Goal: Contribute content

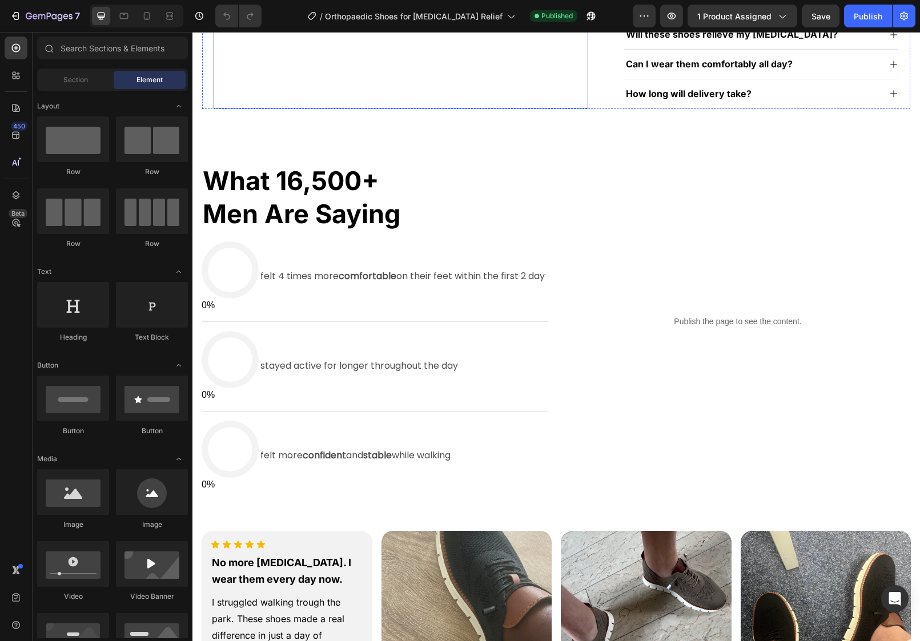
scroll to position [542, 0]
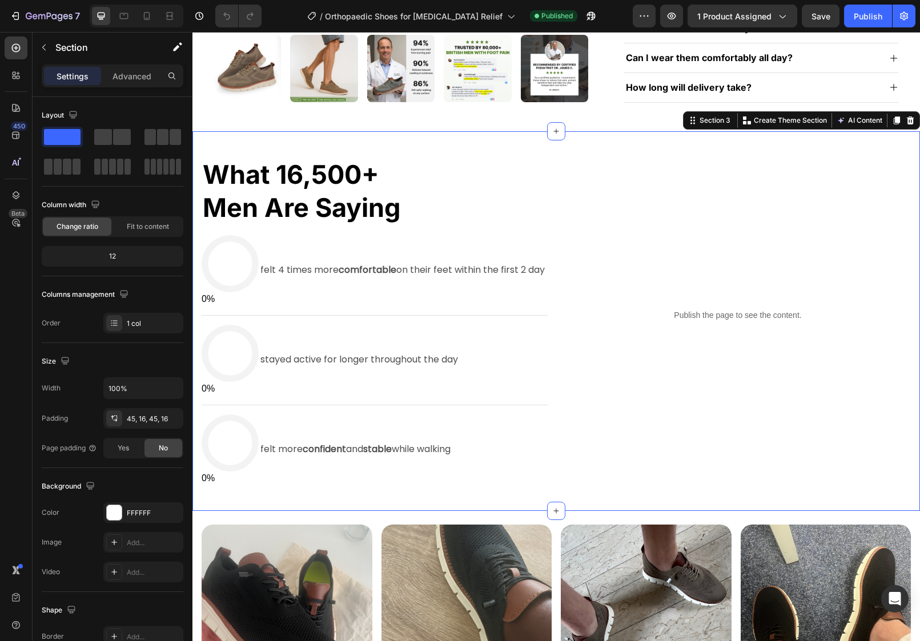
click at [499, 150] on div "what 16,500+ men are saying Heading 0% 87% felt 4 times more comfortable on the…" at bounding box center [556, 321] width 728 height 380
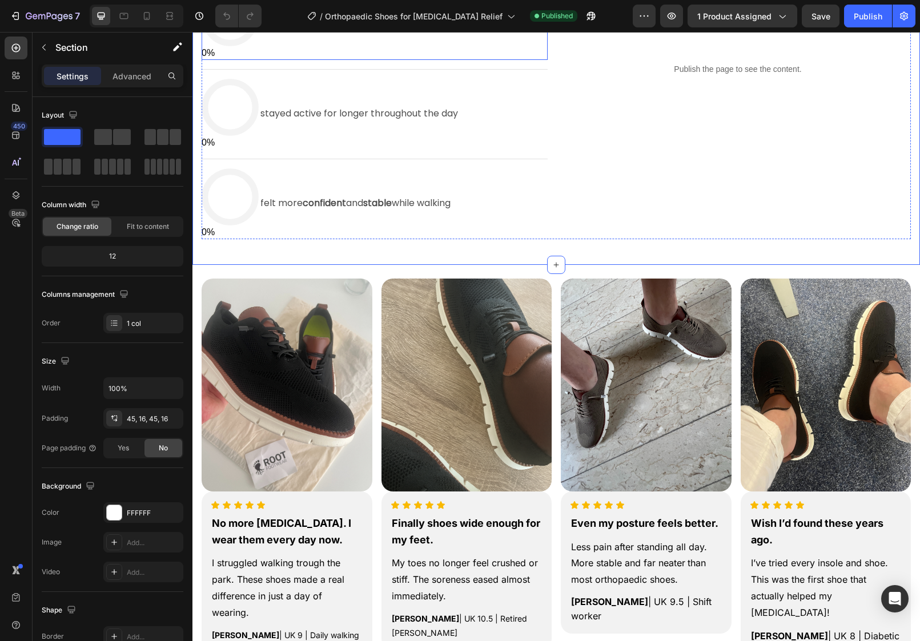
scroll to position [875, 0]
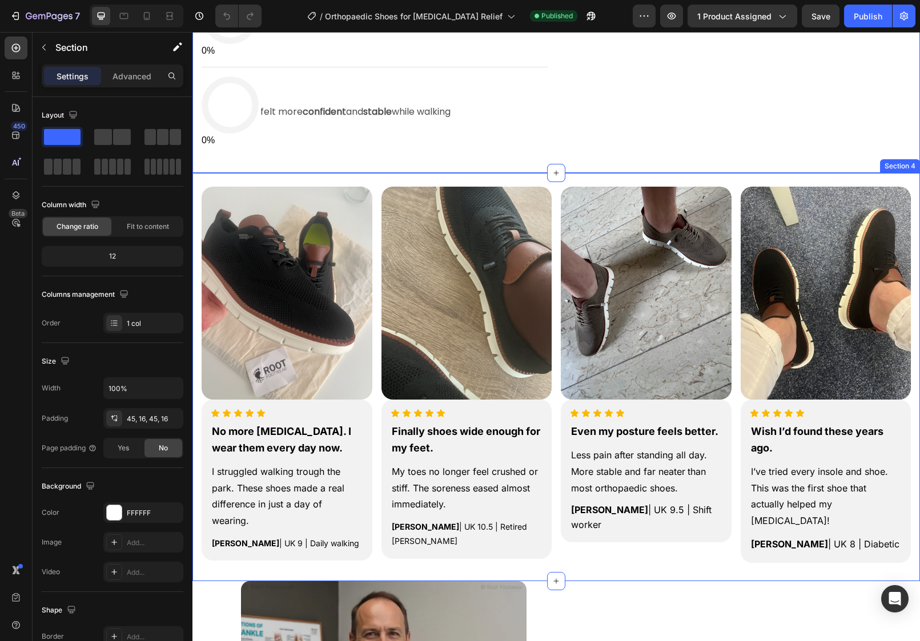
click at [380, 181] on div "Image Icon Icon Icon Icon Icon Icon List No more foot pain. I wear them every d…" at bounding box center [556, 368] width 709 height 390
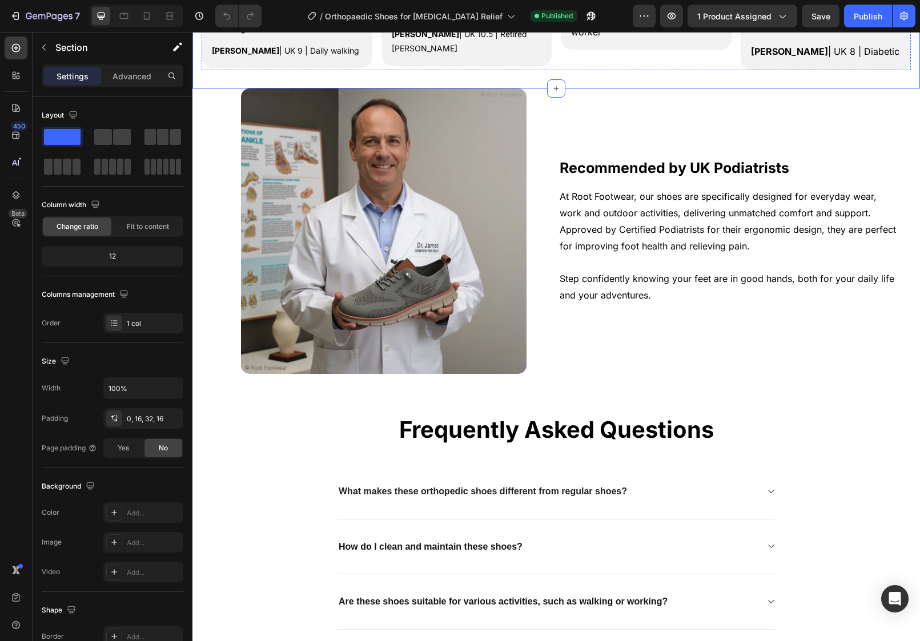
scroll to position [1370, 0]
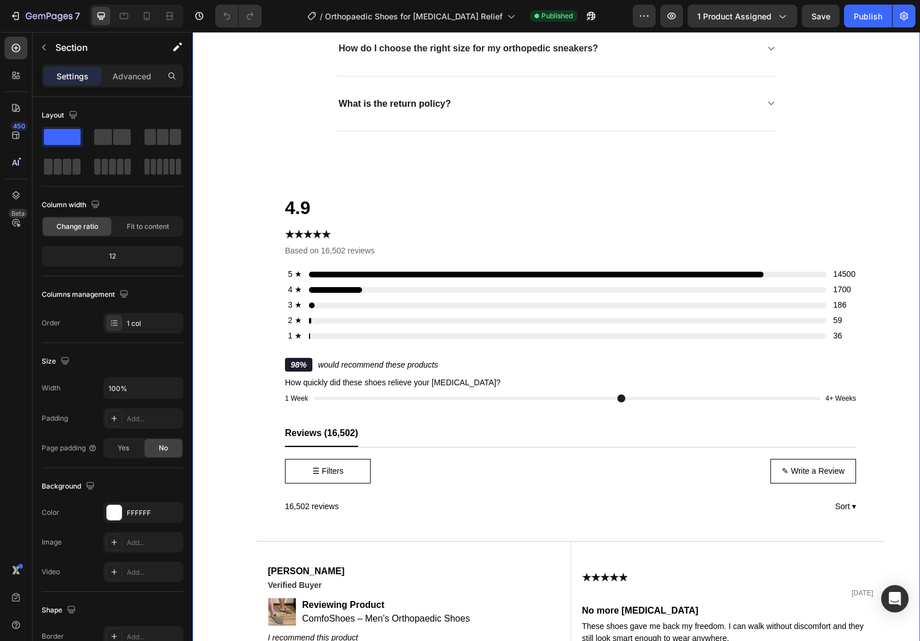
scroll to position [2018, 0]
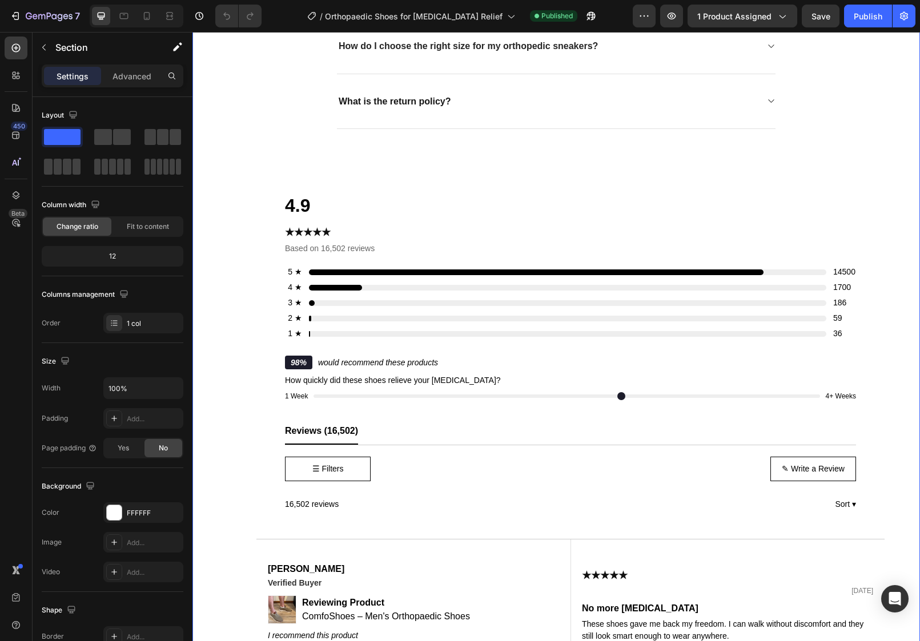
click at [195, 280] on div "Recommended by UK Podiatrists Heading At Root Footwear, our shoes are specifica…" at bounding box center [556, 483] width 728 height 2123
click at [199, 276] on div "Recommended by UK Podiatrists Heading At Root Footwear, our shoes are specifica…" at bounding box center [556, 483] width 728 height 2123
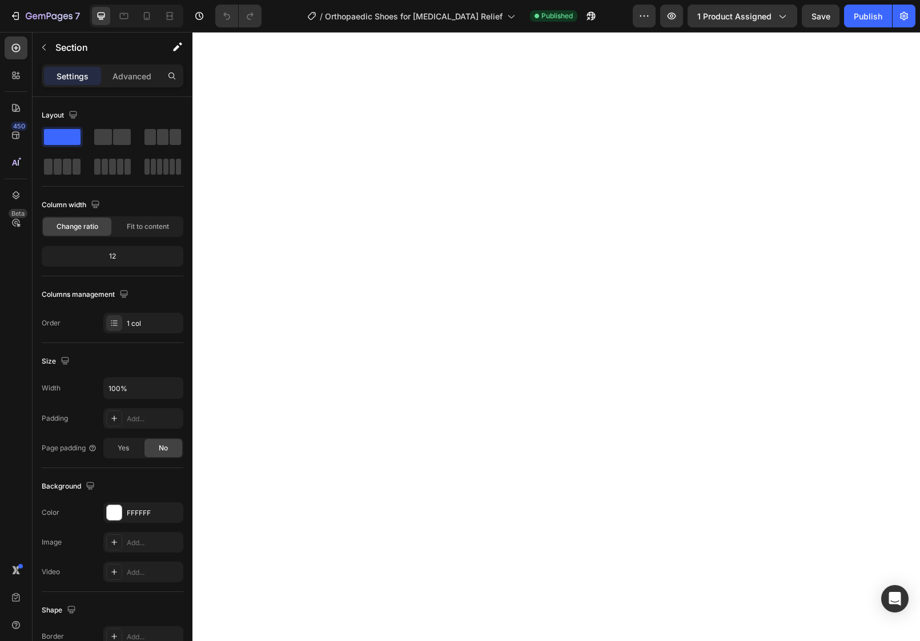
scroll to position [247, 0]
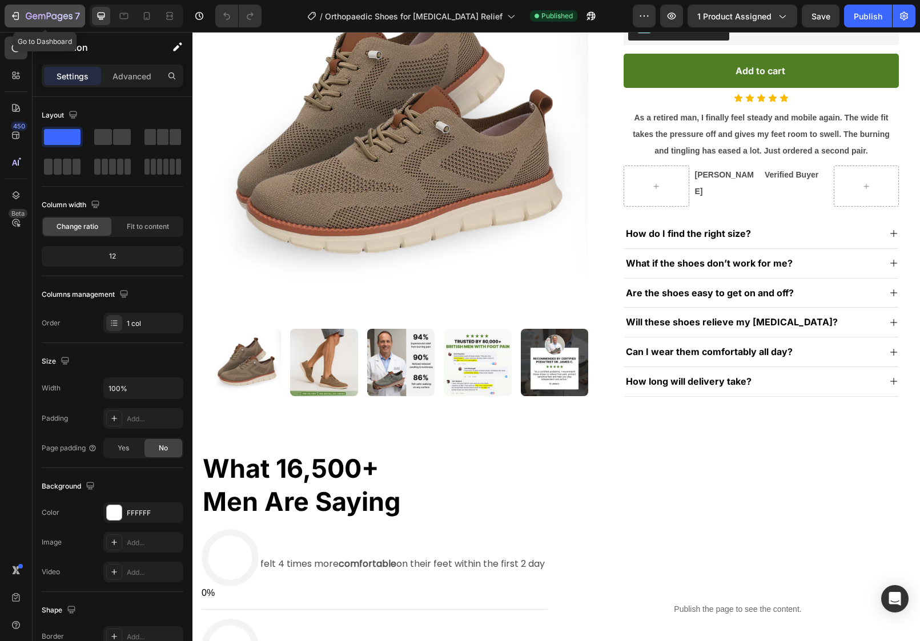
click at [17, 13] on icon "button" at bounding box center [15, 15] width 11 height 11
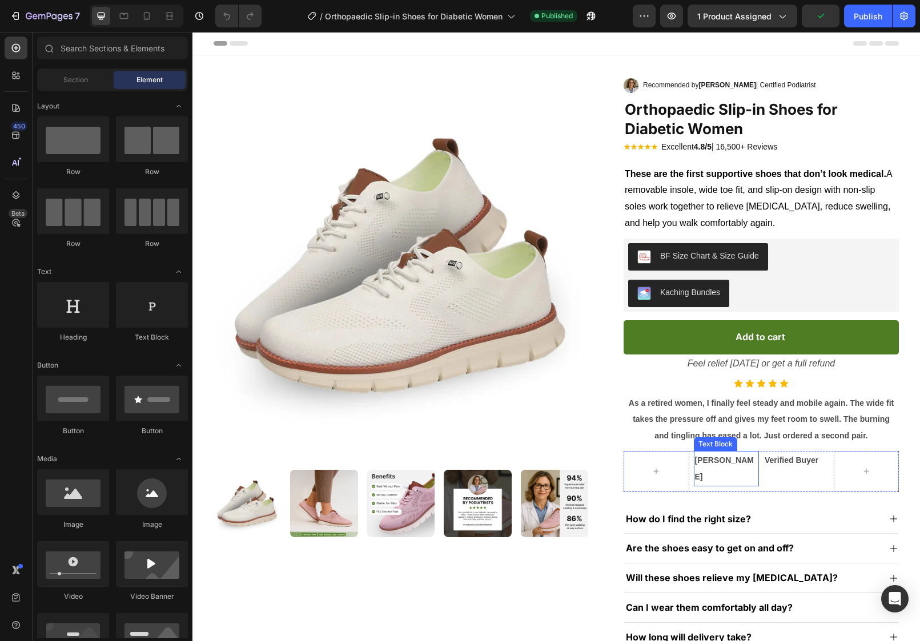
click at [739, 456] on p "[PERSON_NAME]" at bounding box center [726, 468] width 63 height 33
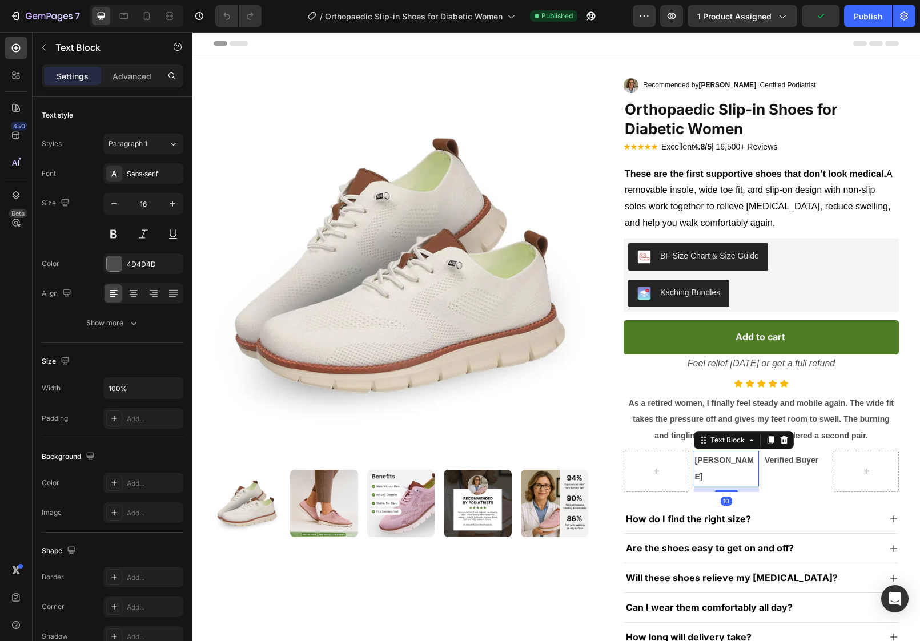
click at [739, 458] on strong "[PERSON_NAME]" at bounding box center [724, 469] width 59 height 26
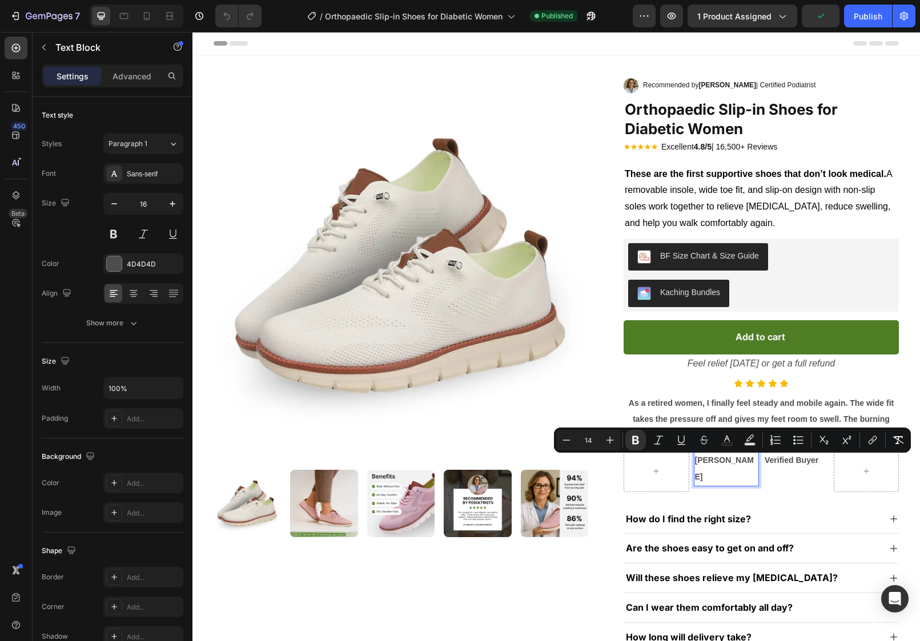
click at [732, 458] on strong "[PERSON_NAME]" at bounding box center [724, 469] width 59 height 26
drag, startPoint x: 729, startPoint y: 460, endPoint x: 756, endPoint y: 461, distance: 27.4
click at [754, 461] on strong "[PERSON_NAME]" at bounding box center [724, 469] width 59 height 26
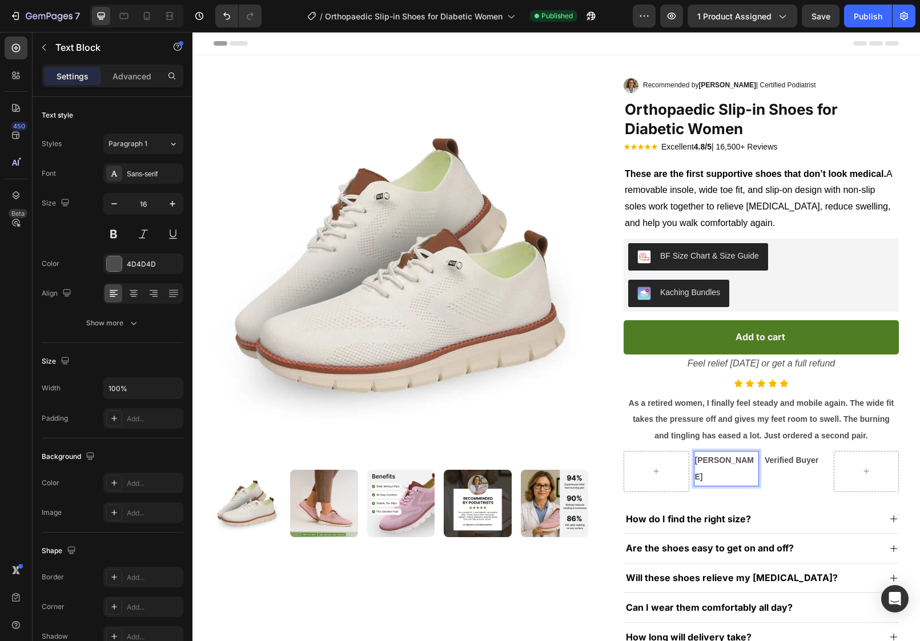
click at [742, 480] on div "[PERSON_NAME] Text Block 10" at bounding box center [727, 471] width 66 height 41
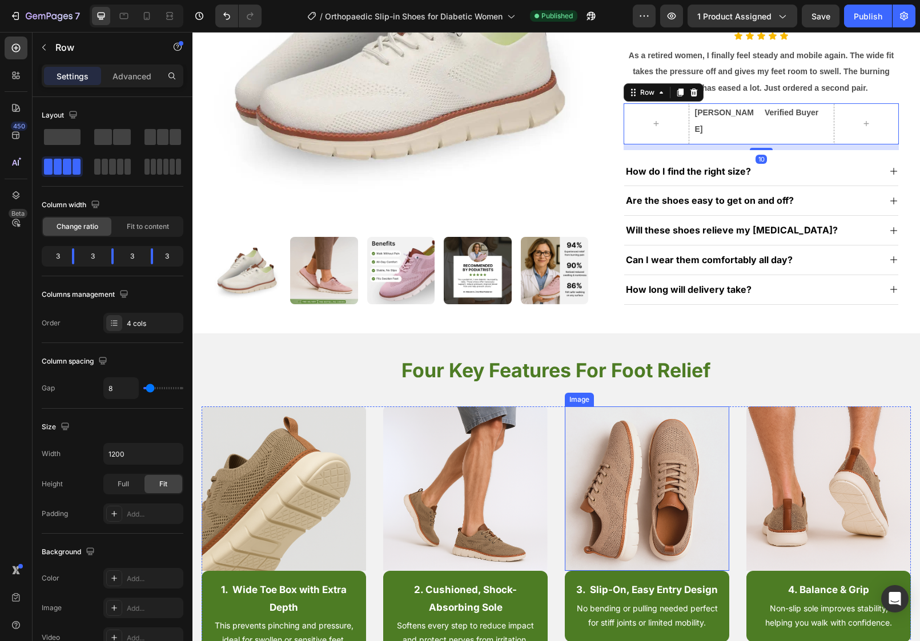
scroll to position [391, 0]
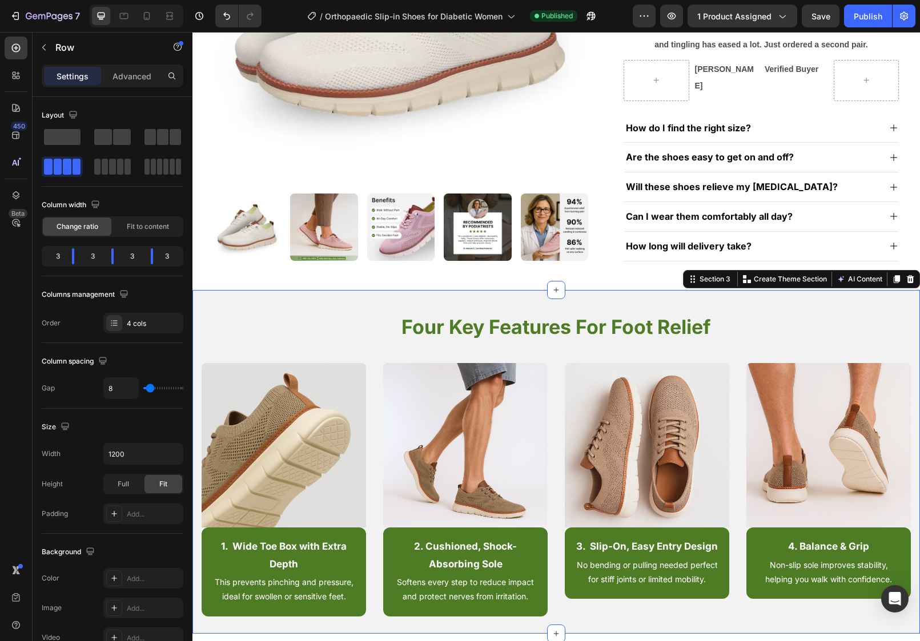
click at [586, 290] on div "four key features for foot relief Heading Row Image 1. Wide Toe Box with Extra …" at bounding box center [556, 462] width 728 height 344
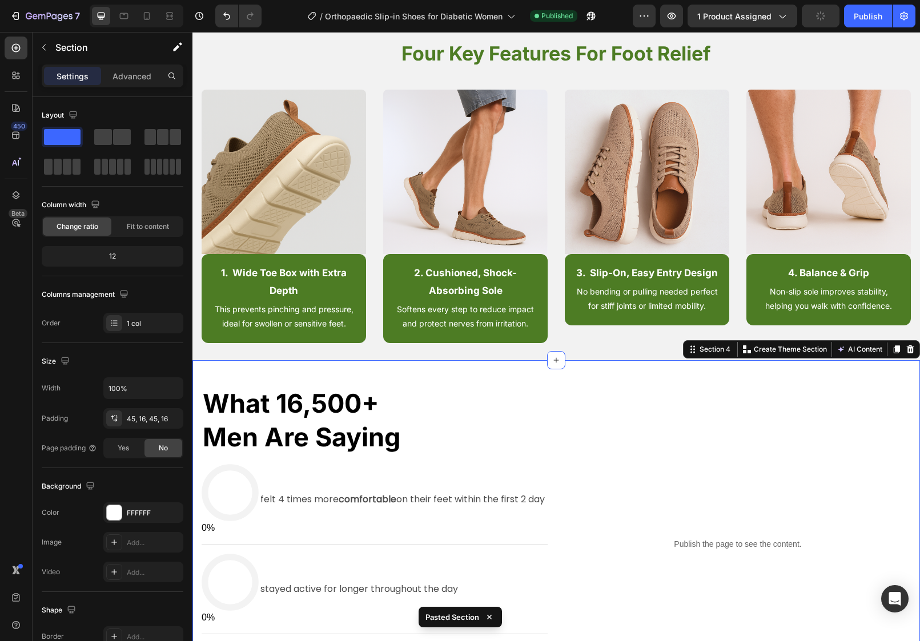
scroll to position [539, 0]
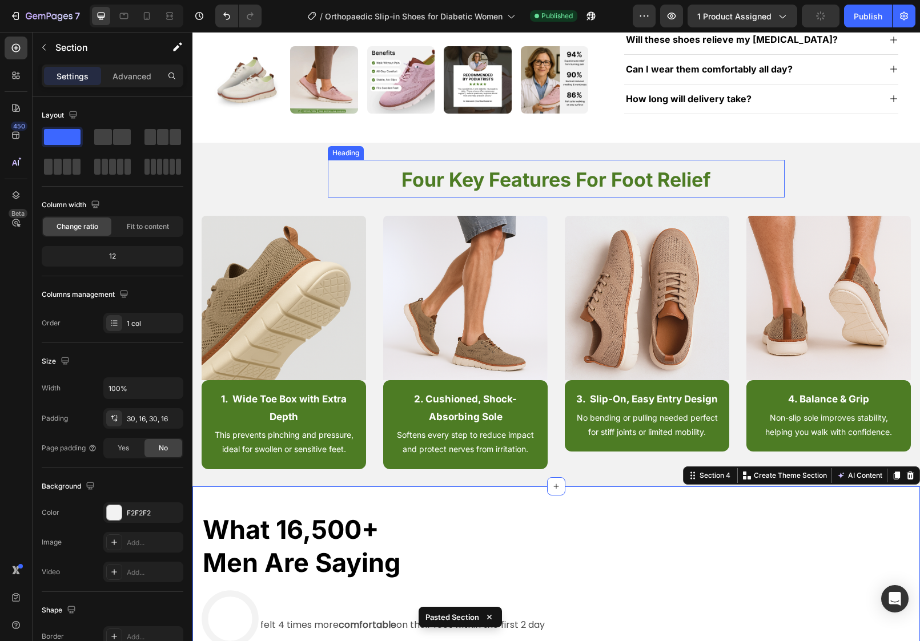
click at [722, 147] on div "four key features for foot relief Heading Row Image 1. Wide Toe Box with Extra …" at bounding box center [556, 315] width 728 height 344
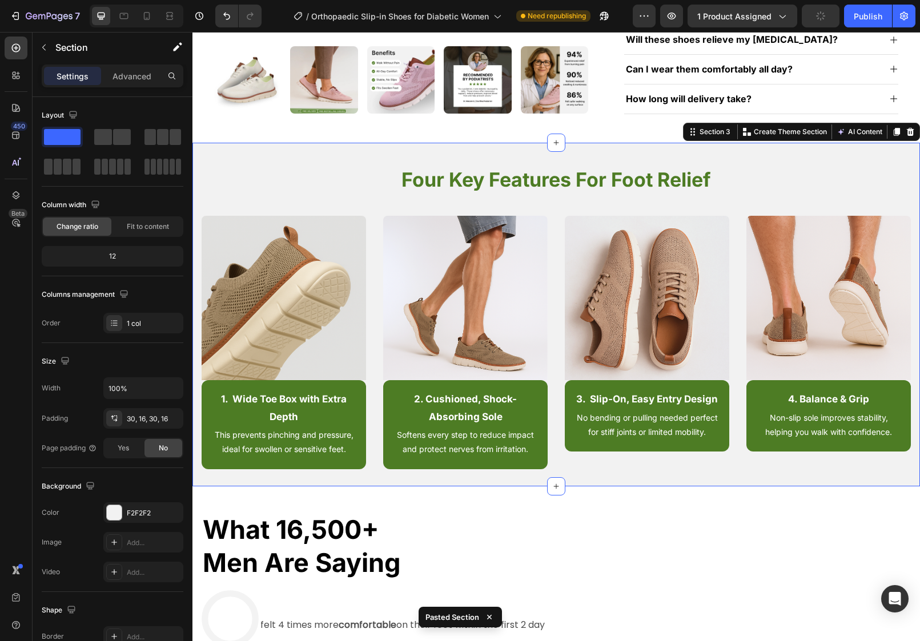
click at [913, 123] on div "Section 3 You can create reusable sections Create Theme Section AI Content Writ…" at bounding box center [801, 132] width 237 height 18
click at [909, 130] on icon at bounding box center [910, 131] width 7 height 8
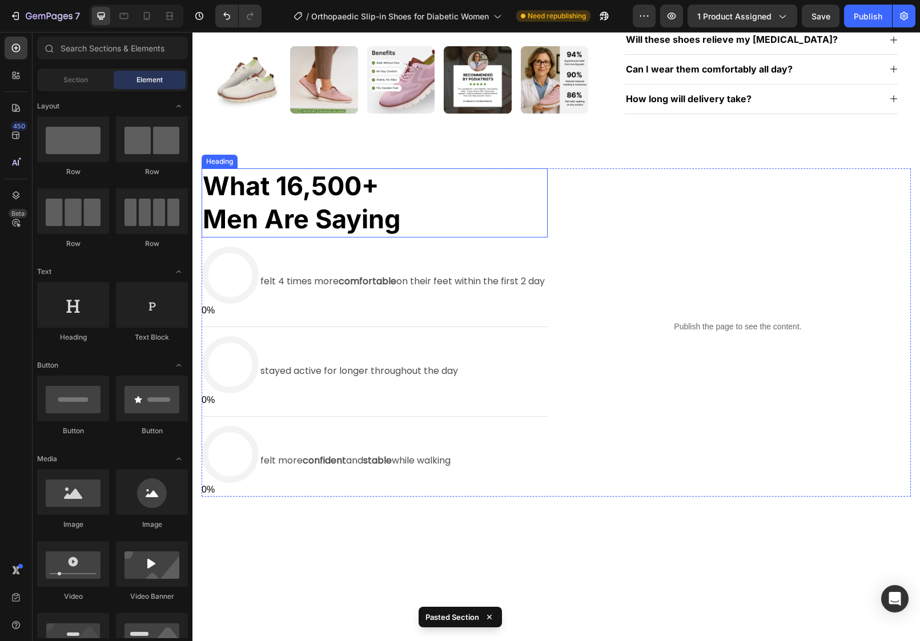
click at [352, 207] on span "men are saying" at bounding box center [302, 218] width 198 height 31
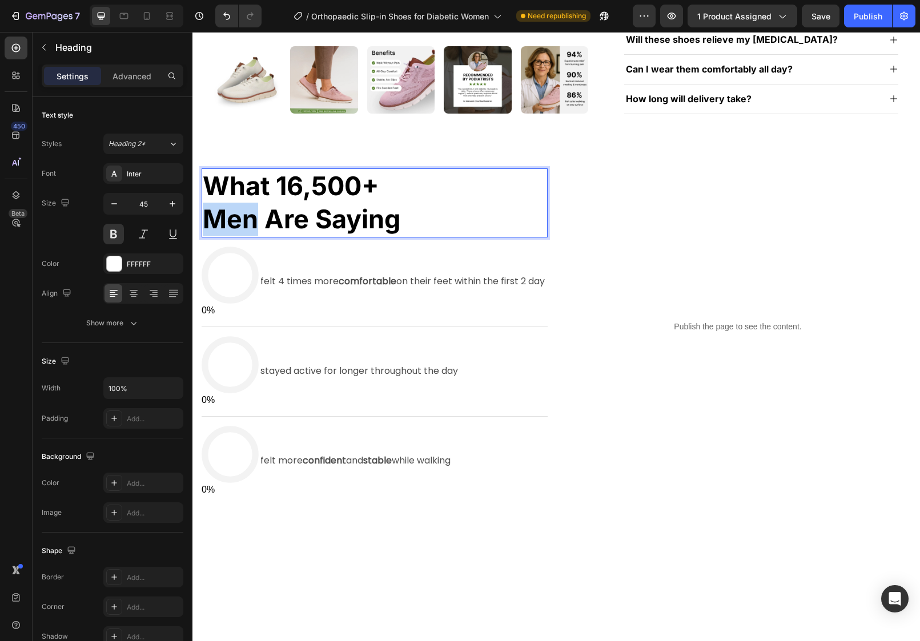
click at [245, 218] on span "men are saying" at bounding box center [302, 218] width 198 height 31
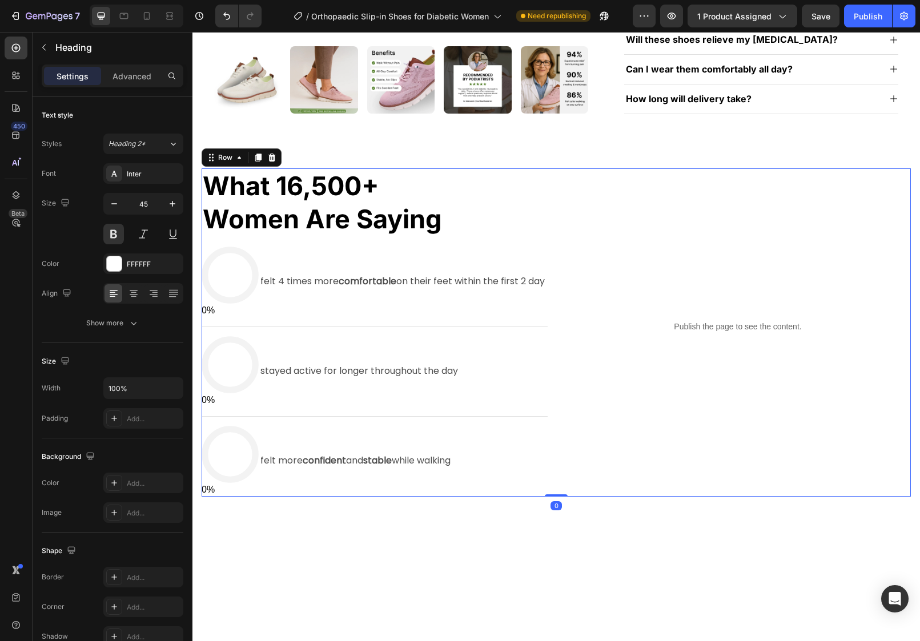
click at [551, 169] on div "⁠⁠⁠⁠⁠⁠⁠ what 16,500+ Women are saying Heading 0% 87% felt 4 times more comforta…" at bounding box center [556, 333] width 709 height 328
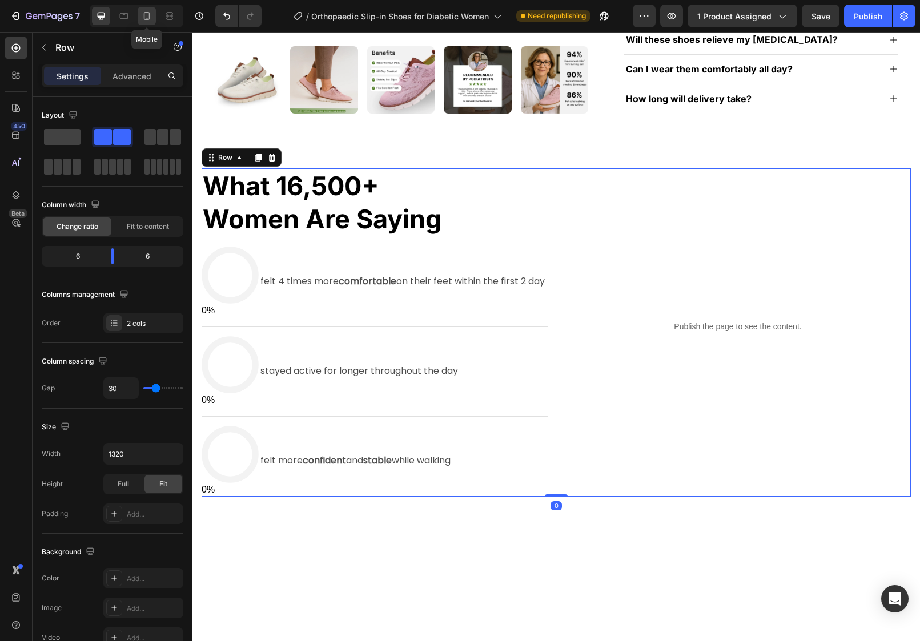
click at [147, 11] on icon at bounding box center [146, 15] width 11 height 11
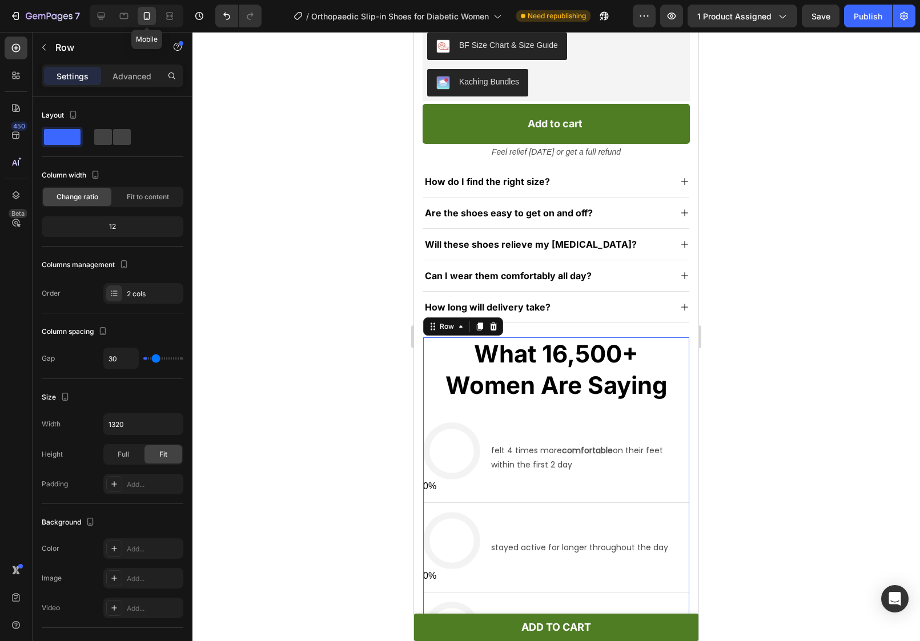
type input "0"
type input "100%"
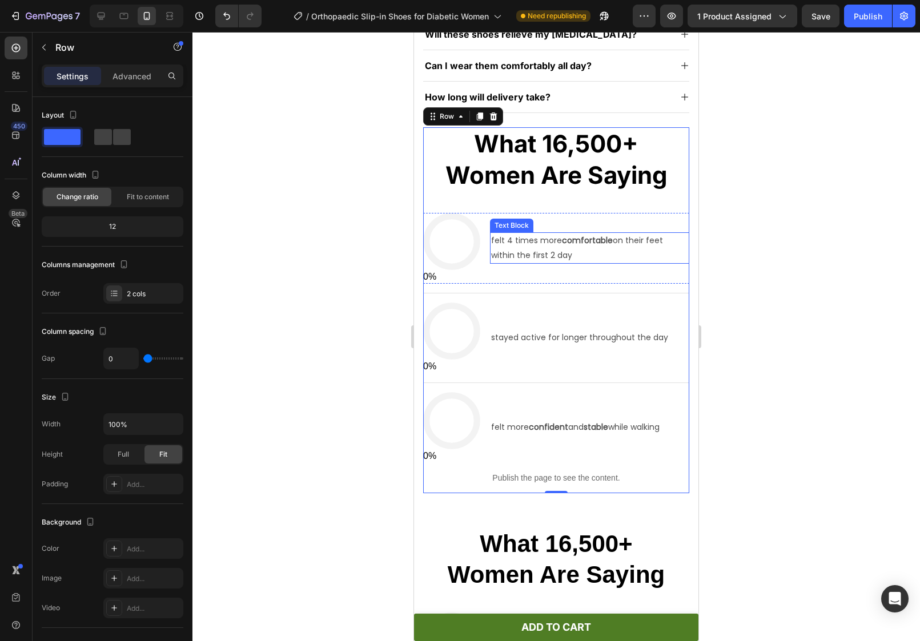
scroll to position [787, 0]
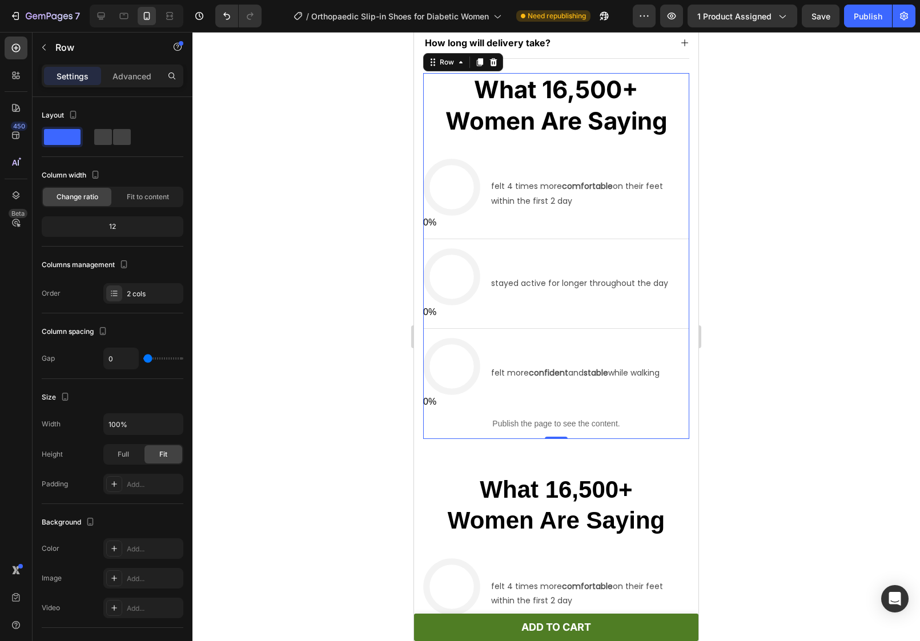
click at [736, 307] on div at bounding box center [556, 336] width 728 height 609
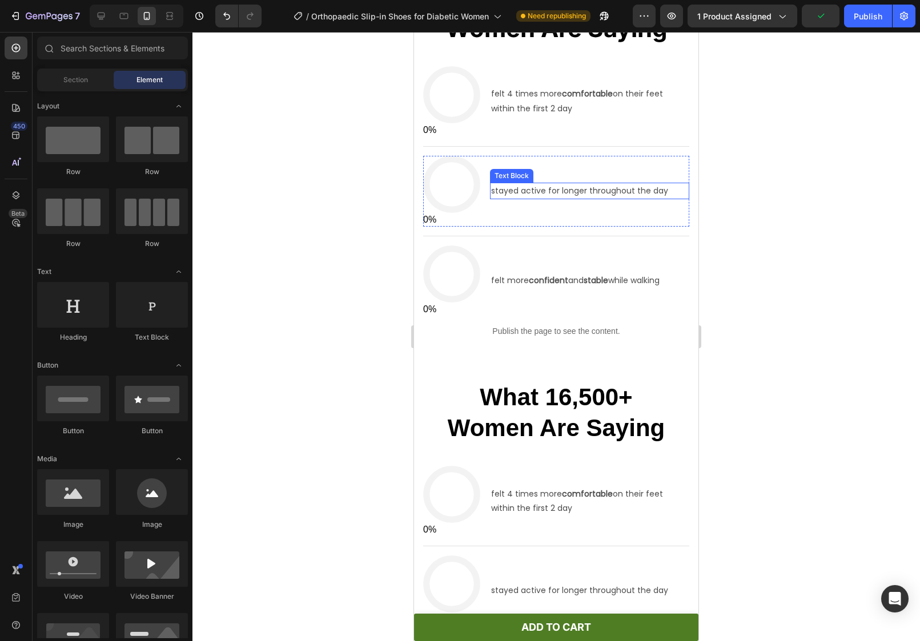
scroll to position [967, 0]
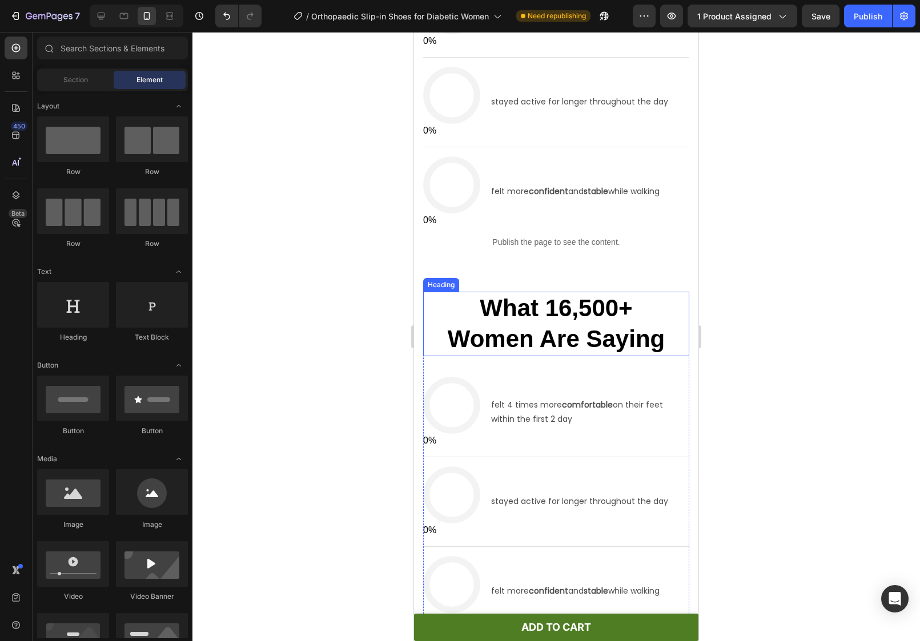
click at [450, 290] on div "what 16,500+ women are saying Heading 0% 87% felt 4 times more comfortable on t…" at bounding box center [556, 502] width 284 height 454
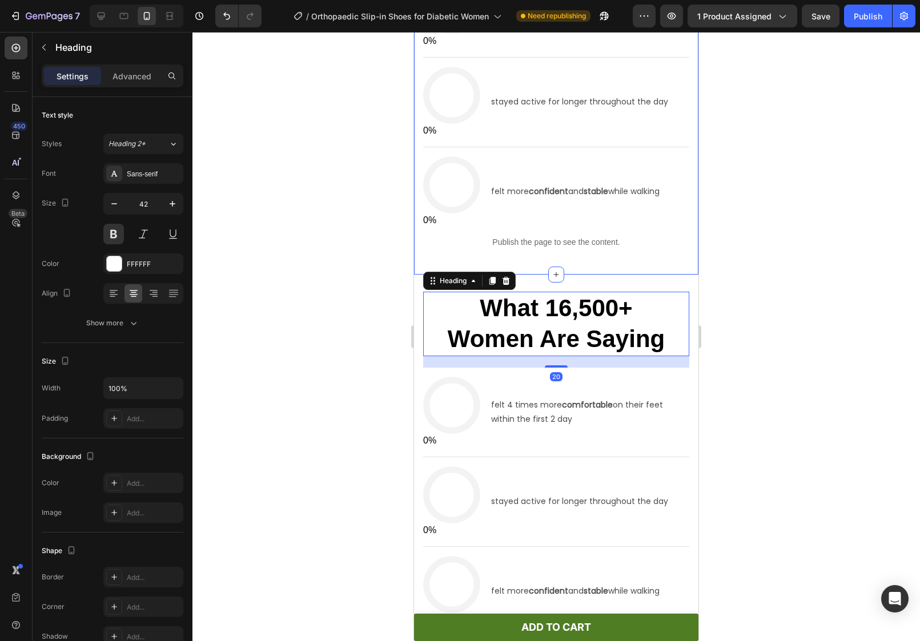
click at [609, 276] on div "what 16,500+ women are saying Heading 20 0% 87% felt 4 times more comfortable o…" at bounding box center [556, 502] width 284 height 454
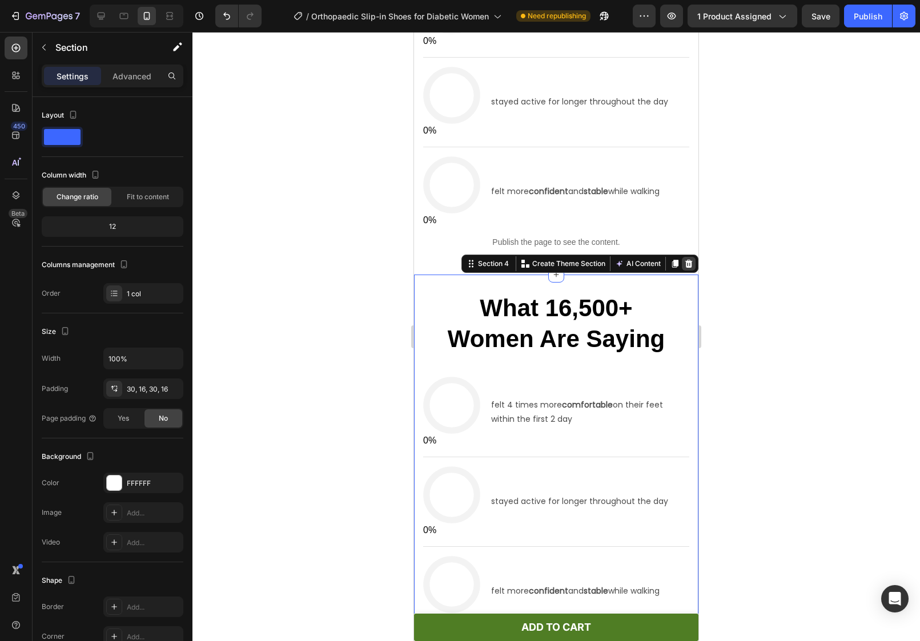
click at [687, 265] on icon at bounding box center [688, 263] width 7 height 8
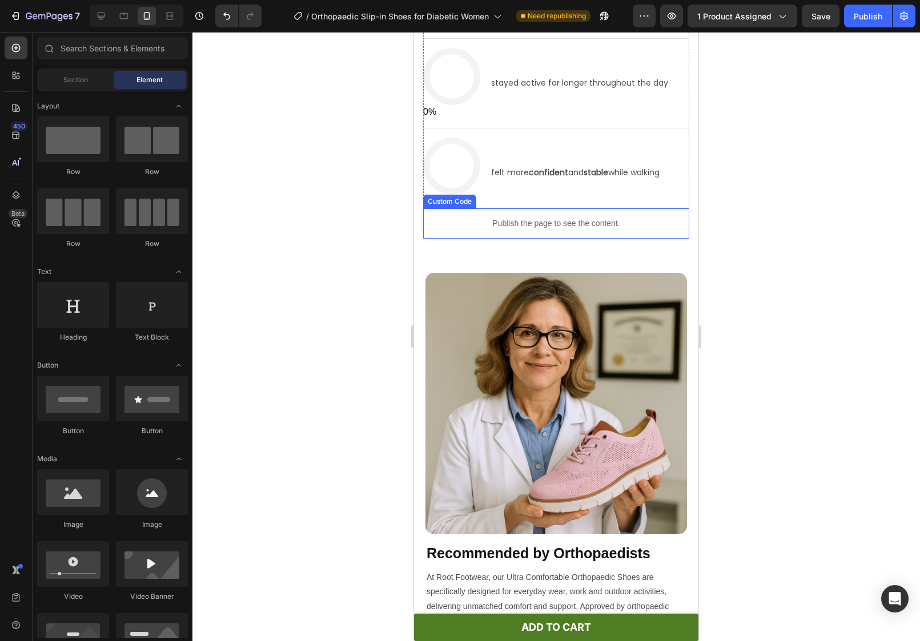
scroll to position [989, 0]
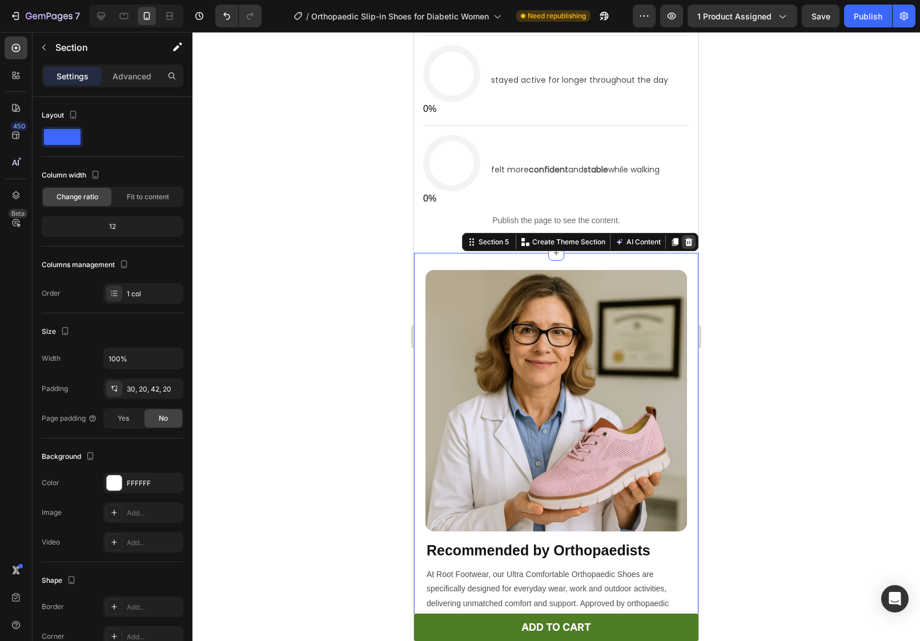
click at [689, 238] on icon at bounding box center [688, 242] width 9 height 9
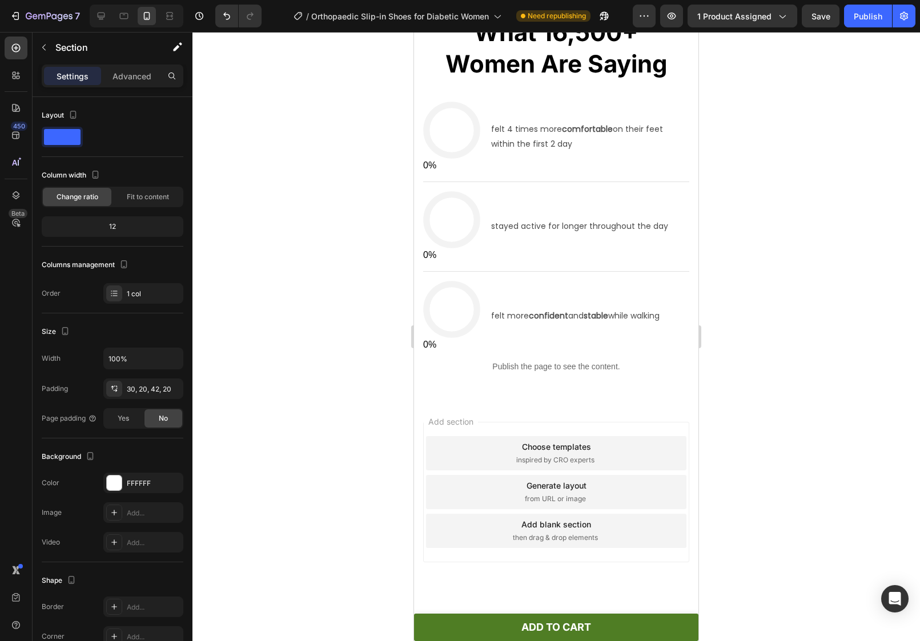
scroll to position [842, 0]
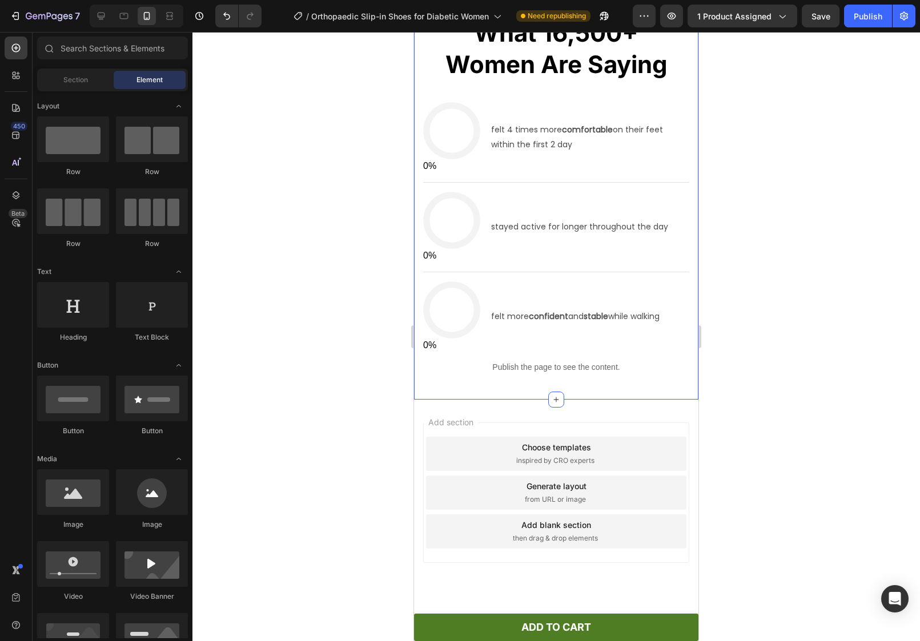
click at [691, 368] on div "⁠⁠⁠⁠⁠⁠⁠ what 16,500+ Women are saying Heading 0% 87% felt 4 times more comforta…" at bounding box center [556, 208] width 284 height 383
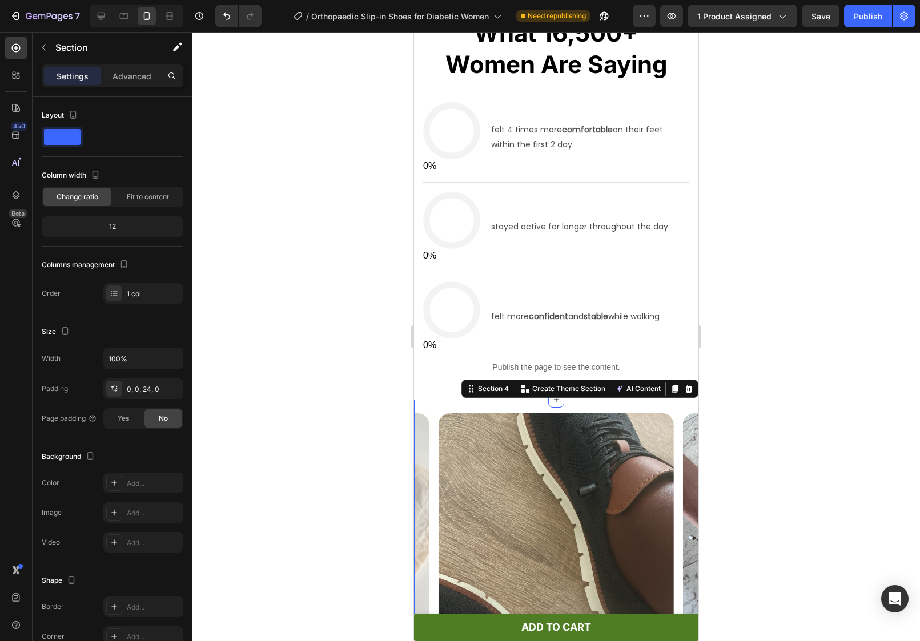
scroll to position [989, 0]
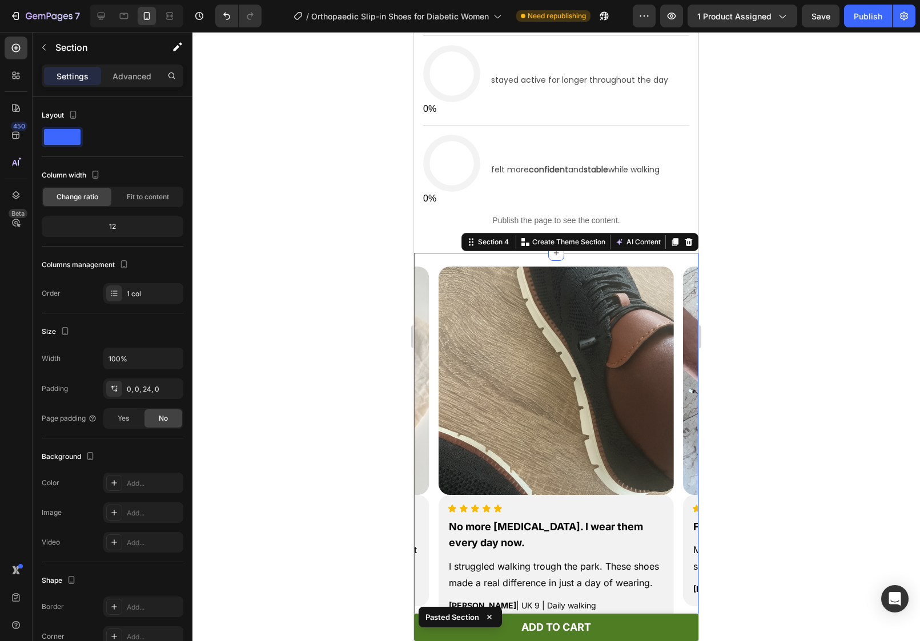
click at [772, 268] on div at bounding box center [556, 336] width 728 height 609
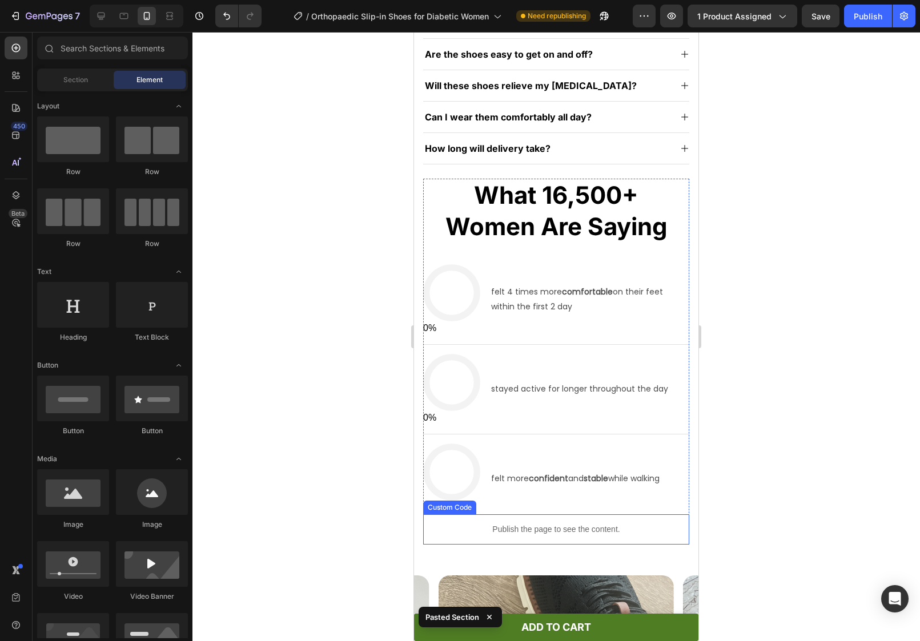
scroll to position [685, 0]
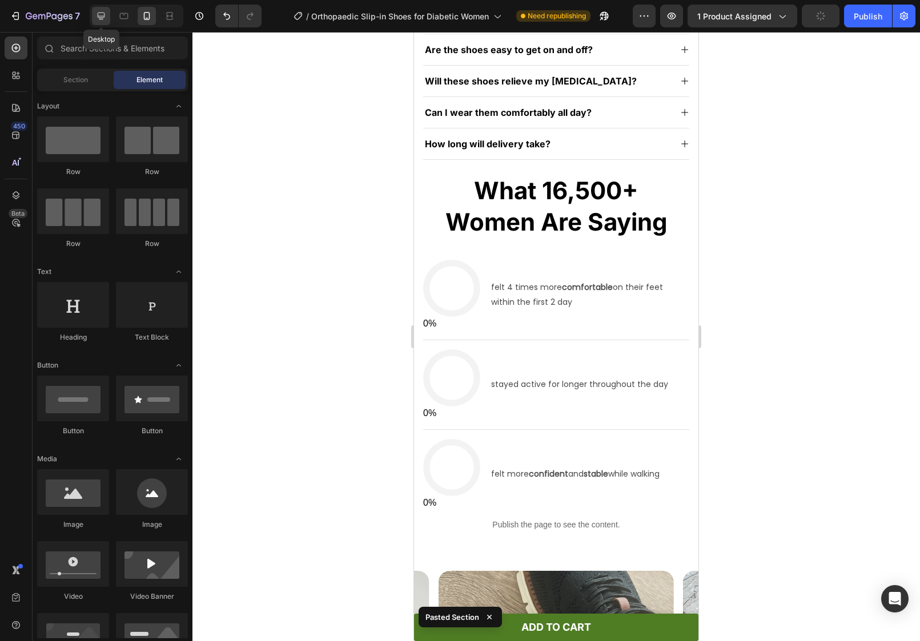
click at [94, 9] on div at bounding box center [101, 16] width 18 height 18
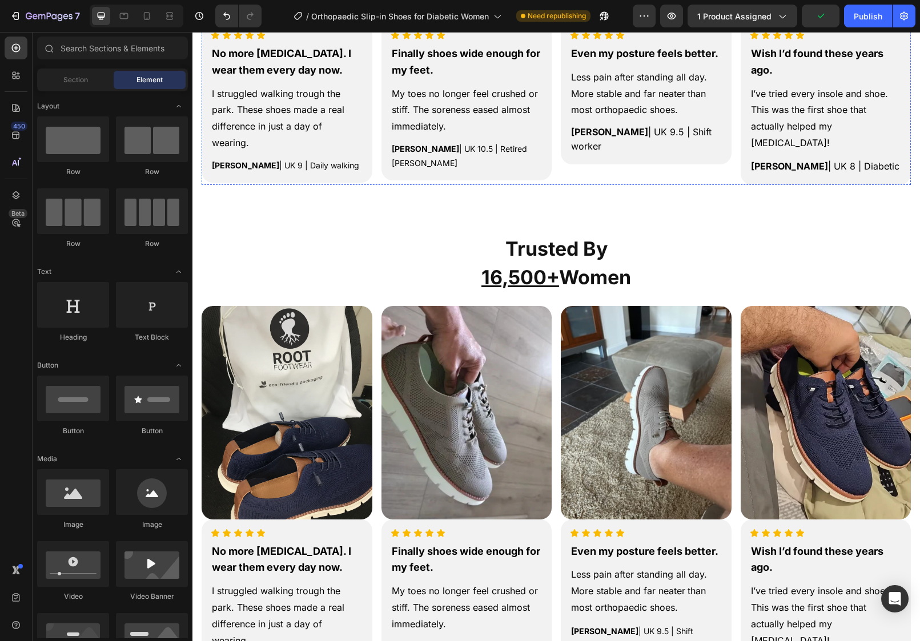
scroll to position [1263, 0]
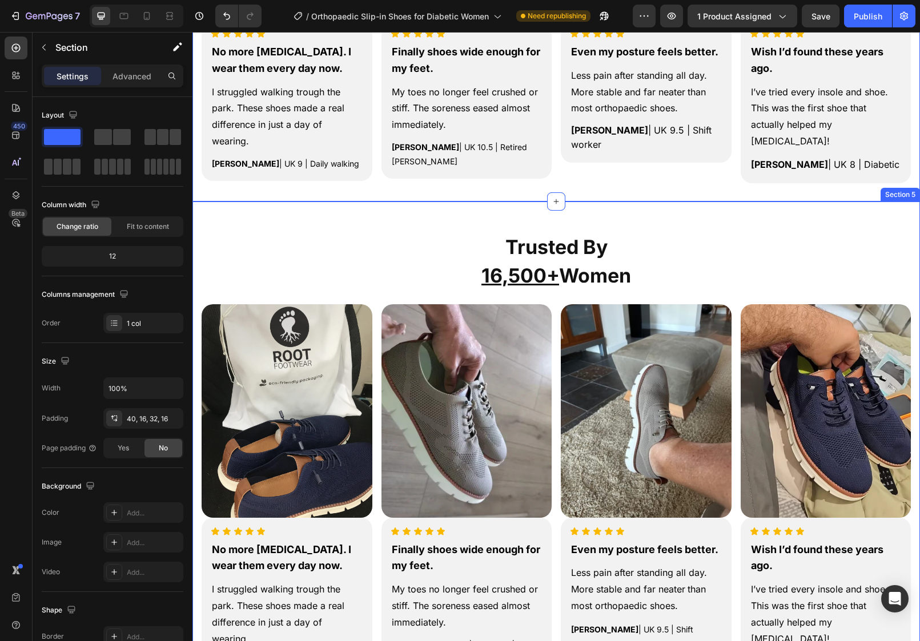
click at [340, 202] on div "Trusted By 16,500+ Women Heading Row Image Icon Icon Icon Icon Icon Icon List N…" at bounding box center [556, 459] width 728 height 514
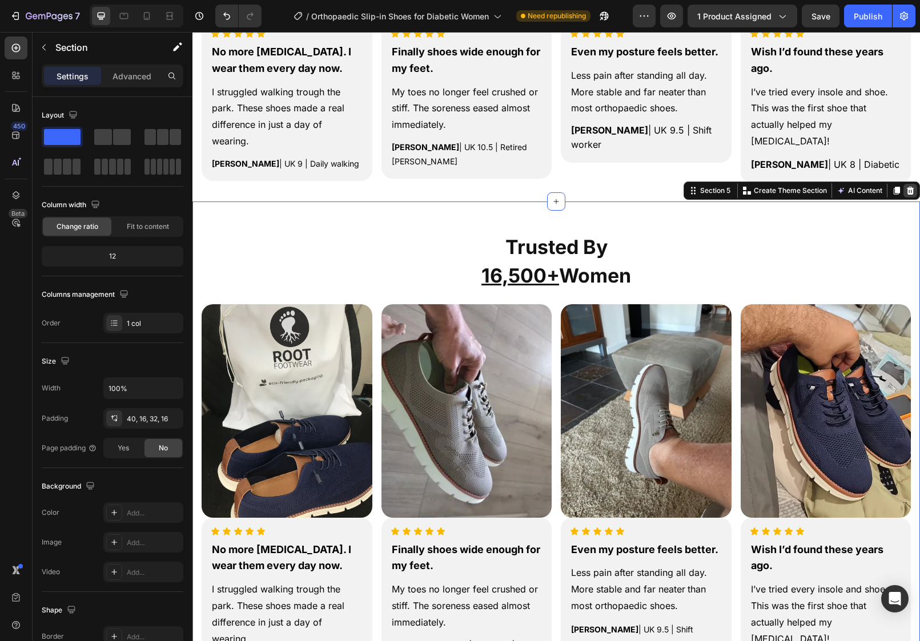
click at [914, 186] on icon at bounding box center [910, 190] width 9 height 9
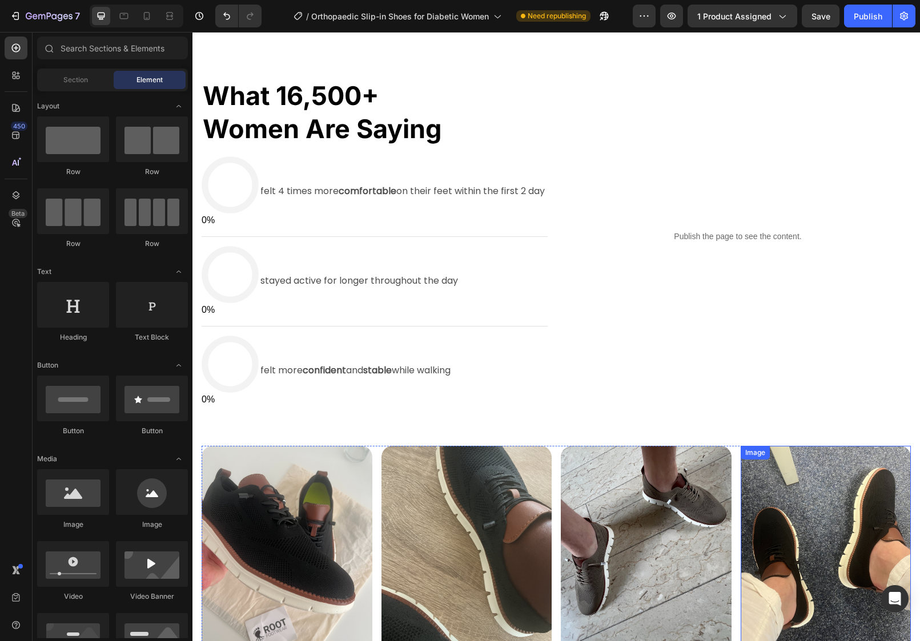
scroll to position [972, 0]
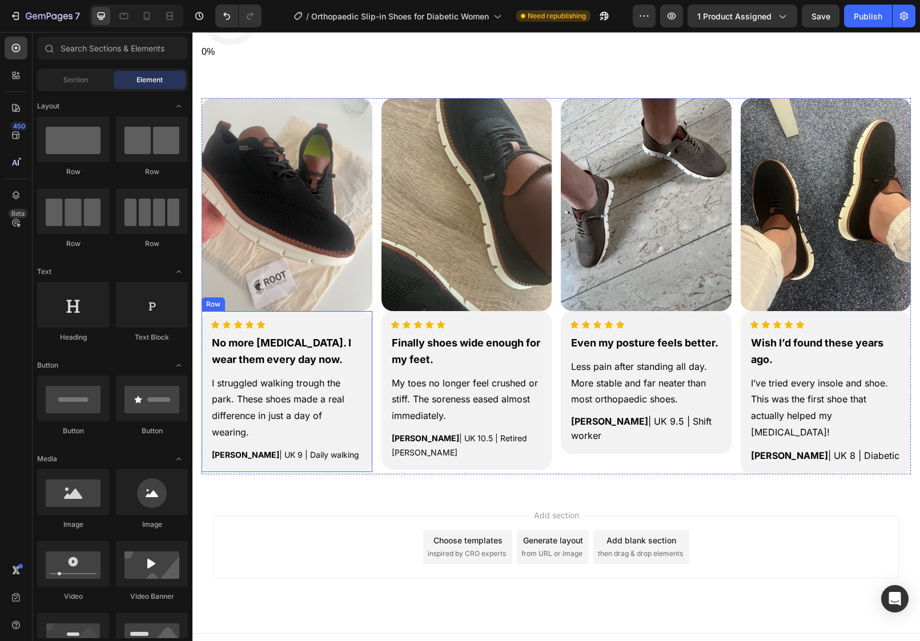
click at [198, 386] on div "Image Icon Icon Icon Icon Icon Icon List No more [MEDICAL_DATA]. I wear them ev…" at bounding box center [556, 289] width 728 height 408
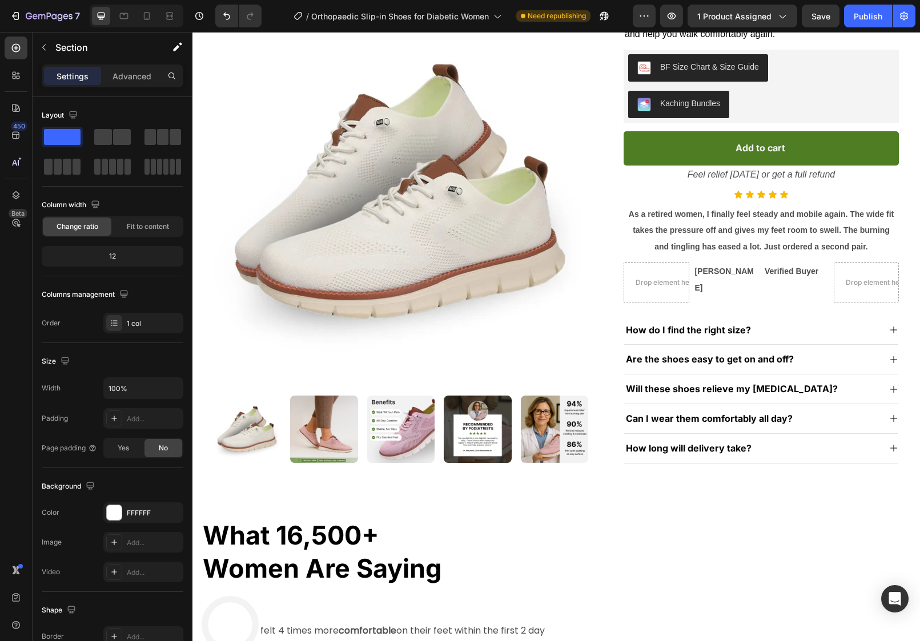
scroll to position [0, 0]
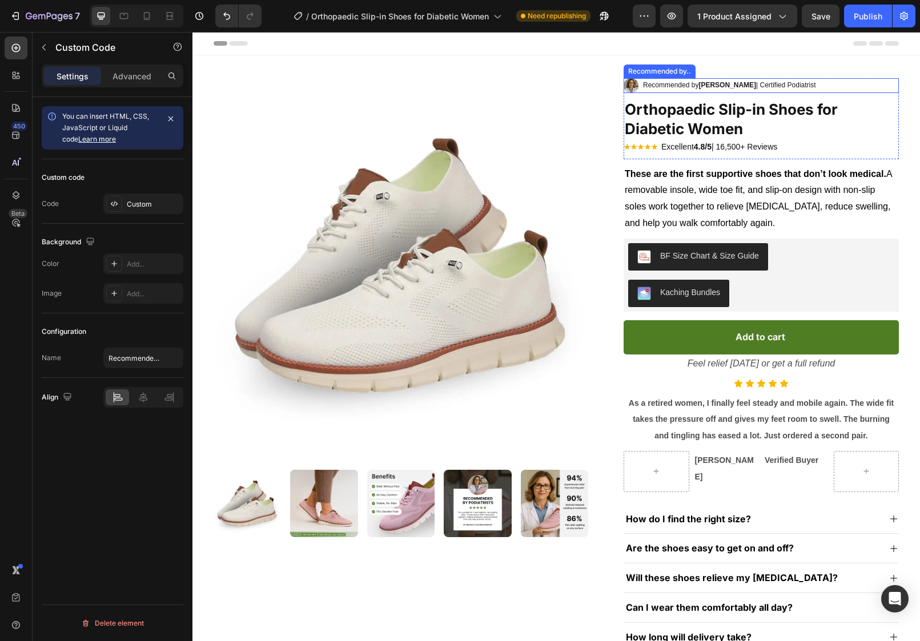
click at [713, 82] on strong "[PERSON_NAME]" at bounding box center [728, 85] width 58 height 8
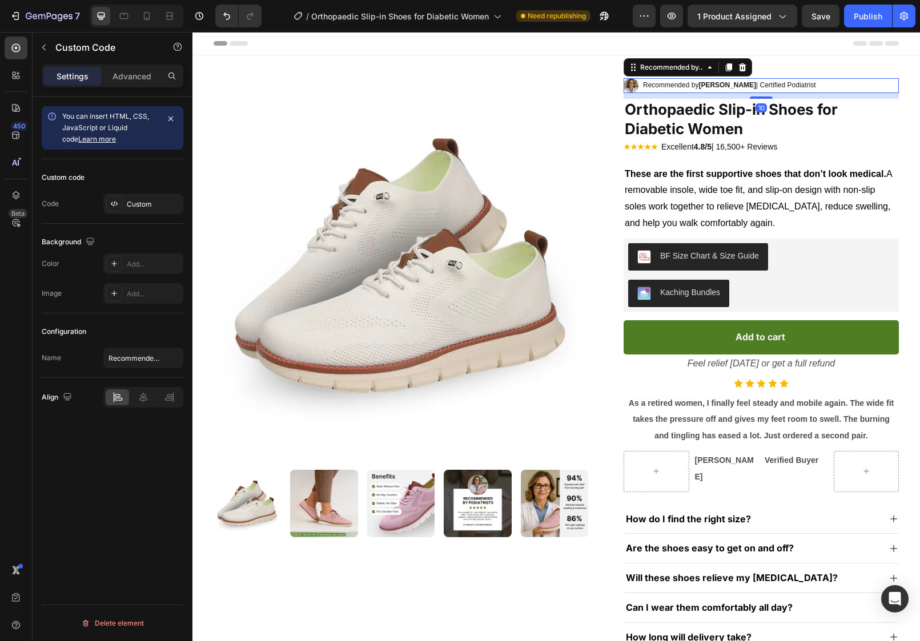
click at [713, 82] on strong "[PERSON_NAME]" at bounding box center [728, 85] width 58 height 8
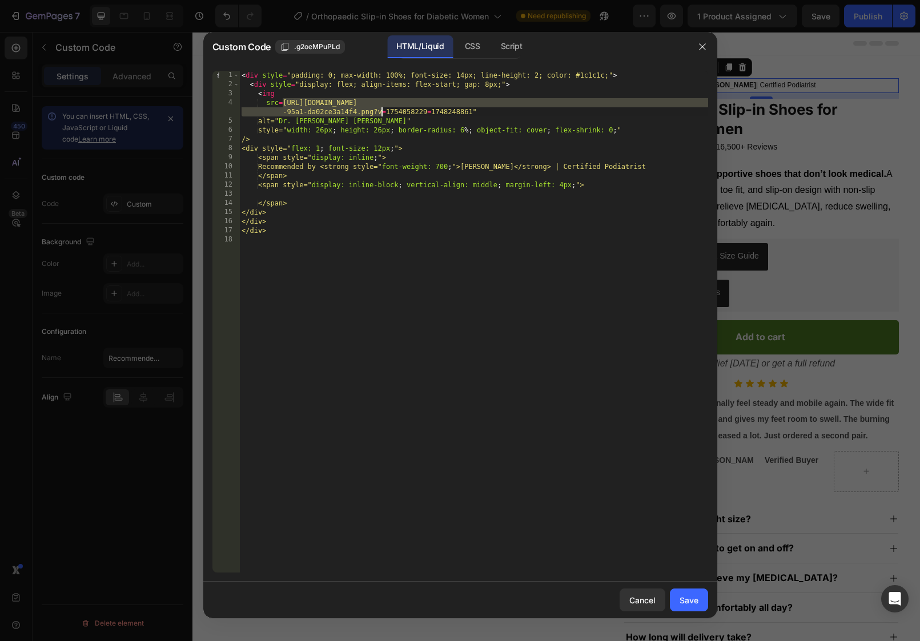
drag, startPoint x: 283, startPoint y: 102, endPoint x: 380, endPoint y: 111, distance: 98.1
click at [380, 111] on div "< div style = "padding: 0; max-width: 100%; font-size: 14px; line-height: 2; co…" at bounding box center [473, 331] width 469 height 520
paste textarea "5f049590-737e-488e-84ff-3887608315e5.png?v=1748236108"
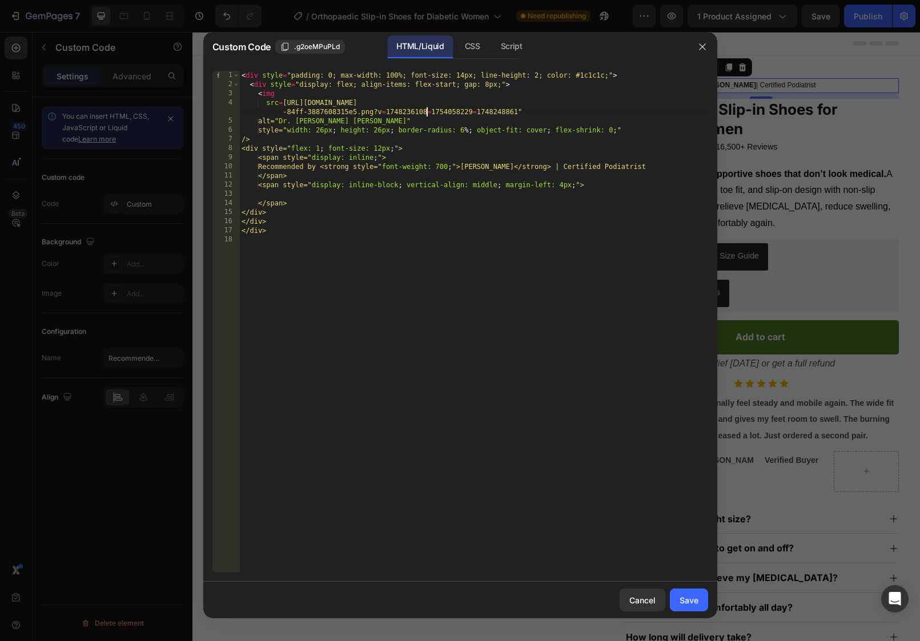
click at [417, 182] on div "< div style = "padding: 0; max-width: 100%; font-size: 14px; line-height: 2; co…" at bounding box center [473, 331] width 469 height 520
click at [483, 164] on div "< div style = "padding: 0; max-width: 100%; font-size: 14px; line-height: 2; co…" at bounding box center [473, 331] width 469 height 520
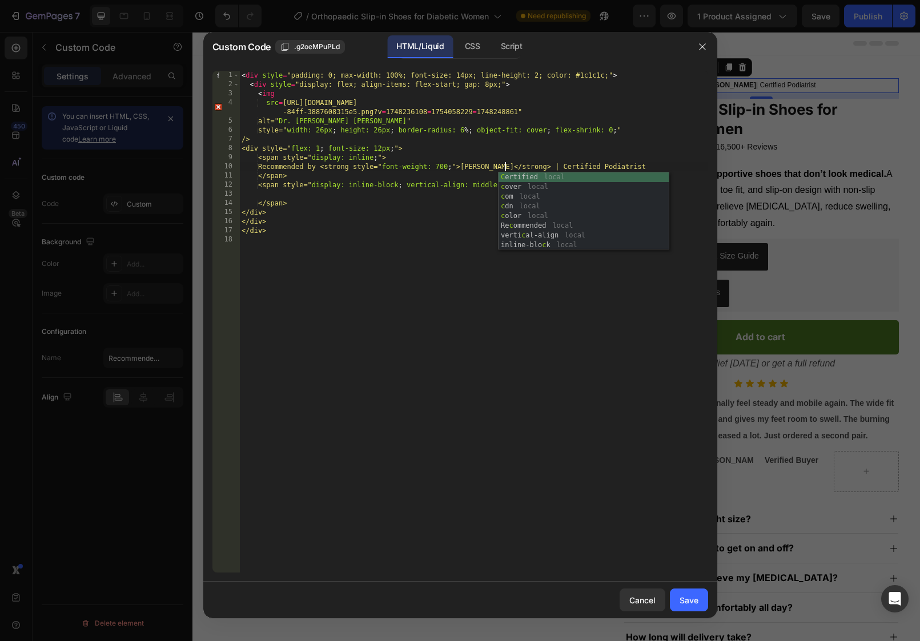
scroll to position [0, 22]
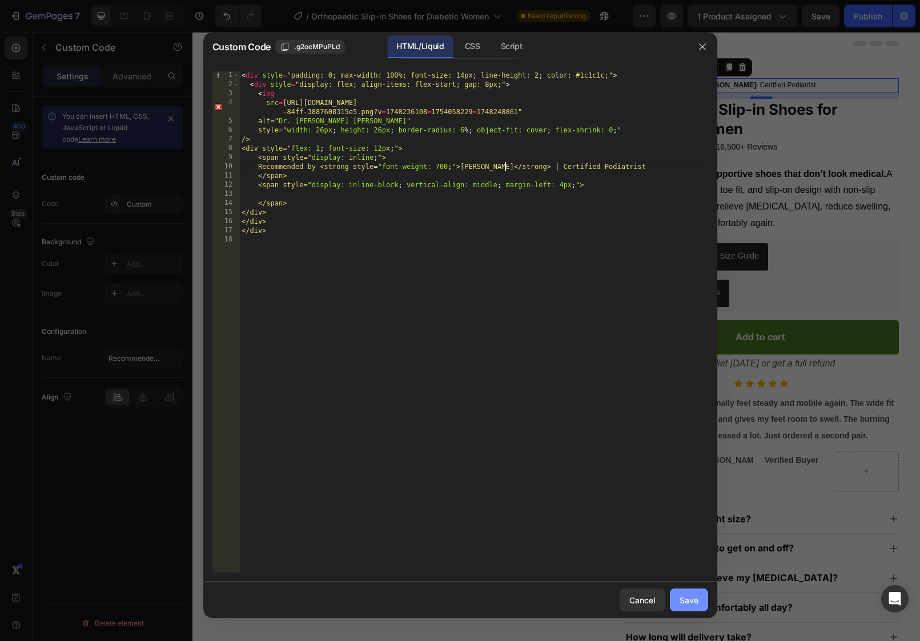
type textarea "Recommended by <strong style="font-weight: 700;">[PERSON_NAME]</strong> | Certi…"
click at [687, 603] on div "Save" at bounding box center [689, 601] width 19 height 12
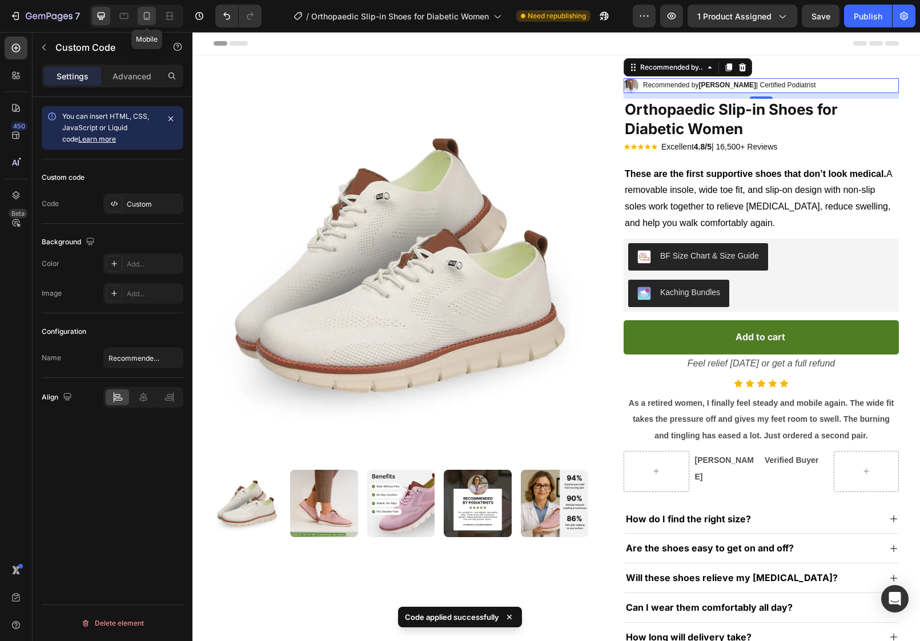
click at [151, 18] on icon at bounding box center [146, 15] width 11 height 11
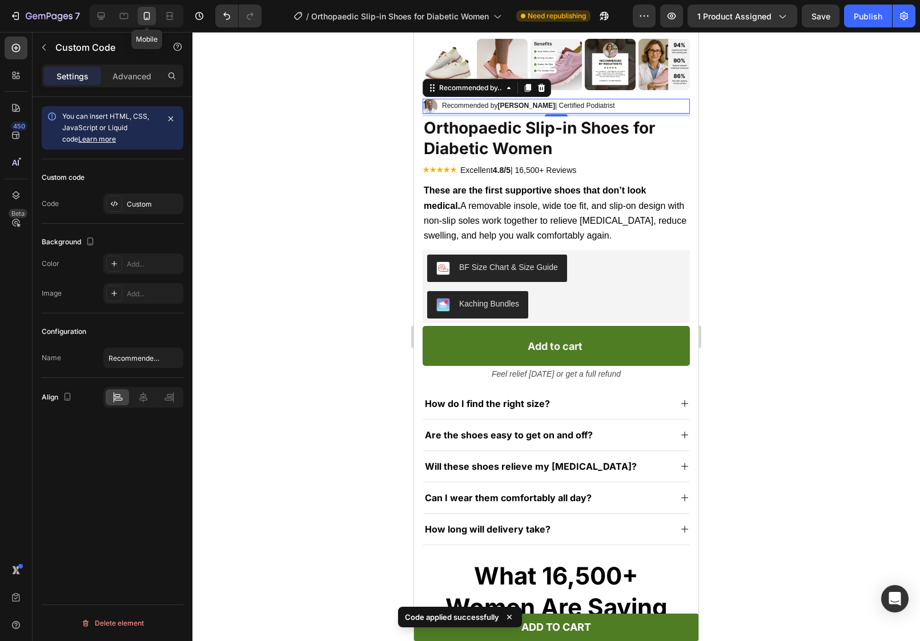
scroll to position [326, 0]
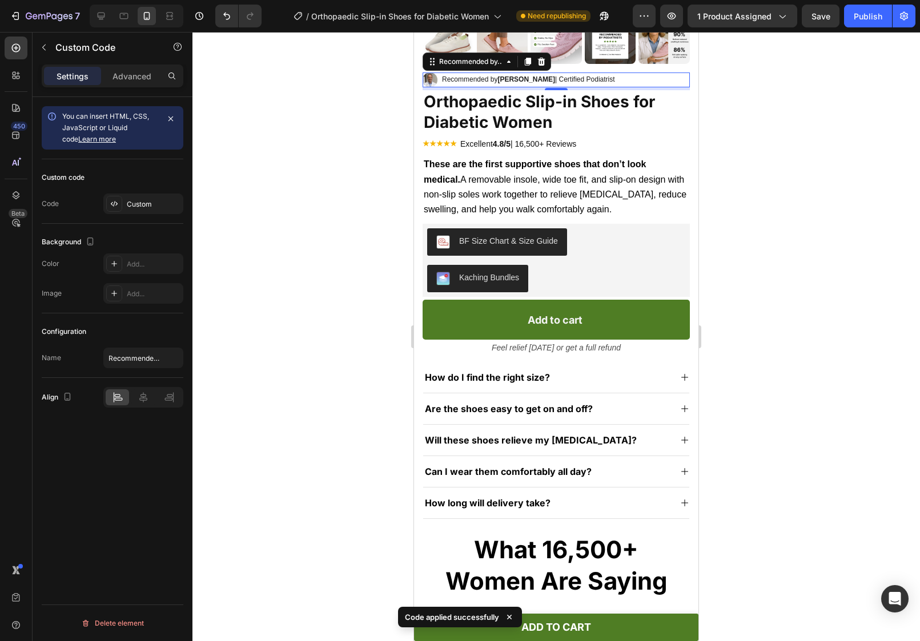
click at [96, 5] on div at bounding box center [137, 16] width 94 height 23
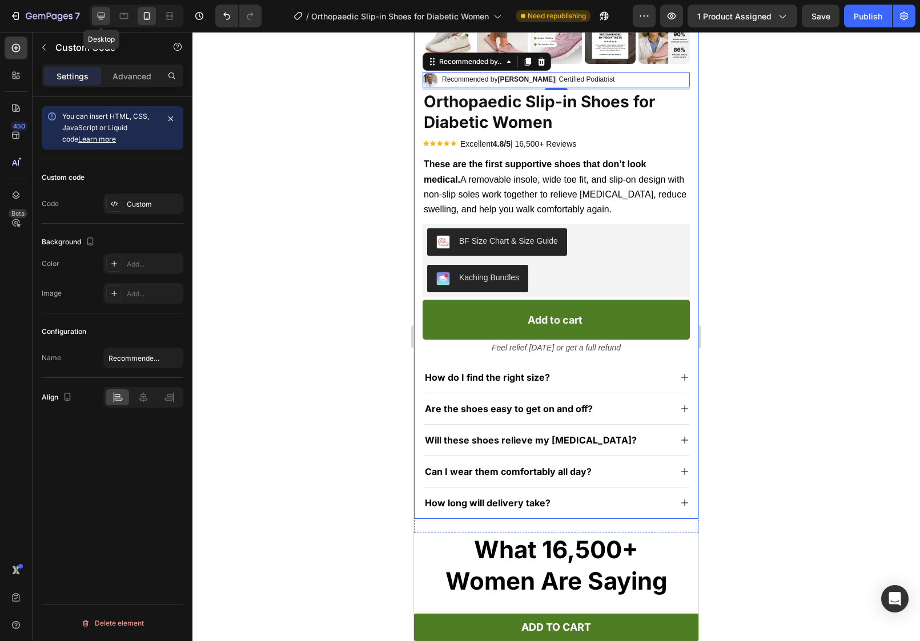
click at [95, 14] on div at bounding box center [101, 16] width 18 height 18
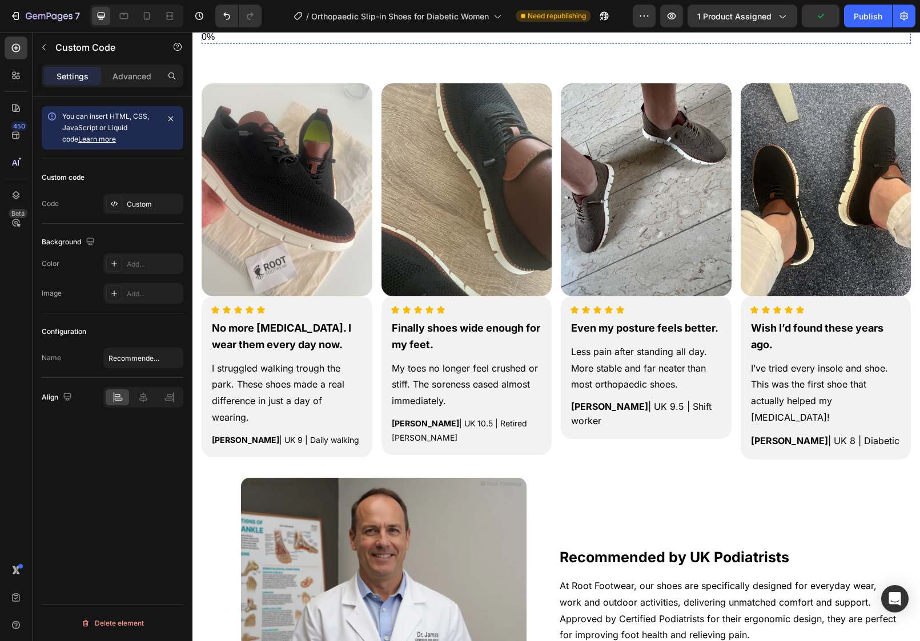
scroll to position [1001, 0]
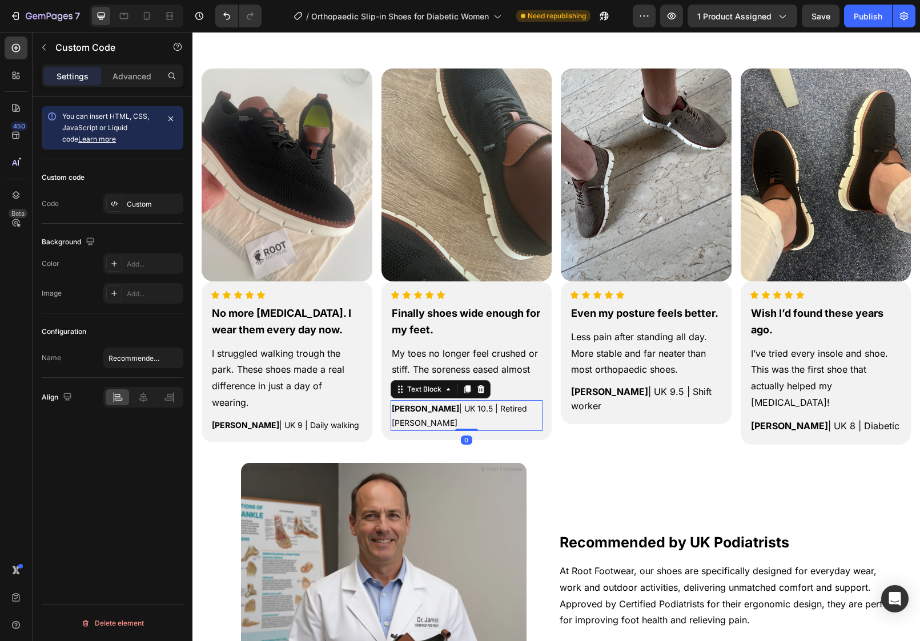
click at [444, 412] on p "[PERSON_NAME] | UK 10.5 | Retired [PERSON_NAME]" at bounding box center [467, 416] width 150 height 29
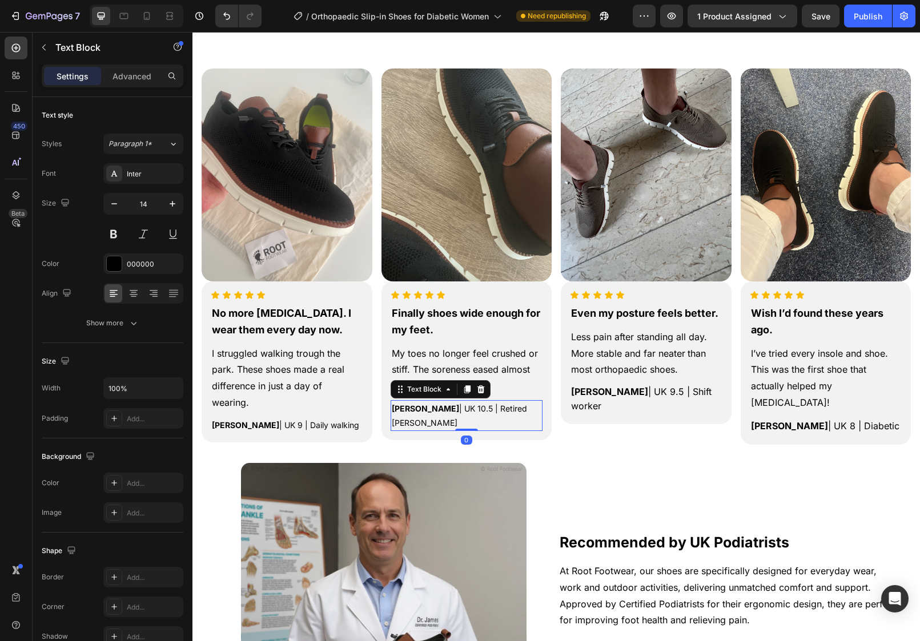
click at [444, 412] on p "[PERSON_NAME] | UK 10.5 | Retired [PERSON_NAME]" at bounding box center [467, 416] width 150 height 29
click at [494, 412] on p "[PERSON_NAME] | UK 10.5 | Retired [PERSON_NAME]" at bounding box center [467, 416] width 150 height 29
drag, startPoint x: 466, startPoint y: 409, endPoint x: 546, endPoint y: 411, distance: 79.4
click at [546, 411] on div "Icon Icon Icon Icon Icon Icon List Finally shoes wide enough for my feet. Text …" at bounding box center [467, 361] width 171 height 159
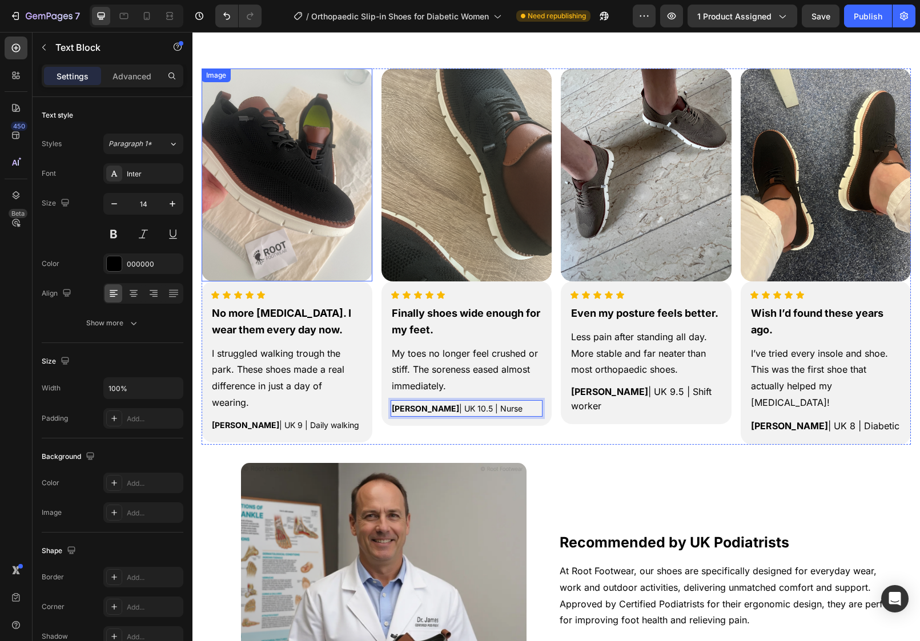
click at [339, 231] on img at bounding box center [287, 175] width 171 height 213
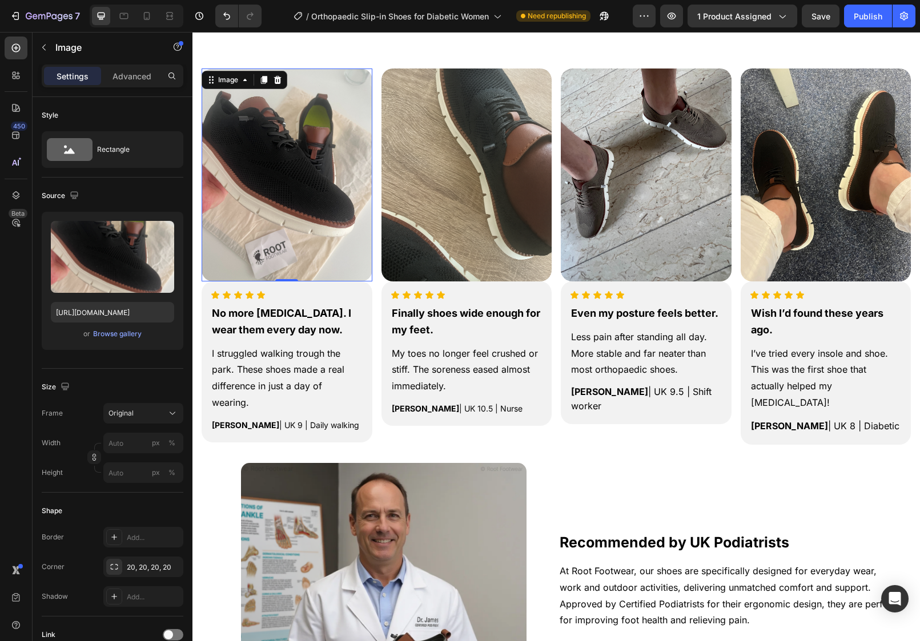
click at [260, 304] on div "No more [MEDICAL_DATA]. I wear them every day now." at bounding box center [287, 321] width 153 height 35
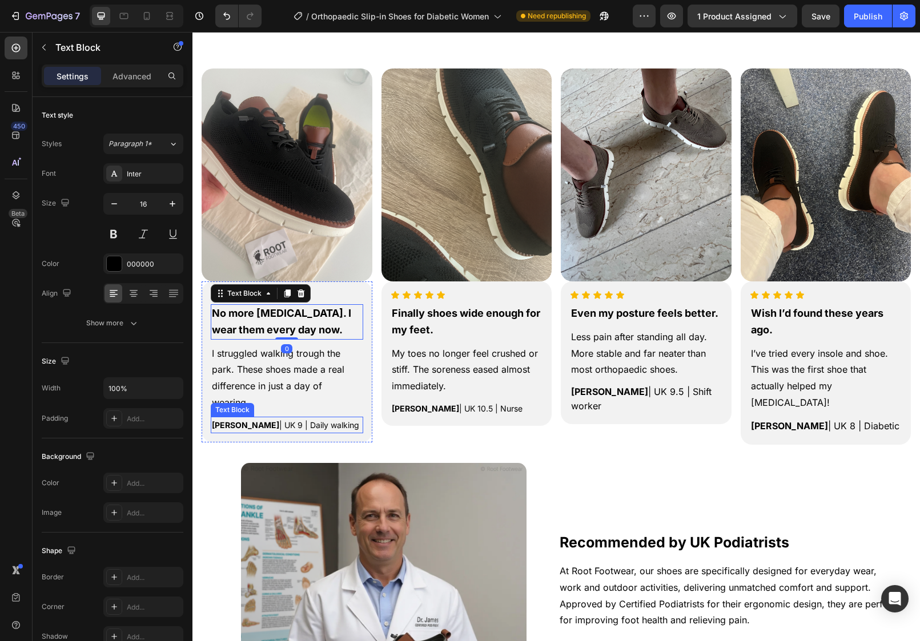
click at [231, 420] on strong "[PERSON_NAME]" at bounding box center [245, 425] width 67 height 10
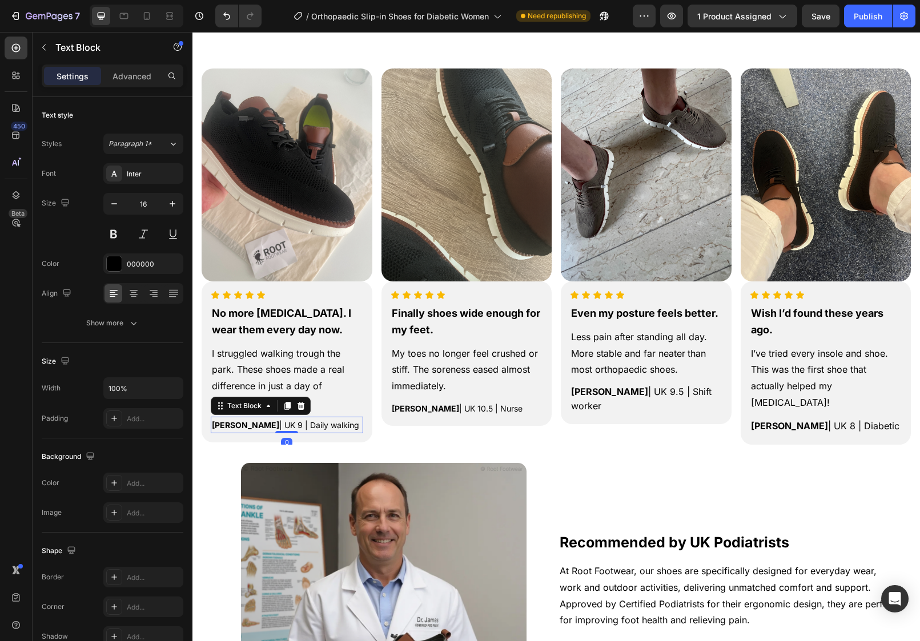
click at [231, 420] on strong "[PERSON_NAME]" at bounding box center [245, 425] width 67 height 10
click at [459, 409] on p "[PERSON_NAME] | UK 10.5 | Nurse" at bounding box center [467, 409] width 150 height 14
click at [399, 406] on strong "[PERSON_NAME]" at bounding box center [425, 409] width 67 height 10
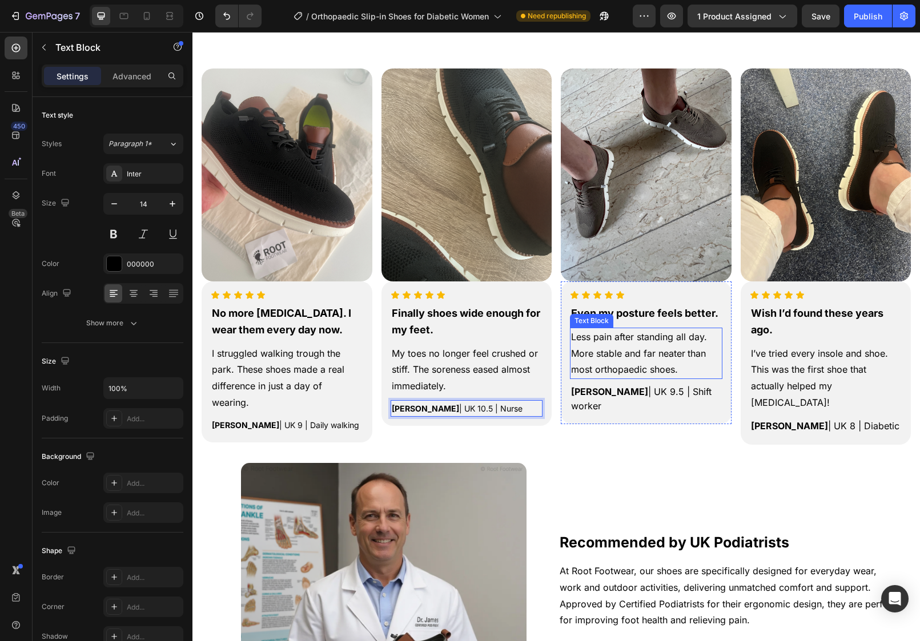
click at [613, 382] on div "Icon Icon Icon Icon Icon Icon List Even my posture feels better. Text Block Les…" at bounding box center [646, 353] width 153 height 125
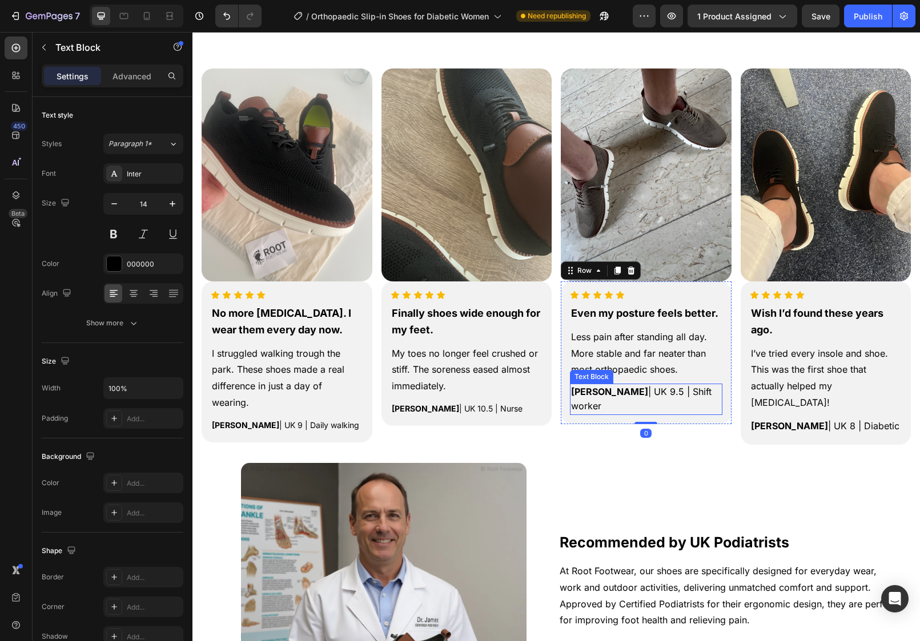
click at [599, 388] on strong "[PERSON_NAME]" at bounding box center [609, 391] width 77 height 11
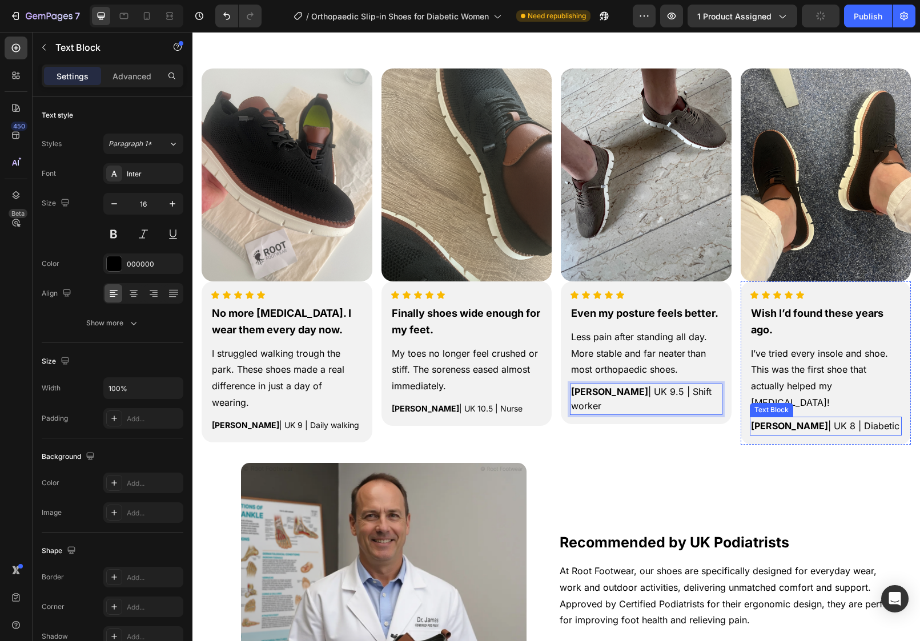
click at [795, 394] on p "I’ve tried every insole and shoe. This was the first shoe that actually helped …" at bounding box center [826, 379] width 150 height 66
click at [757, 420] on strong "[PERSON_NAME]" at bounding box center [789, 425] width 77 height 11
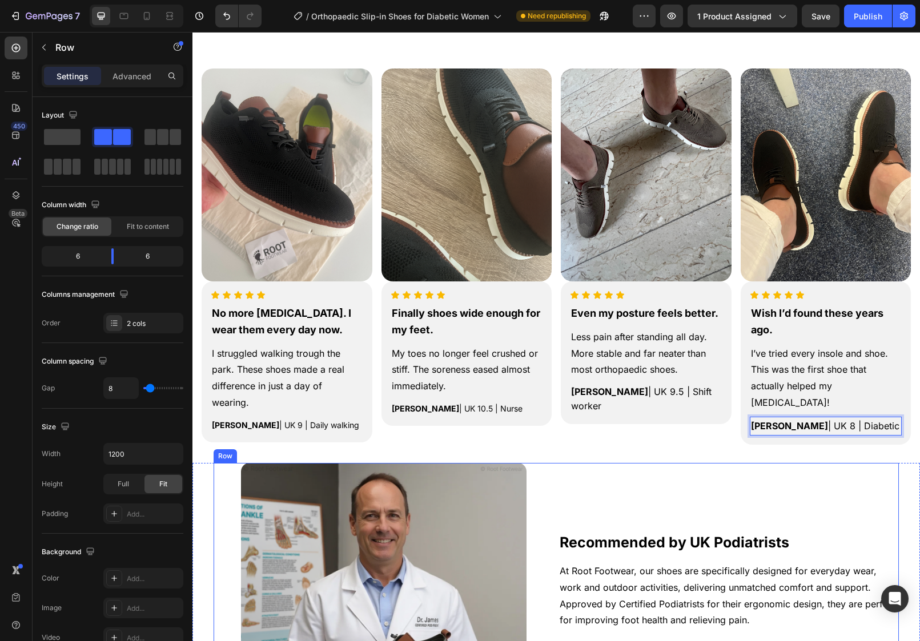
click at [761, 496] on div "Recommended by UK Podiatrists Heading At Root Footwear, our shoes are specifica…" at bounding box center [729, 606] width 340 height 286
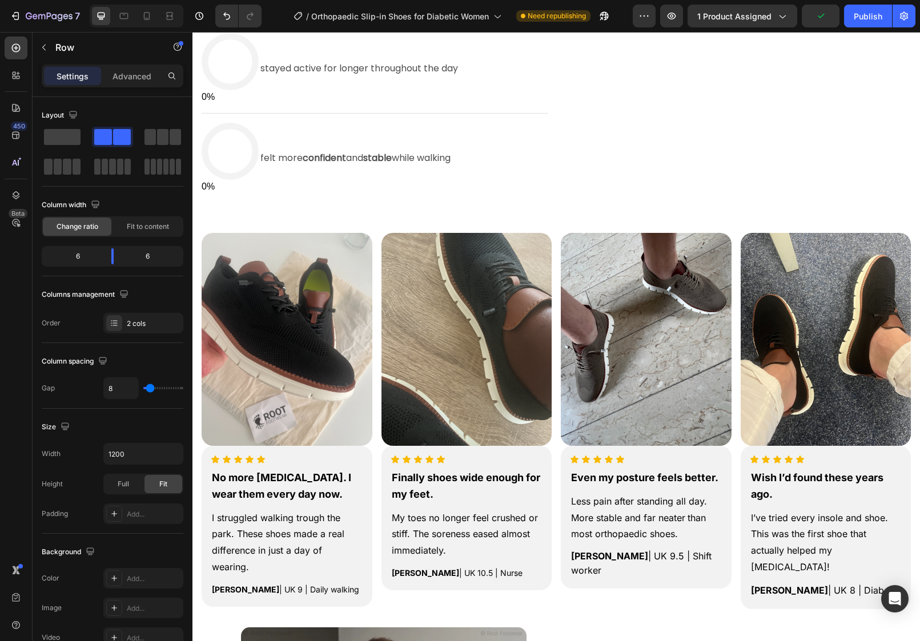
scroll to position [837, 0]
click at [281, 582] on p "[PERSON_NAME] | UK 9 | Daily walking" at bounding box center [287, 589] width 150 height 14
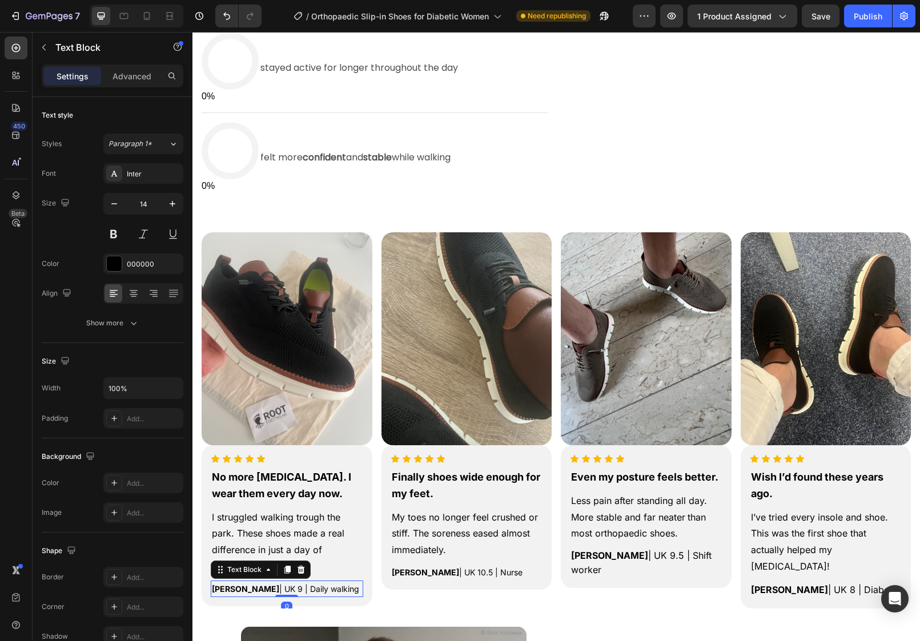
click at [268, 582] on p "[PERSON_NAME] | UK 9 | Daily walking" at bounding box center [287, 589] width 150 height 14
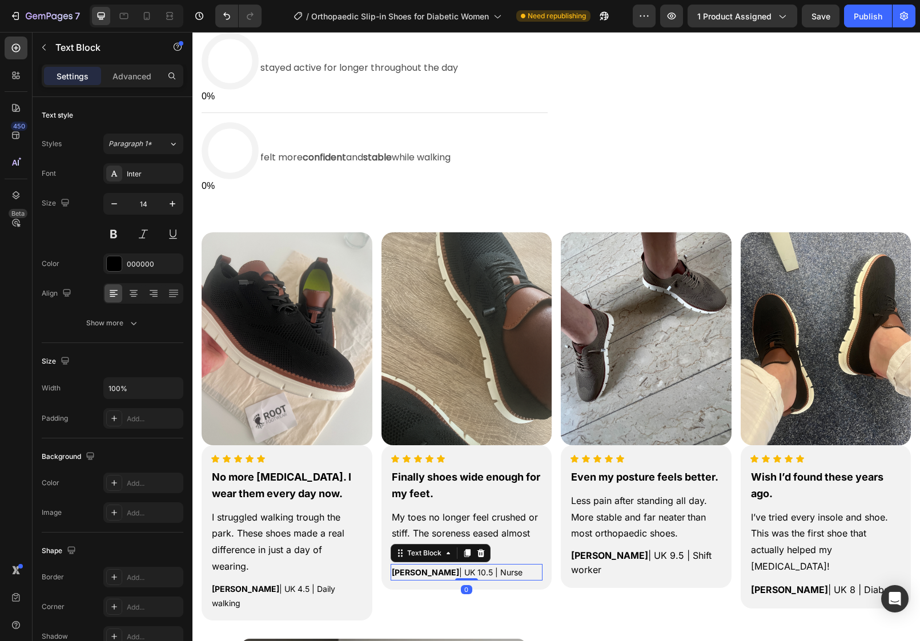
click at [471, 569] on p "[PERSON_NAME] | UK 10.5 | Nurse" at bounding box center [467, 572] width 150 height 14
click at [458, 570] on p "[PERSON_NAME] | UK 10.5 | Nurse" at bounding box center [467, 572] width 150 height 14
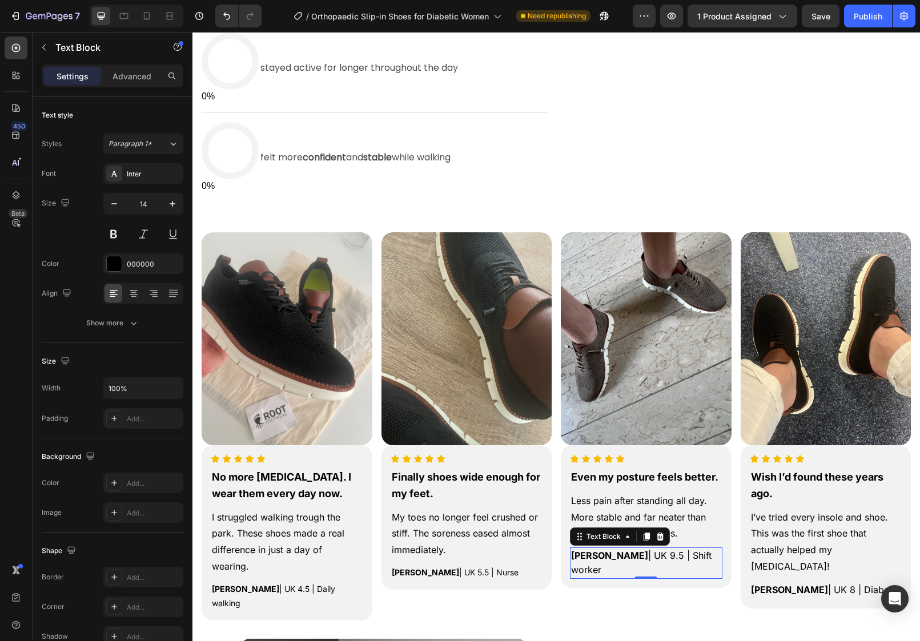
click at [652, 548] on div "[PERSON_NAME] | UK 9.5 | Shift worker" at bounding box center [646, 563] width 153 height 31
click at [649, 556] on span "[PERSON_NAME] | UK 9.5 | Shift worker" at bounding box center [641, 563] width 141 height 26
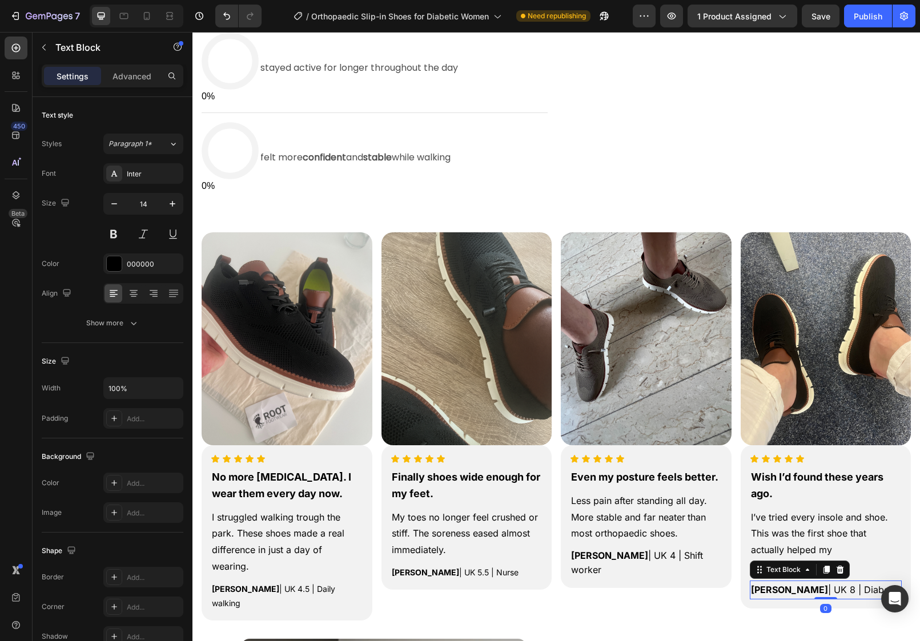
click at [831, 581] on div "[PERSON_NAME] | UK 8 | Diabetic Text Block 0" at bounding box center [826, 590] width 153 height 19
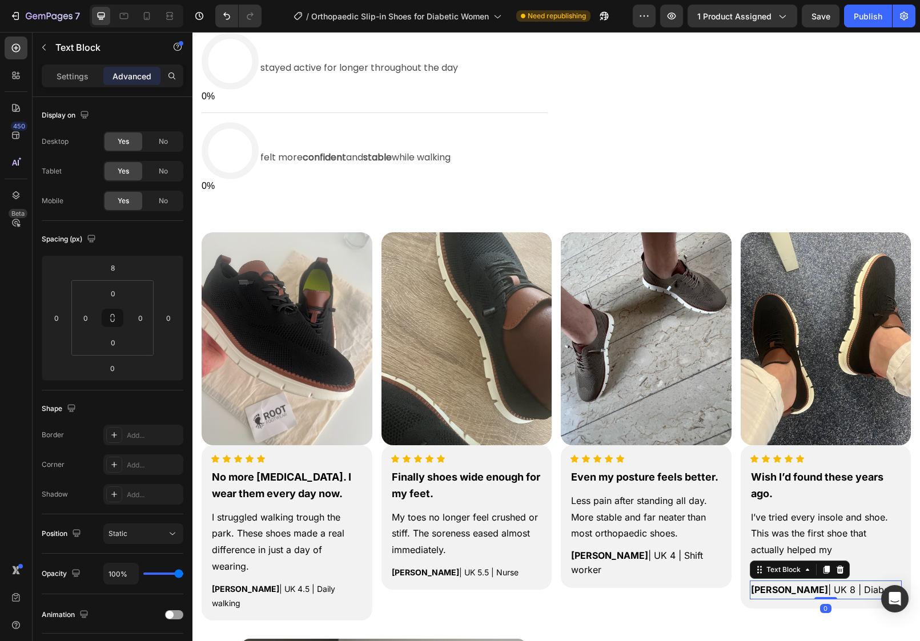
click at [831, 582] on p "[PERSON_NAME] | UK 8 | Diabetic" at bounding box center [826, 590] width 150 height 17
click at [828, 582] on p "[PERSON_NAME] | UK 8 | Diabetic" at bounding box center [826, 590] width 150 height 17
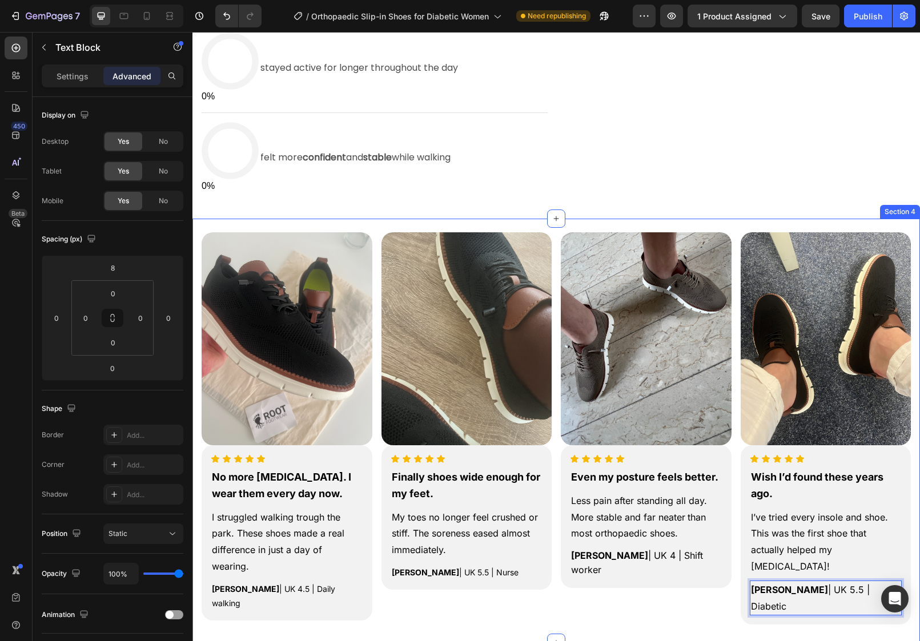
click at [809, 601] on div "Image Icon Icon Icon Icon Icon Icon List No more [MEDICAL_DATA]. I wear them ev…" at bounding box center [556, 431] width 728 height 425
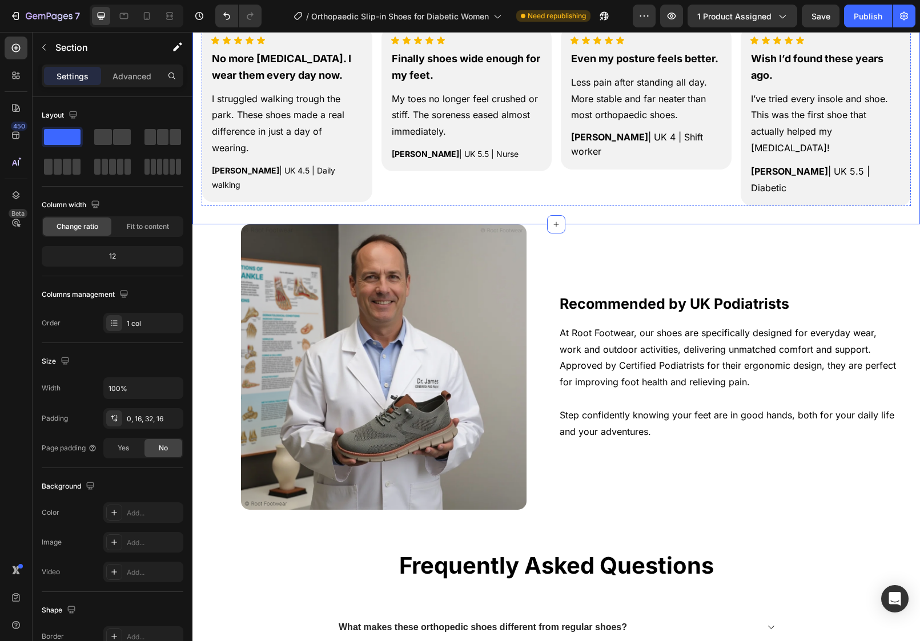
scroll to position [1257, 0]
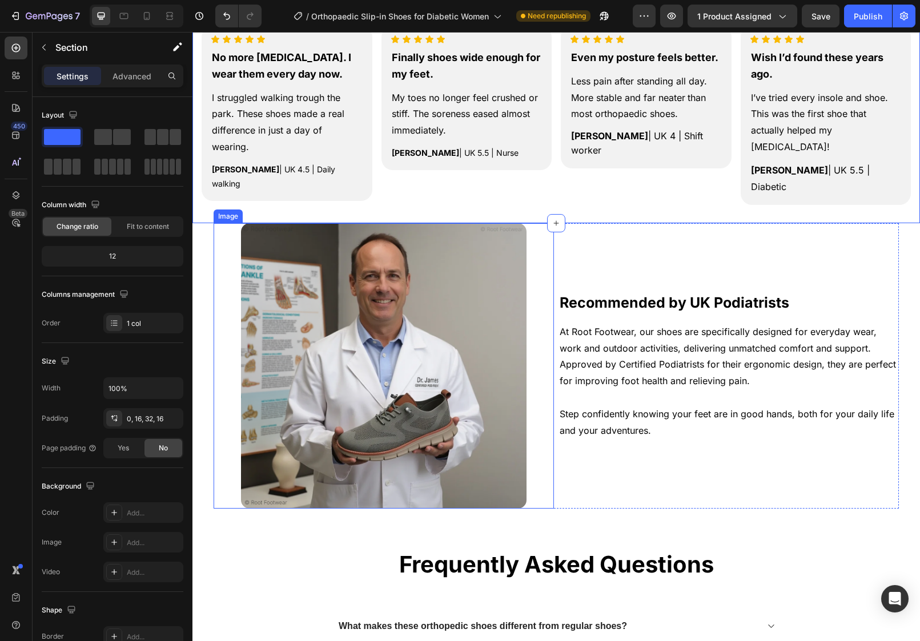
click at [367, 315] on img at bounding box center [384, 366] width 286 height 286
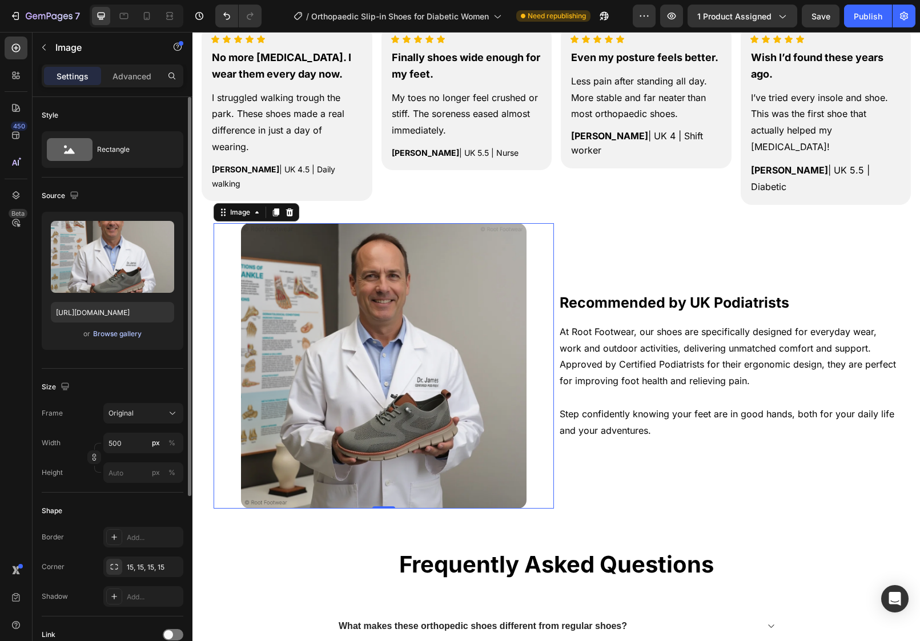
click at [107, 335] on div "Browse gallery" at bounding box center [117, 334] width 49 height 10
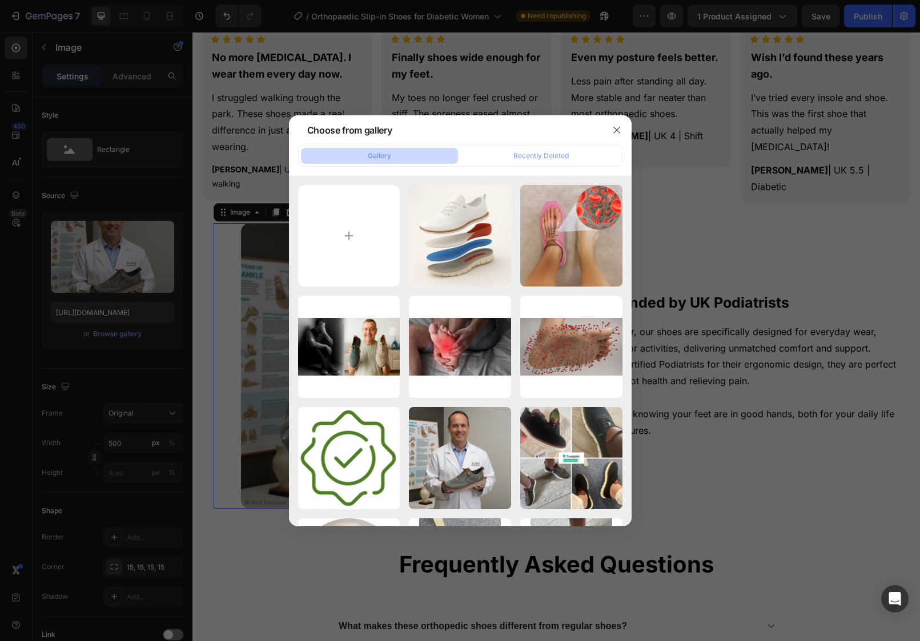
click at [136, 266] on div at bounding box center [460, 320] width 920 height 641
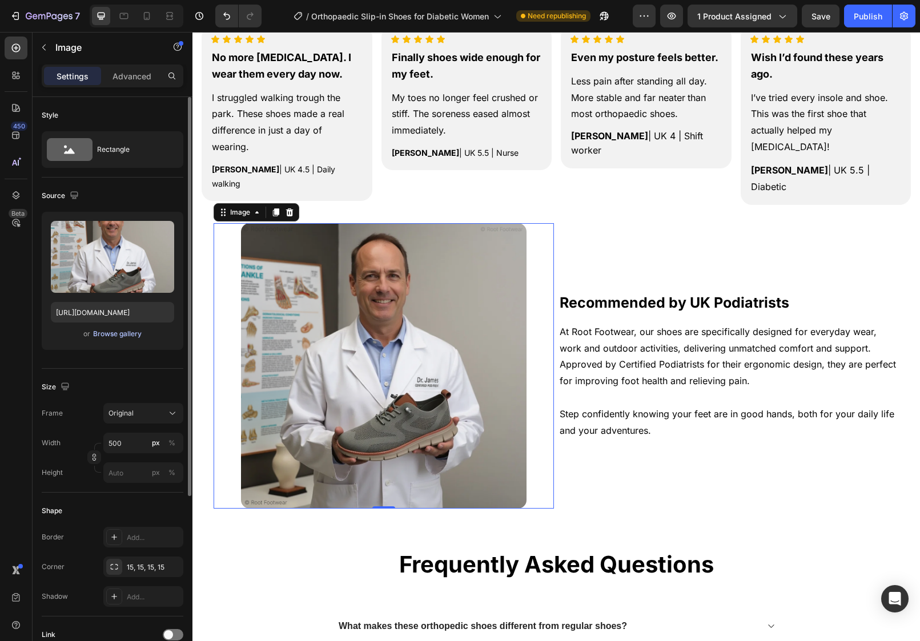
click at [107, 329] on div "Browse gallery" at bounding box center [117, 334] width 49 height 10
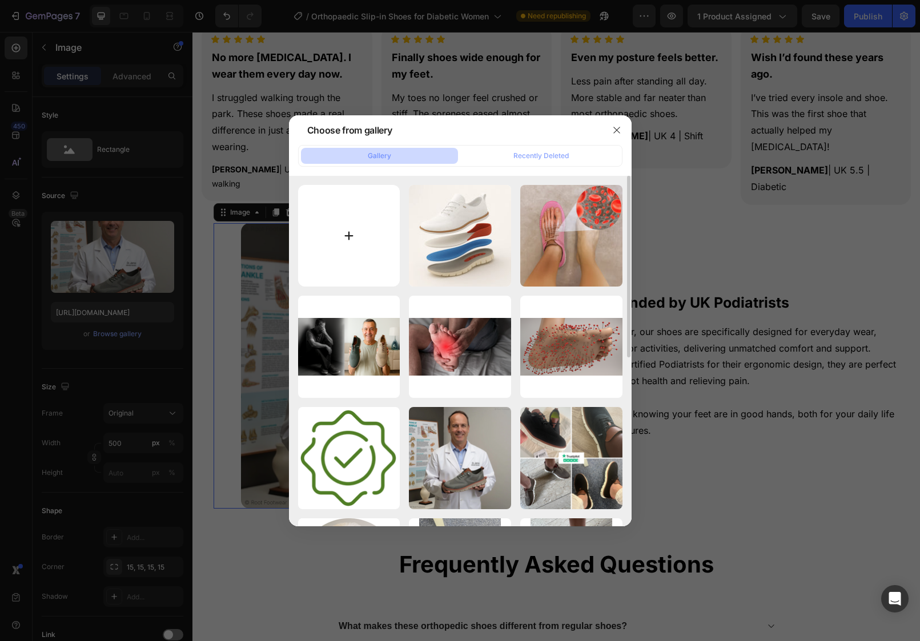
click at [315, 212] on input "file" at bounding box center [349, 236] width 102 height 102
type input "C:\fakepath\d762d6f9-2d2a-44f1-b408-152b3d4d1b83.png"
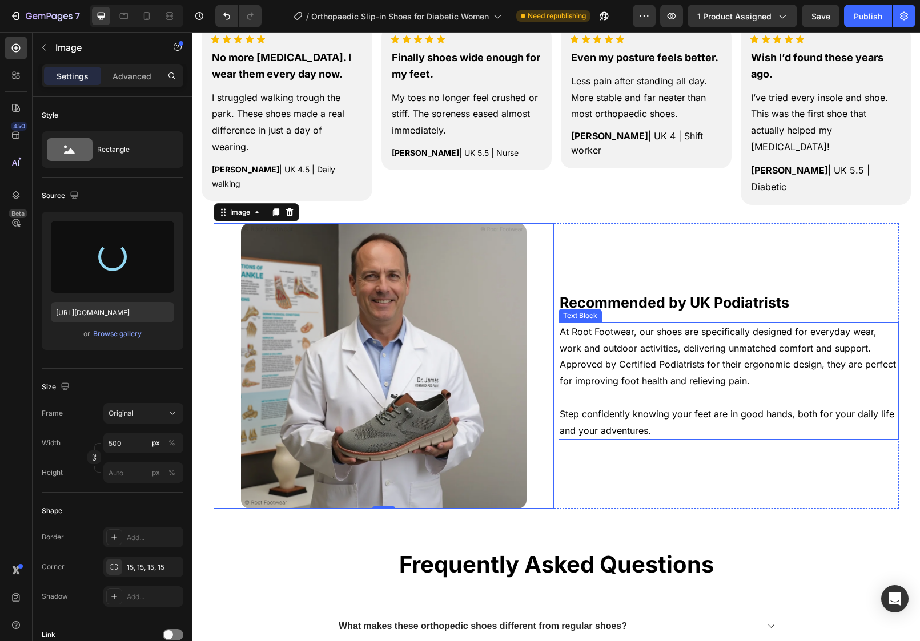
type input "[URL][DOMAIN_NAME]"
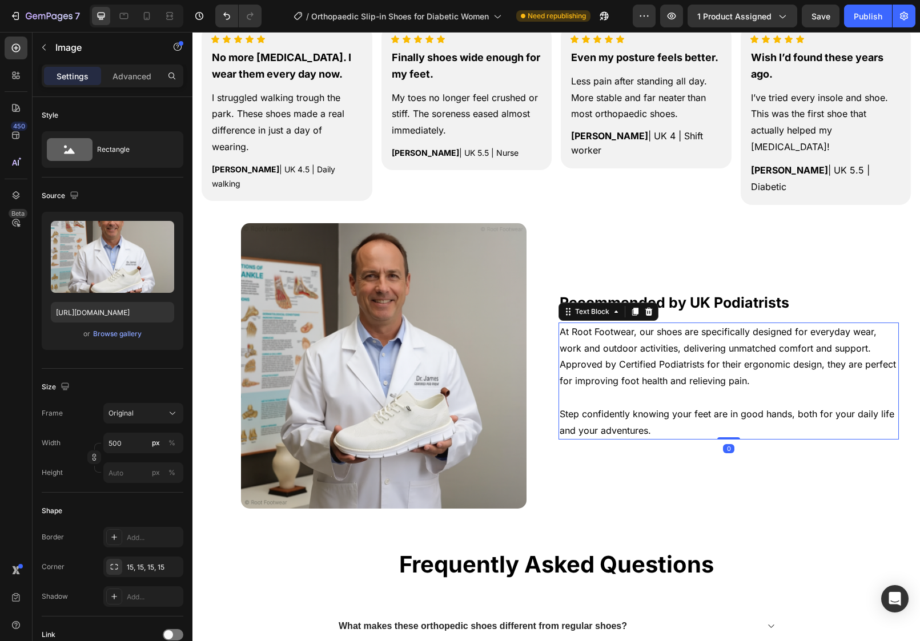
click at [735, 344] on p "At Root Footwear, our shoes are specifically designed for everyday wear, work a…" at bounding box center [729, 357] width 338 height 66
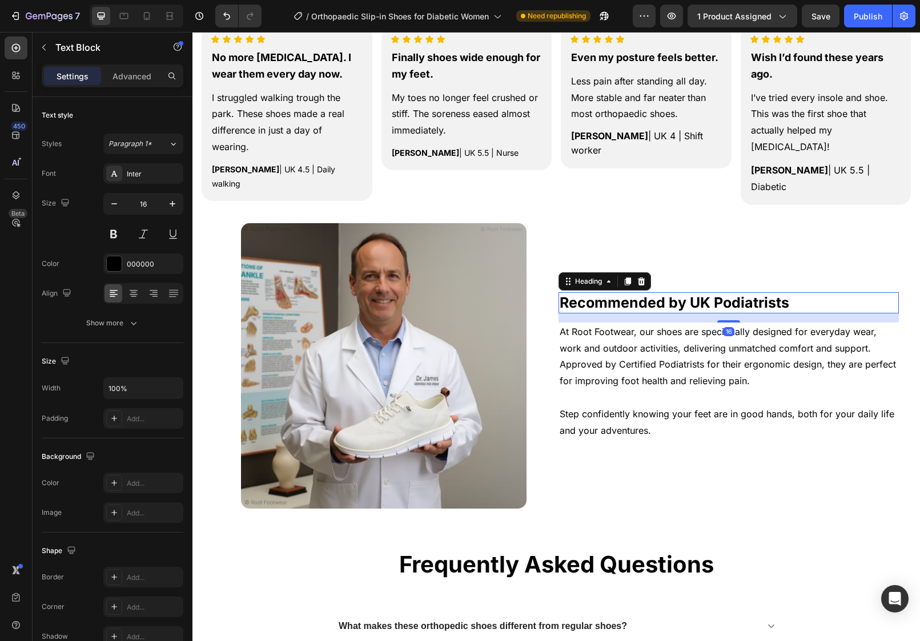
click at [761, 294] on span "Recommended by UK Podiatrists" at bounding box center [675, 302] width 230 height 17
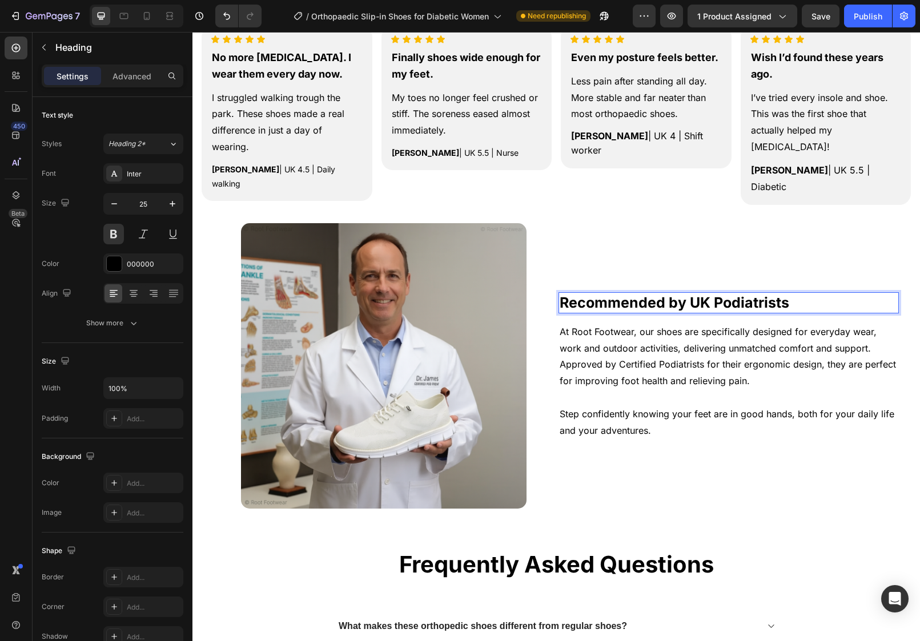
click at [703, 294] on span "Recommended by UK Podiatrists" at bounding box center [675, 302] width 230 height 17
click at [686, 294] on span "Recommended by Podiatrist [PERSON_NAME]" at bounding box center [720, 302] width 320 height 17
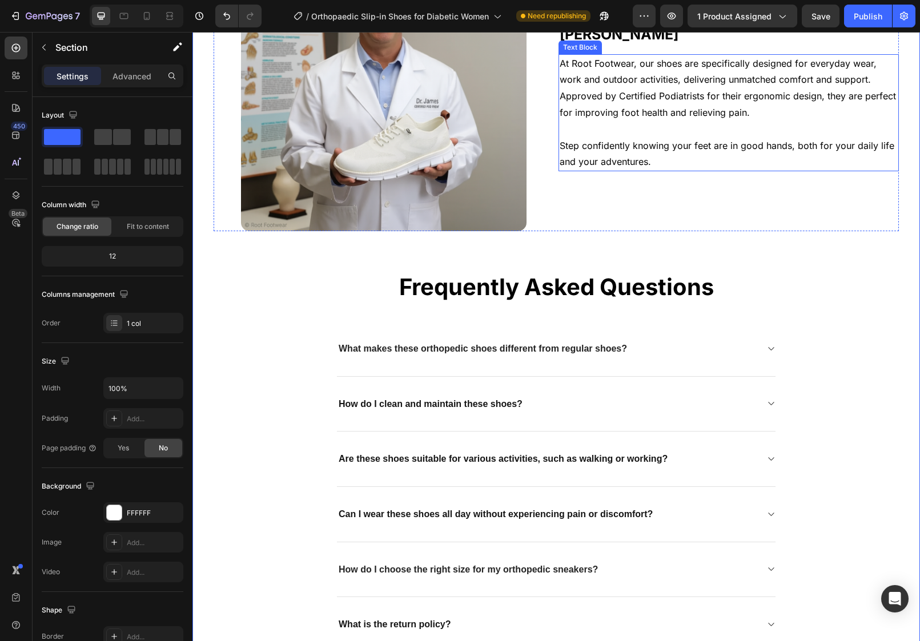
scroll to position [1508, 0]
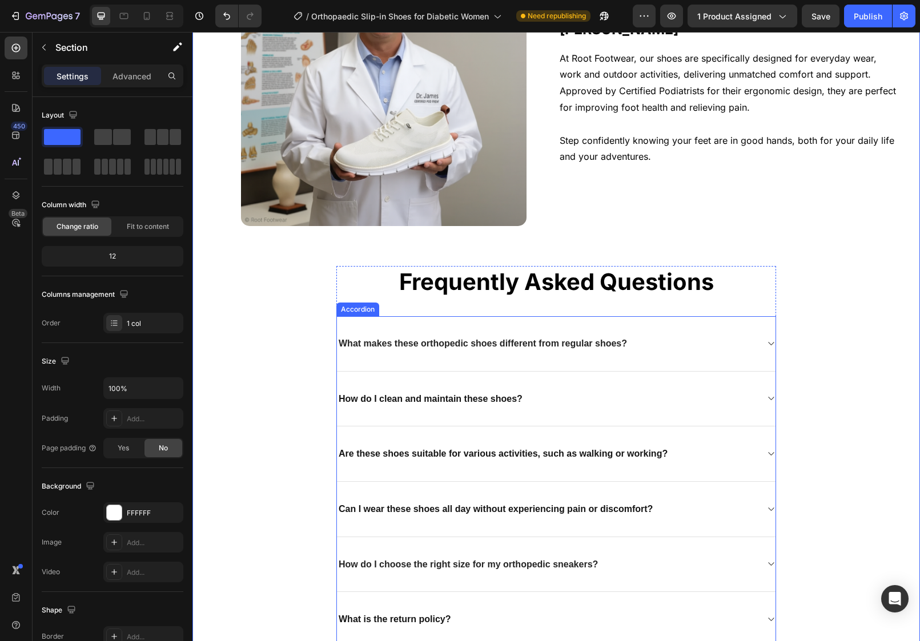
click at [661, 339] on div "What makes these orthopedic shoes different from regular shoes?" at bounding box center [547, 344] width 420 height 18
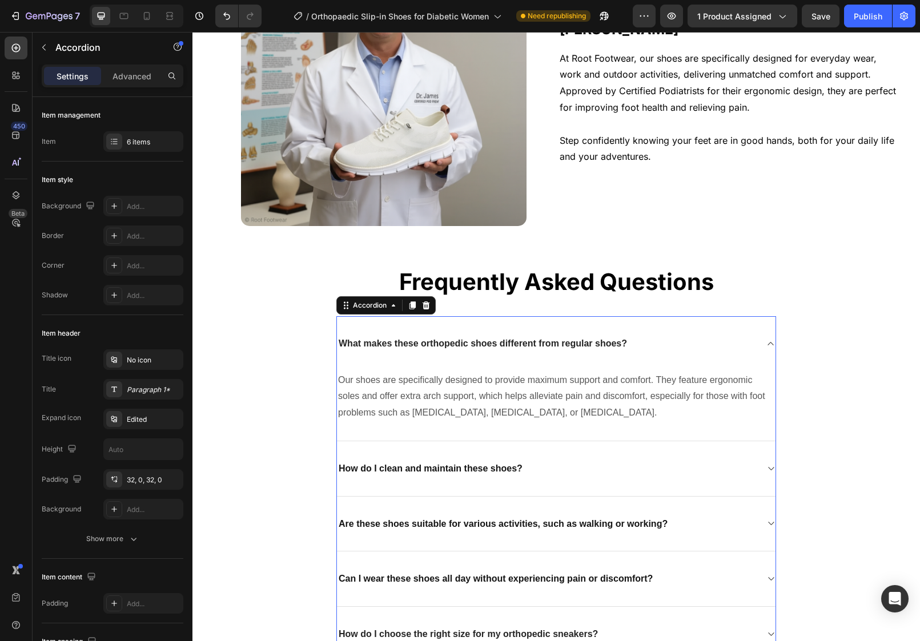
click at [661, 339] on div "What makes these orthopedic shoes different from regular shoes?" at bounding box center [547, 344] width 420 height 18
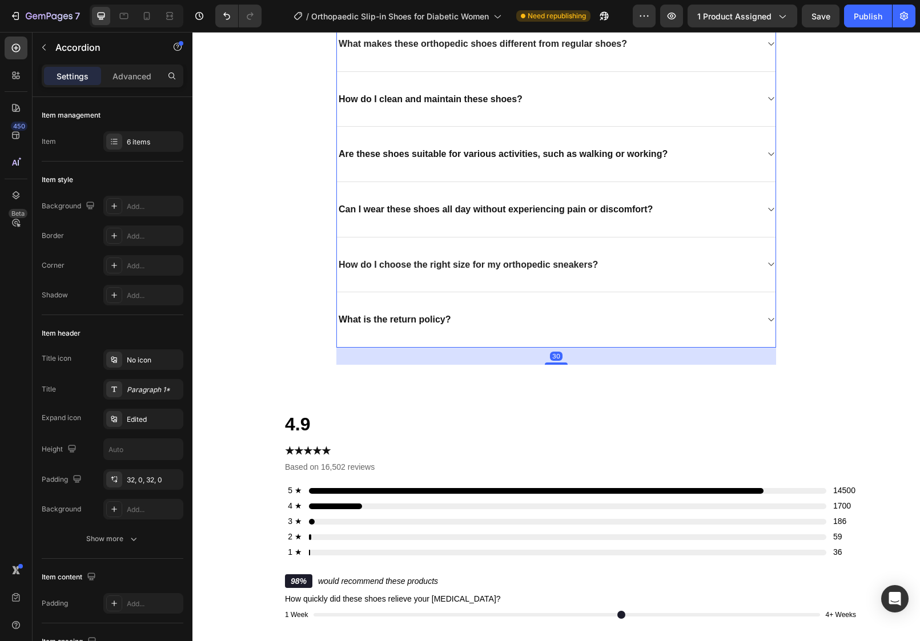
scroll to position [1836, 0]
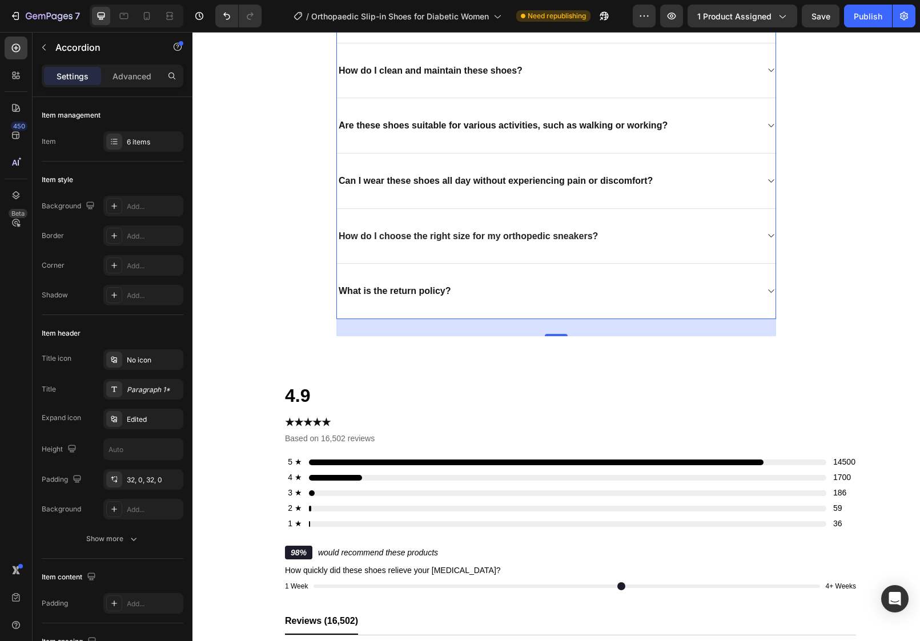
click at [662, 274] on div "What is the return policy?" at bounding box center [556, 291] width 439 height 55
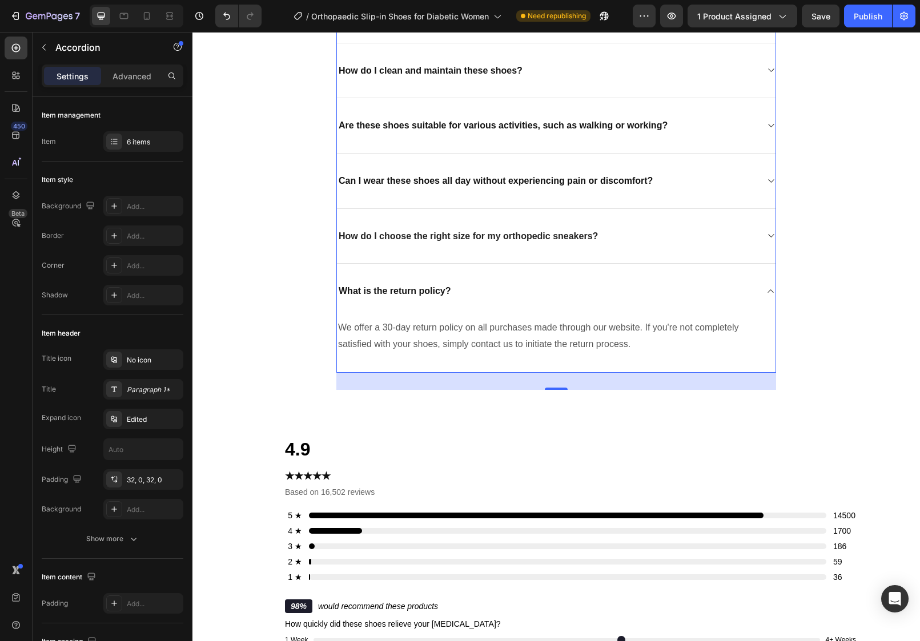
click at [662, 274] on div "What is the return policy?" at bounding box center [556, 291] width 439 height 55
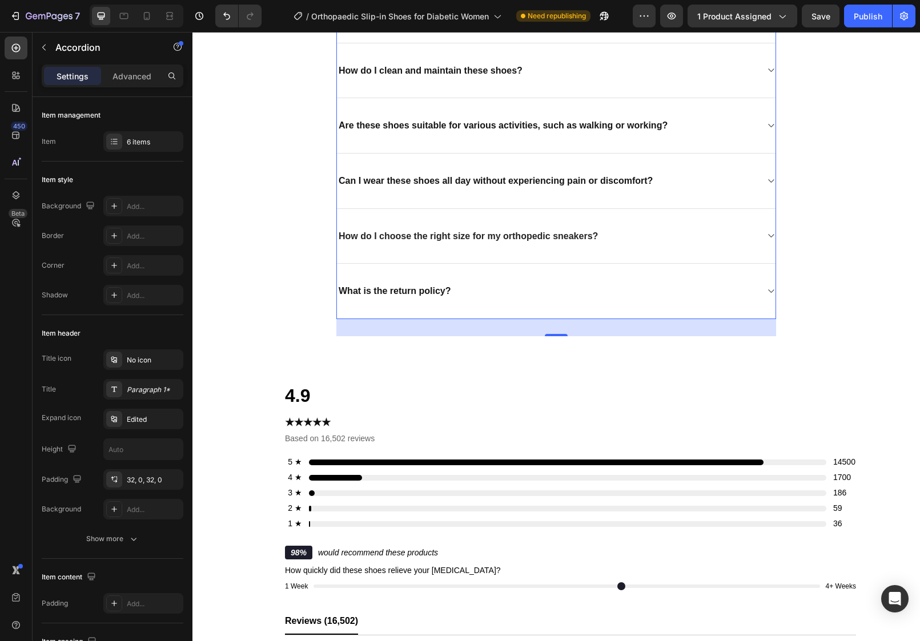
click at [680, 216] on div "How do I choose the right size for my orthopedic sneakers?" at bounding box center [556, 236] width 439 height 55
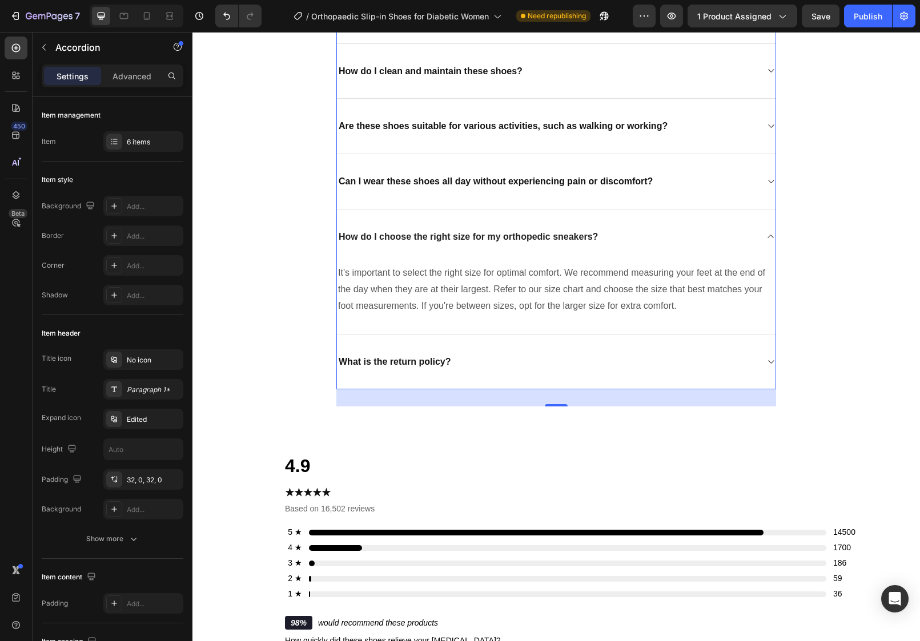
click at [680, 218] on div "How do I choose the right size for my orthopedic sneakers?" at bounding box center [556, 237] width 439 height 55
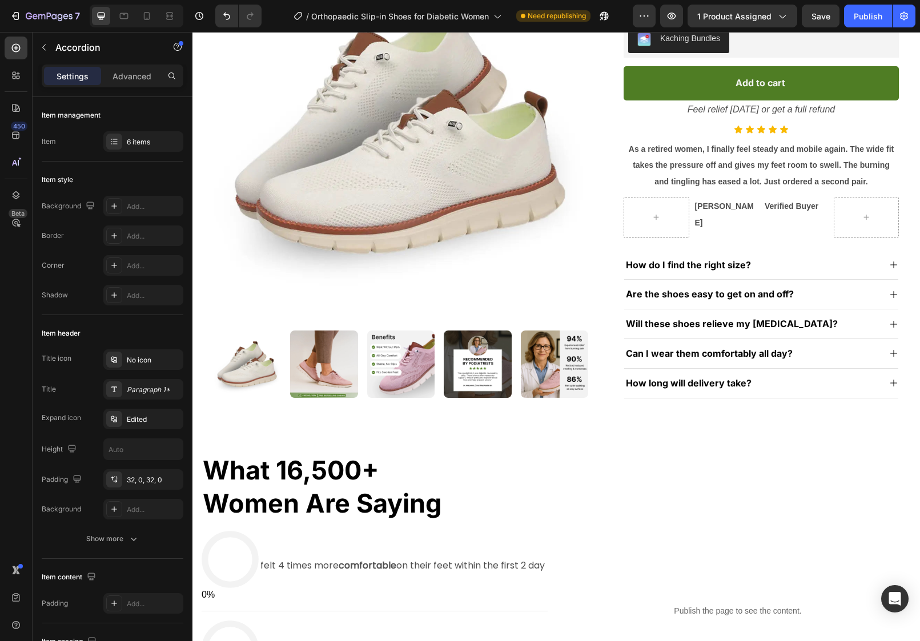
scroll to position [255, 0]
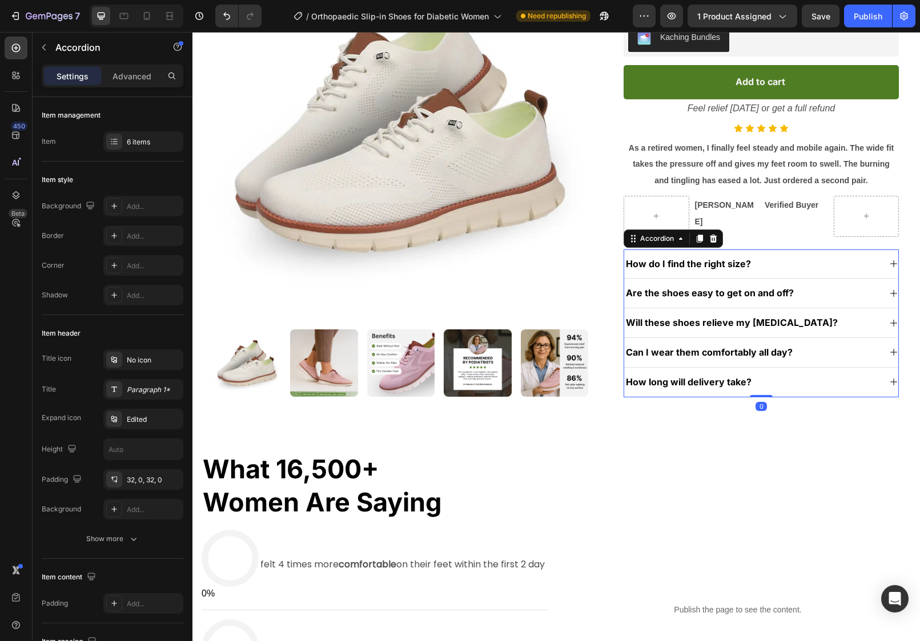
click at [829, 338] on div "Can I wear them comfortably all day?" at bounding box center [761, 353] width 274 height 30
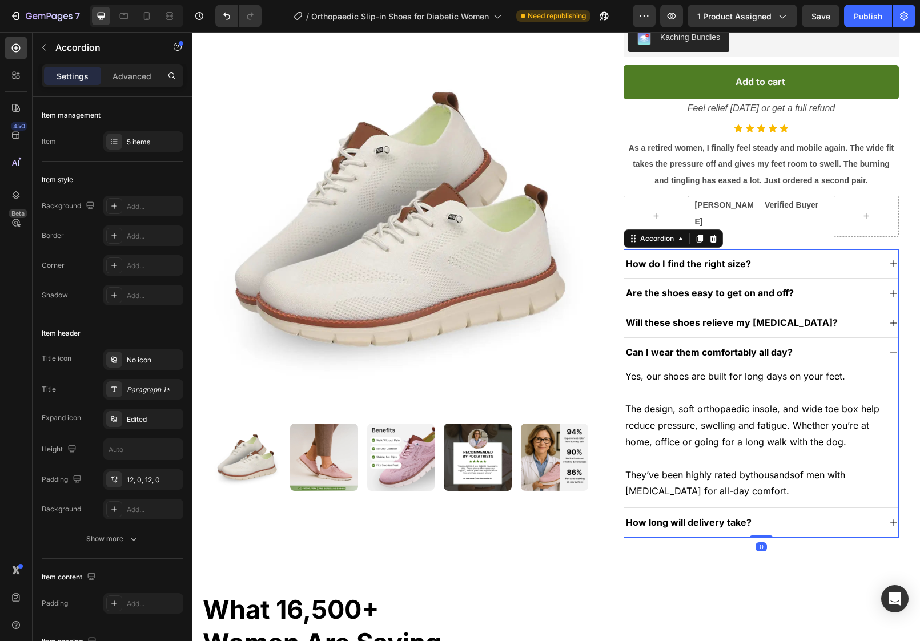
click at [827, 345] on div "Can I wear them comfortably all day?" at bounding box center [752, 352] width 256 height 15
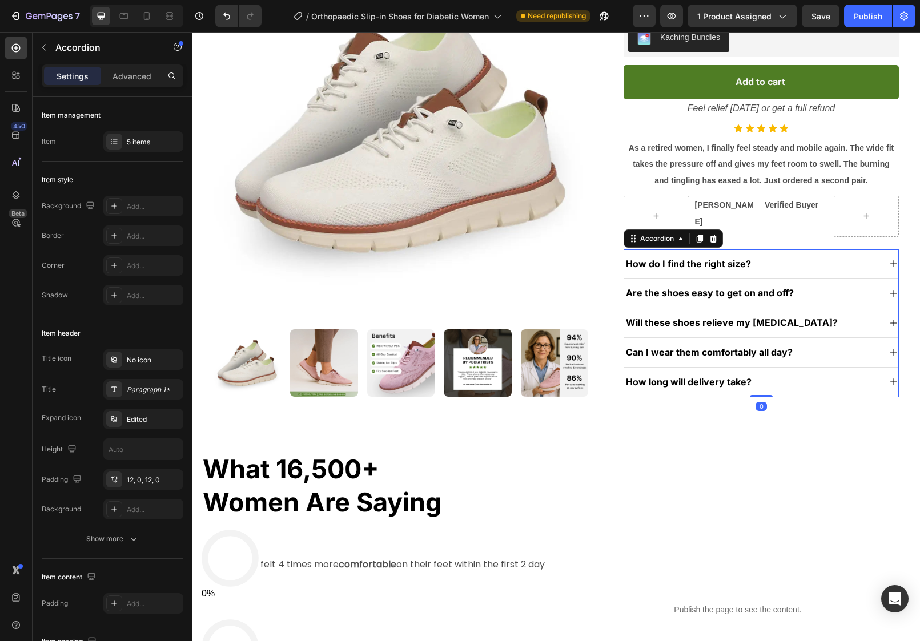
click at [835, 322] on div "Will these shoes relieve my [MEDICAL_DATA]?" at bounding box center [752, 322] width 256 height 15
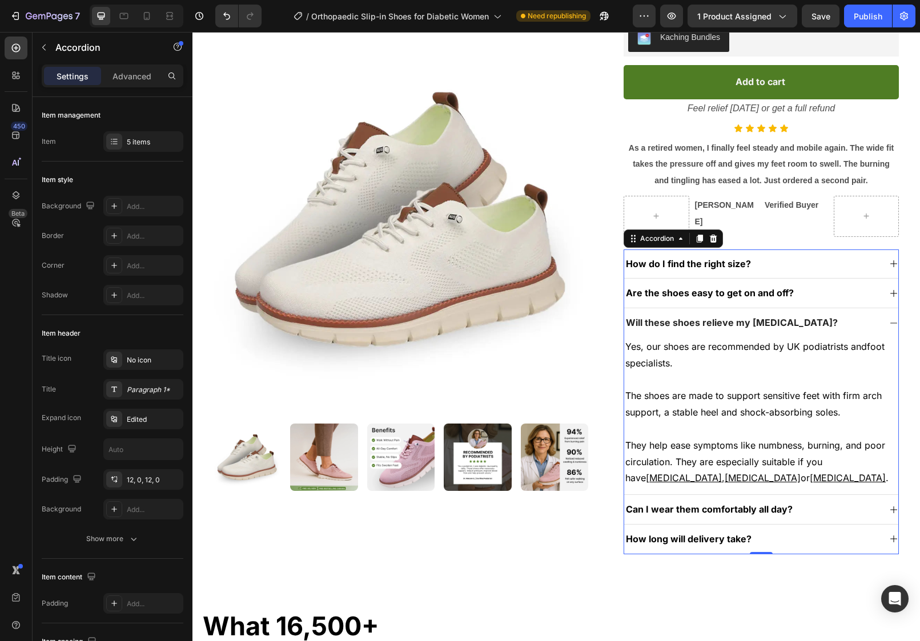
click at [837, 315] on div "Will these shoes relieve my [MEDICAL_DATA]?" at bounding box center [752, 322] width 256 height 15
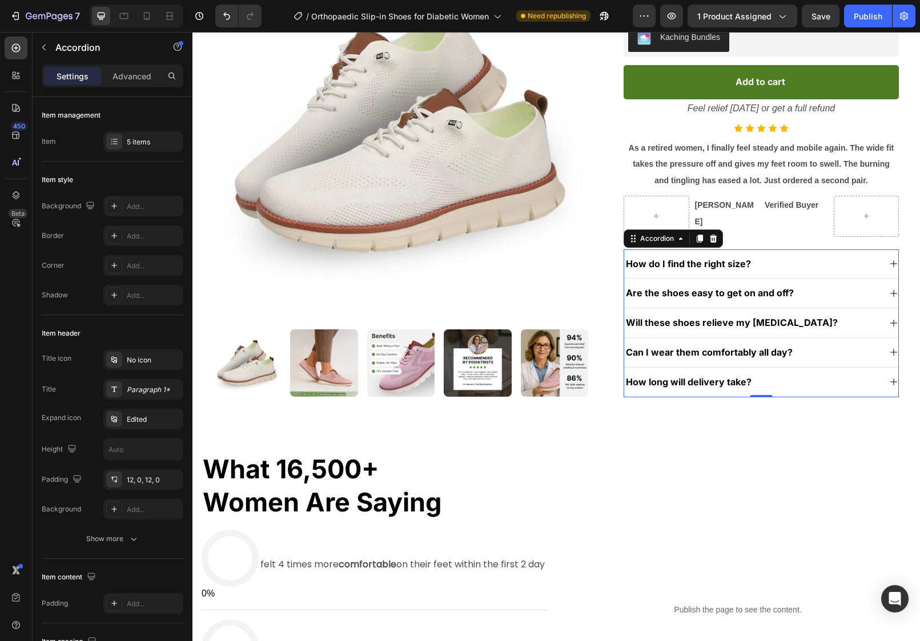
click at [839, 288] on div "Are the shoes easy to get on and off?" at bounding box center [752, 293] width 256 height 15
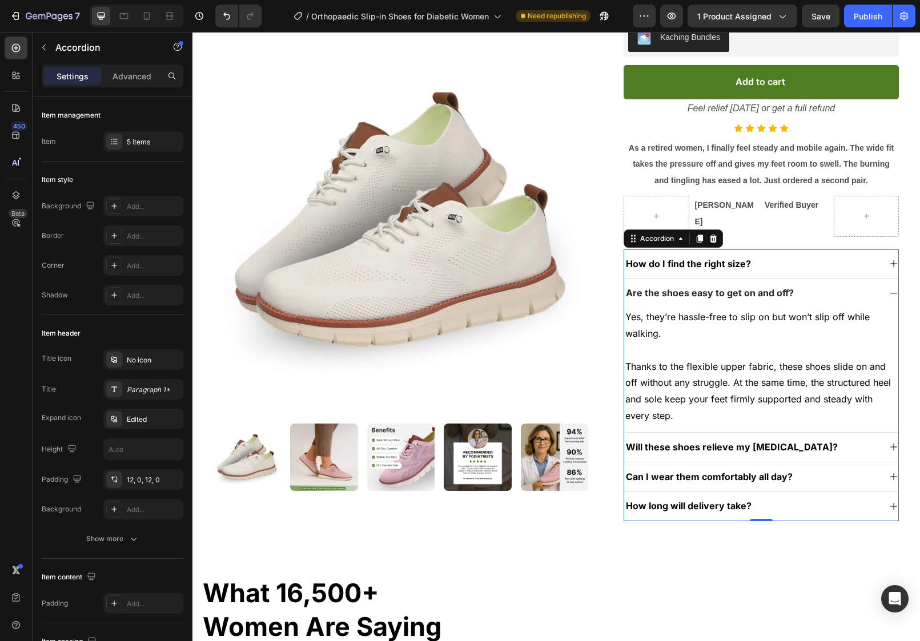
click at [846, 279] on div "Are the shoes easy to get on and off?" at bounding box center [761, 293] width 274 height 29
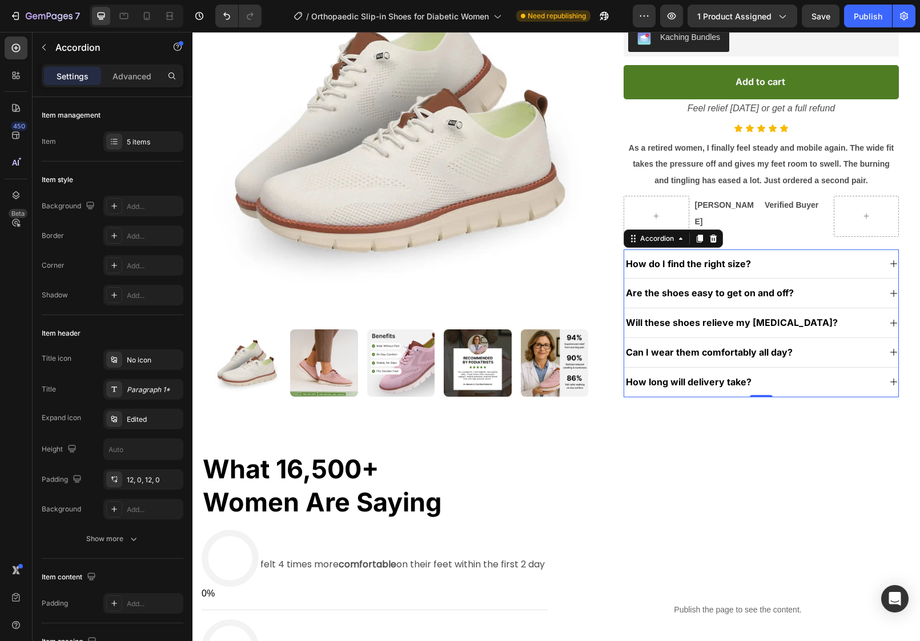
click at [843, 256] on div "How do I find the right size?" at bounding box center [752, 263] width 256 height 15
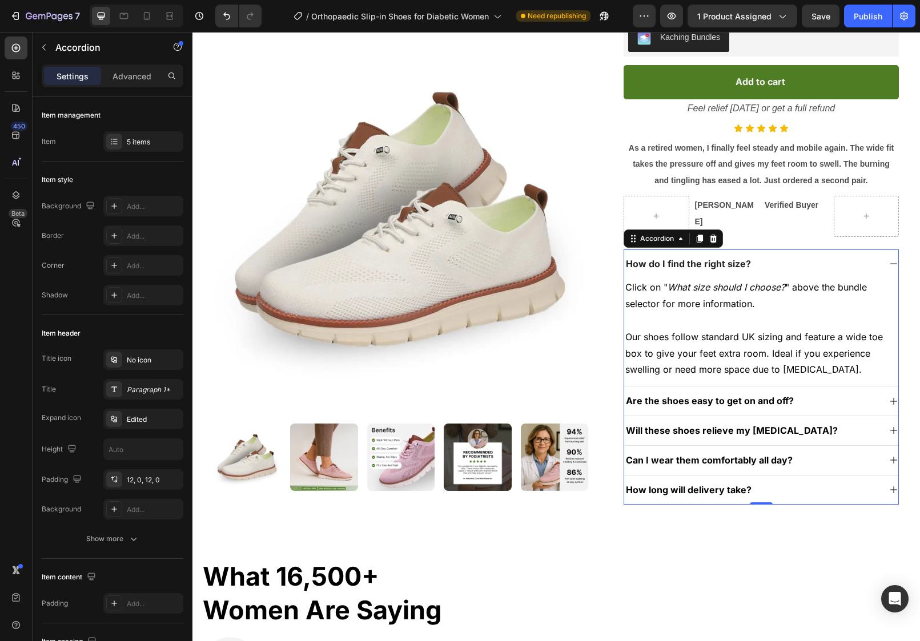
click at [843, 256] on div "How do I find the right size?" at bounding box center [752, 263] width 256 height 15
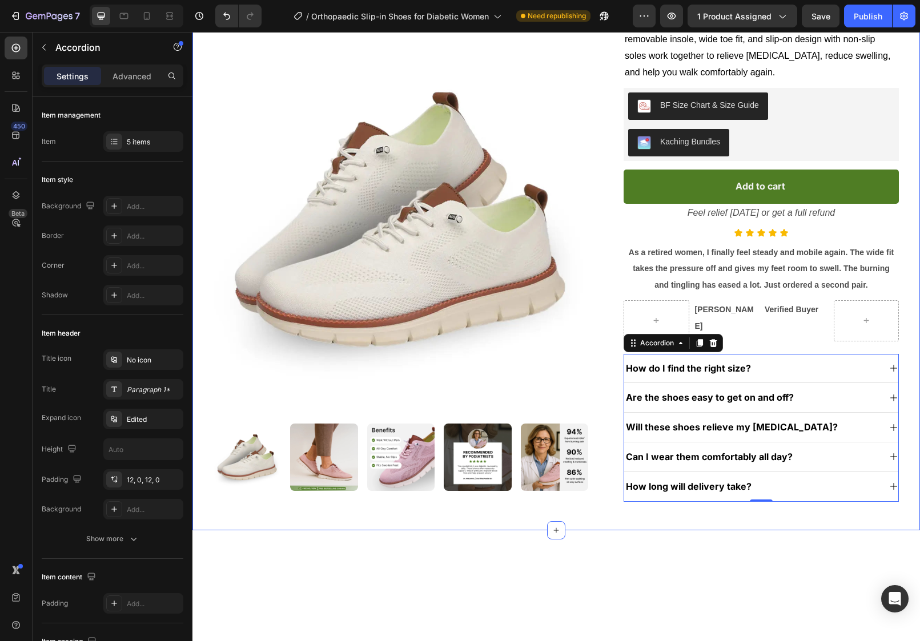
scroll to position [0, 0]
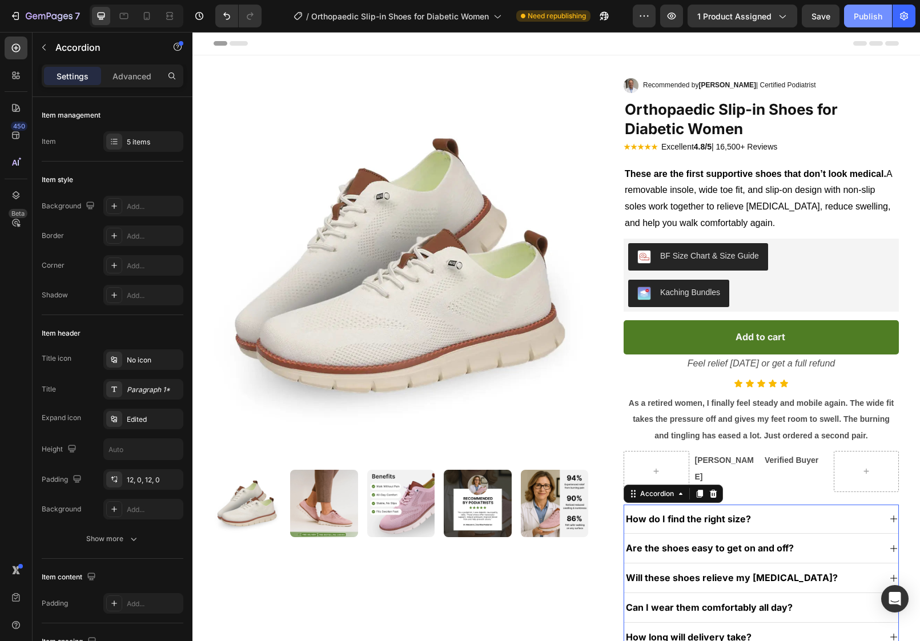
click at [856, 9] on button "Publish" at bounding box center [868, 16] width 48 height 23
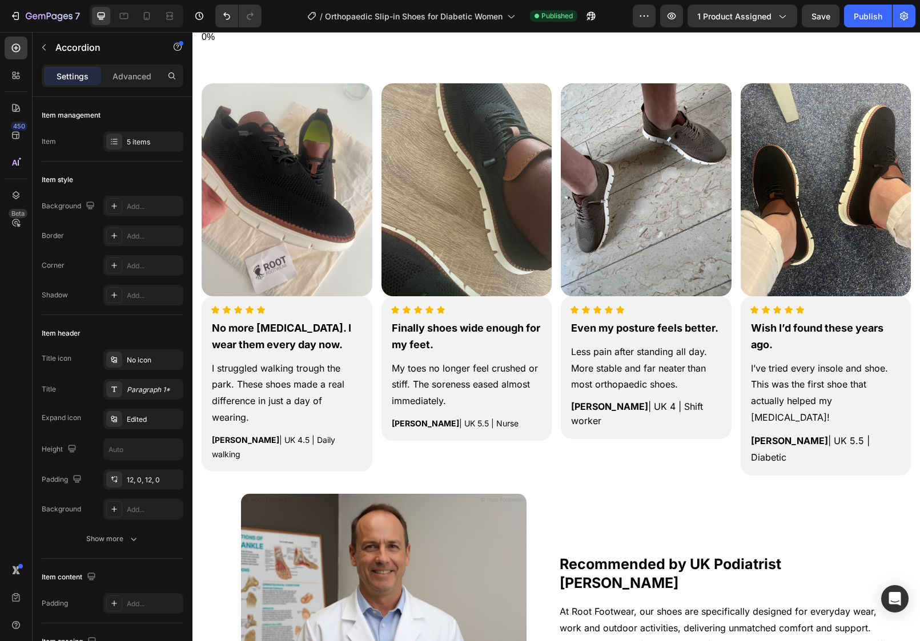
scroll to position [985, 0]
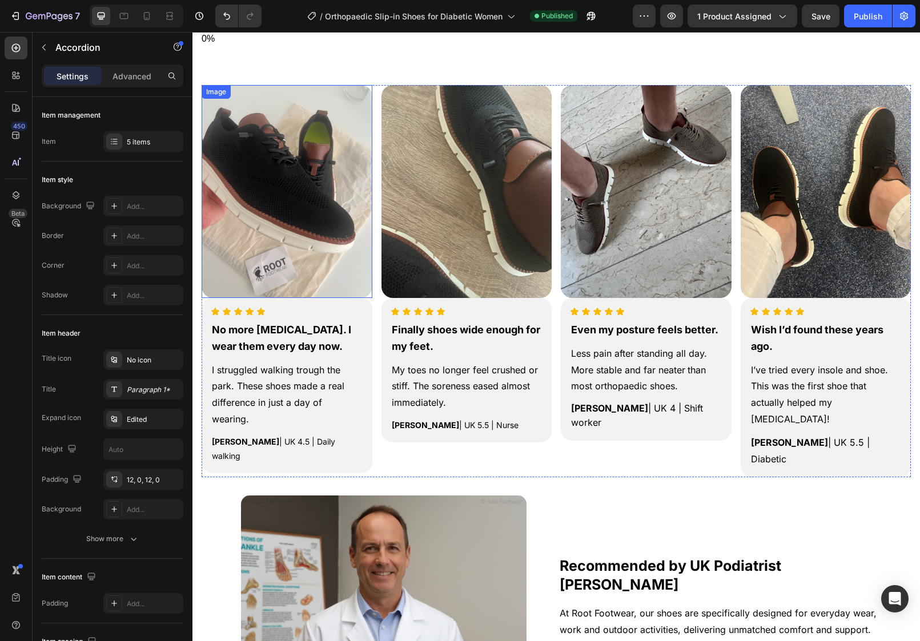
click at [294, 218] on img at bounding box center [287, 191] width 171 height 213
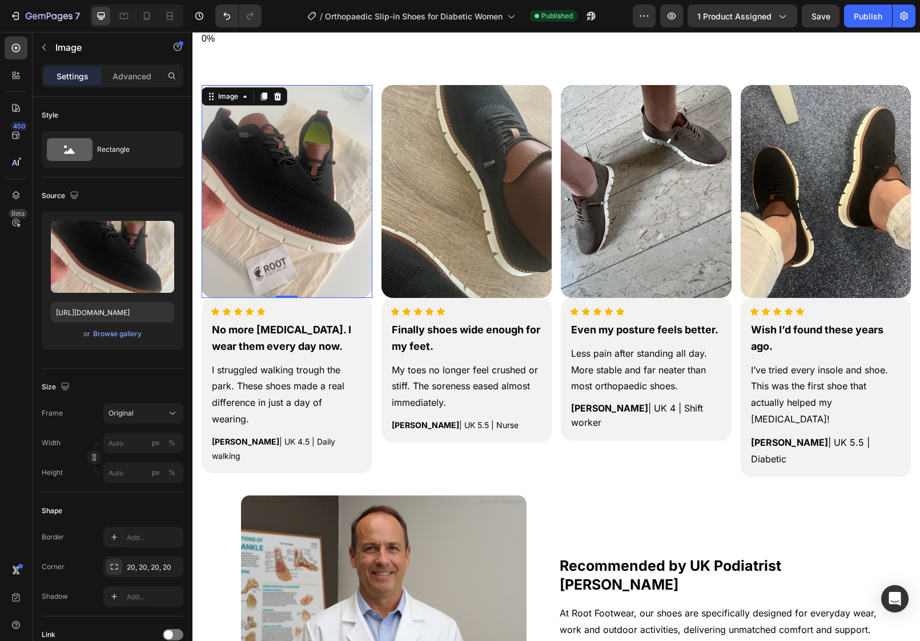
click at [315, 167] on img at bounding box center [287, 191] width 171 height 213
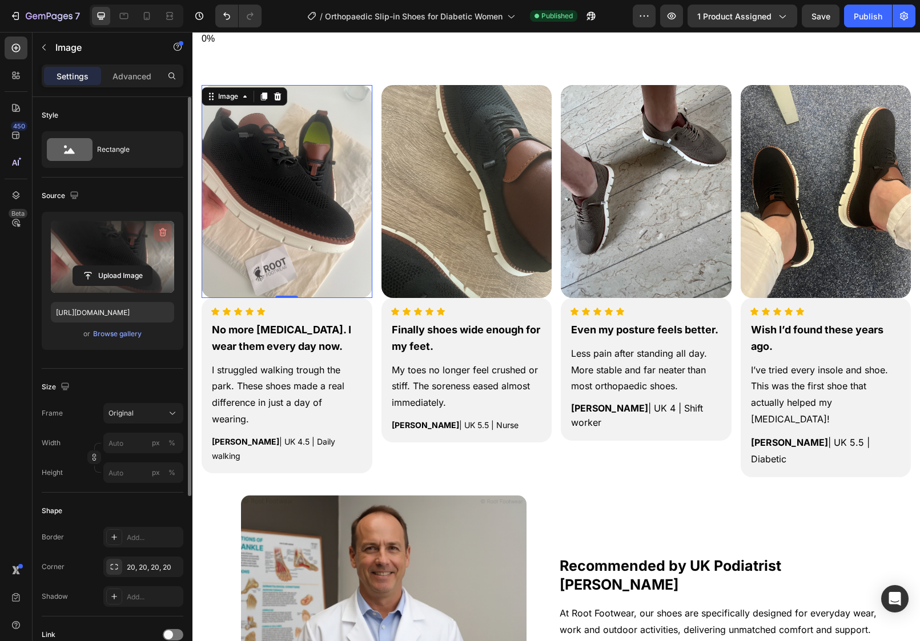
click at [159, 226] on button "button" at bounding box center [163, 232] width 18 height 18
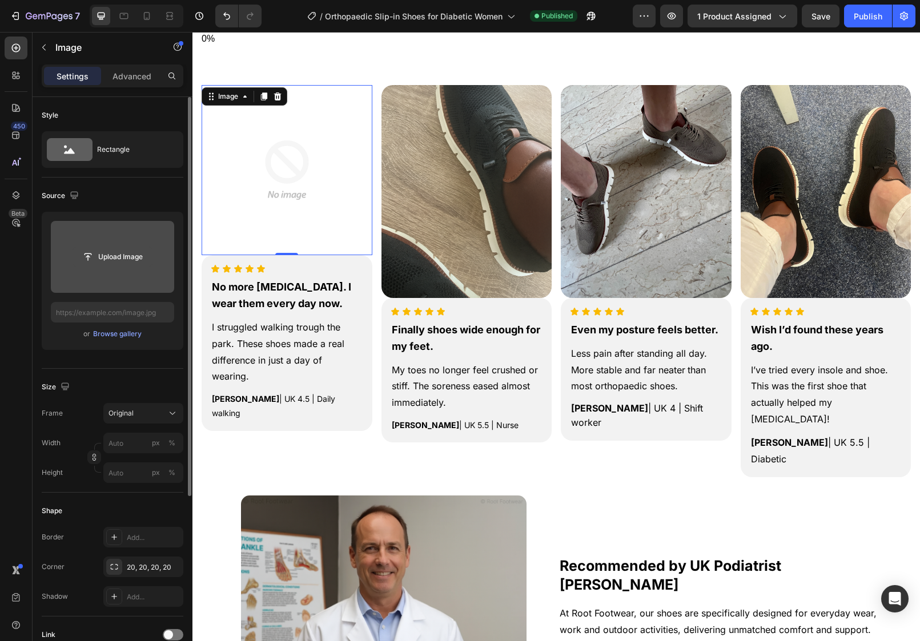
click at [120, 262] on input "file" at bounding box center [112, 256] width 79 height 19
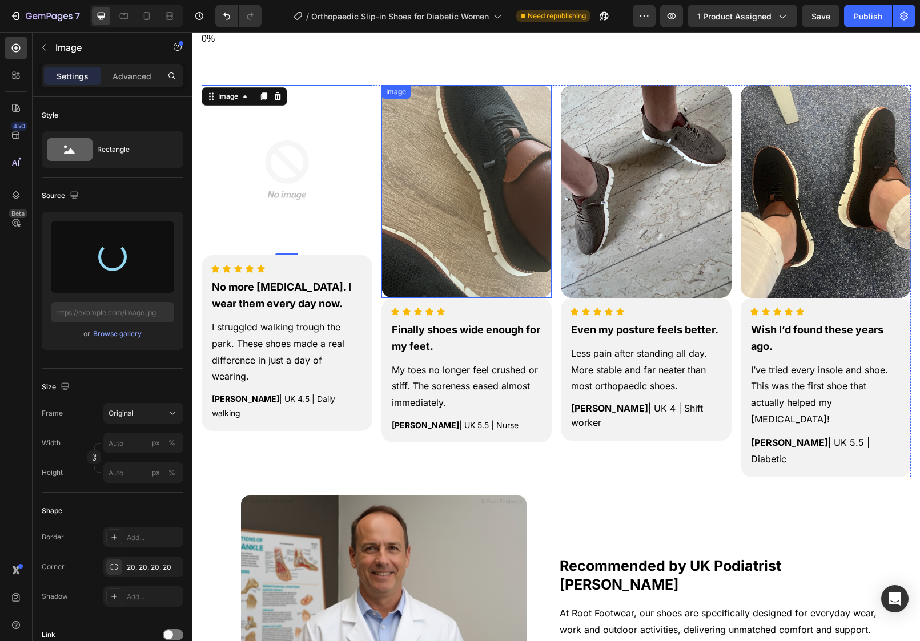
type input "[URL][DOMAIN_NAME]"
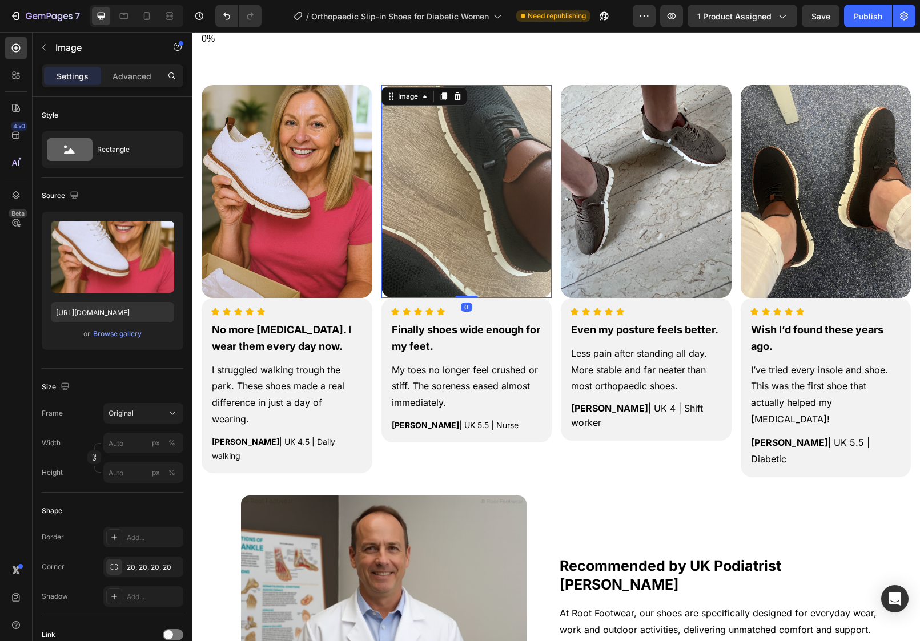
click at [500, 203] on img at bounding box center [467, 191] width 171 height 213
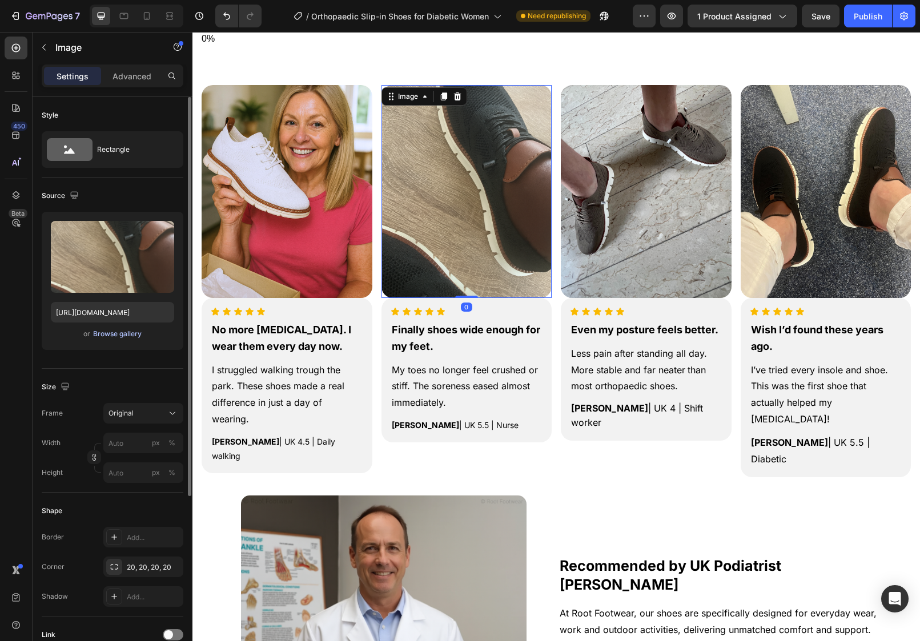
click at [114, 338] on div "Browse gallery" at bounding box center [117, 334] width 49 height 10
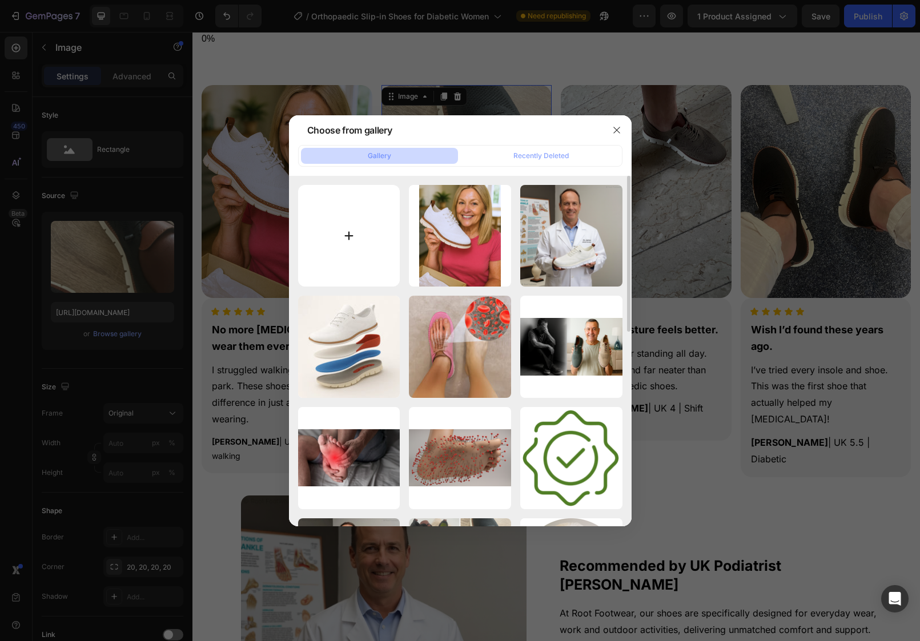
click at [370, 231] on input "file" at bounding box center [349, 236] width 102 height 102
type input "C:\fakepath\2.png"
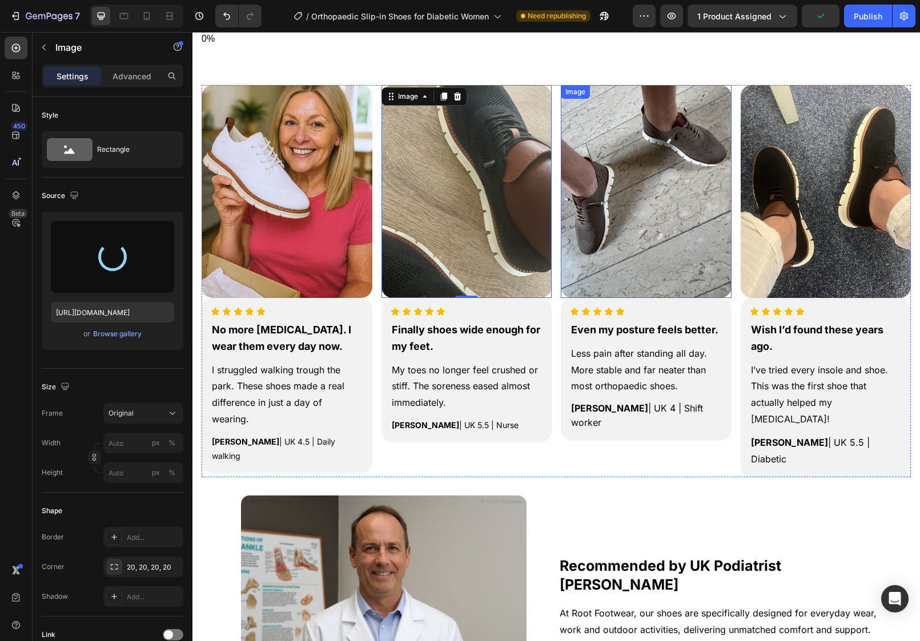
type input "[URL][DOMAIN_NAME]"
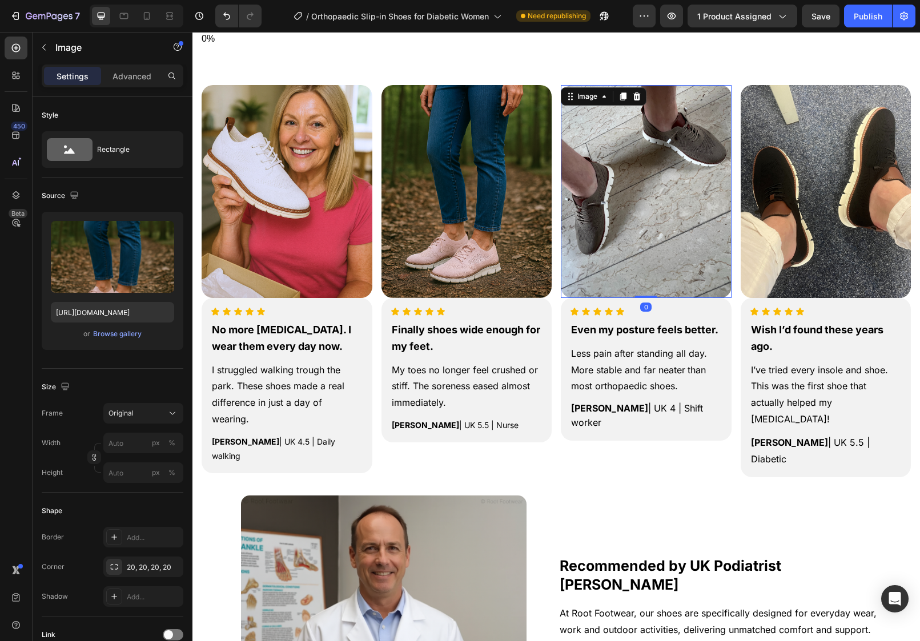
click at [682, 196] on img at bounding box center [646, 191] width 171 height 213
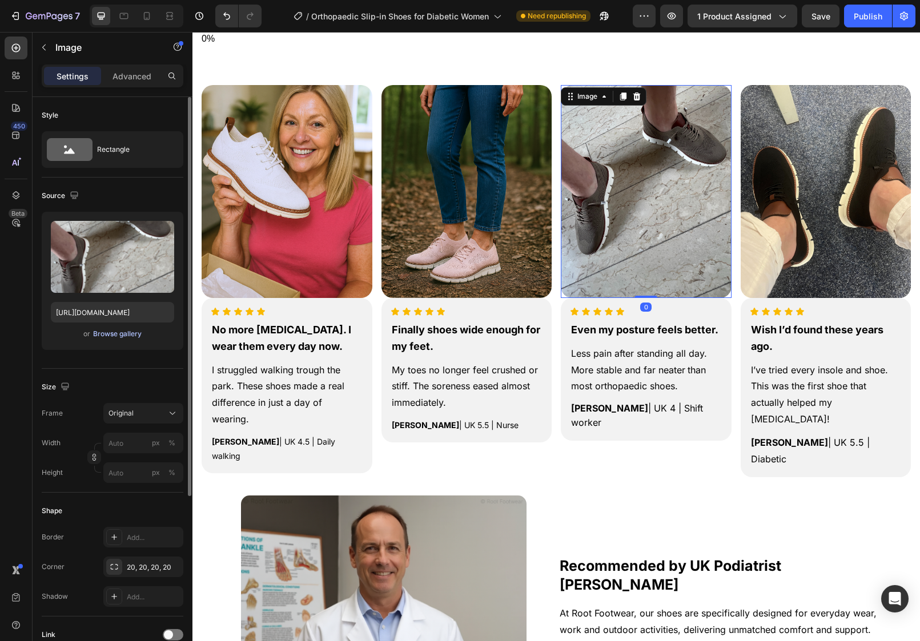
click at [98, 332] on div "Browse gallery" at bounding box center [117, 334] width 49 height 10
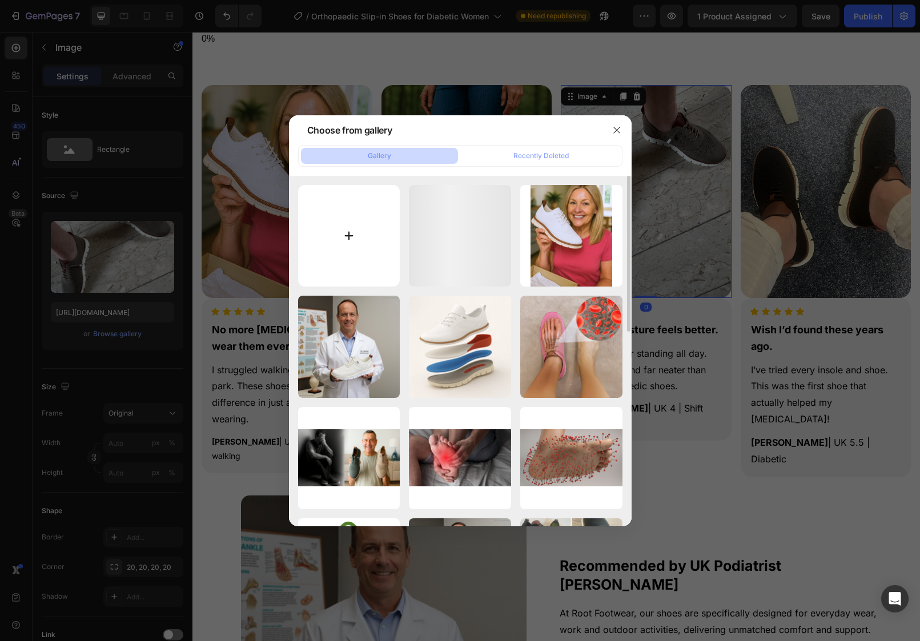
click at [347, 191] on input "file" at bounding box center [349, 236] width 102 height 102
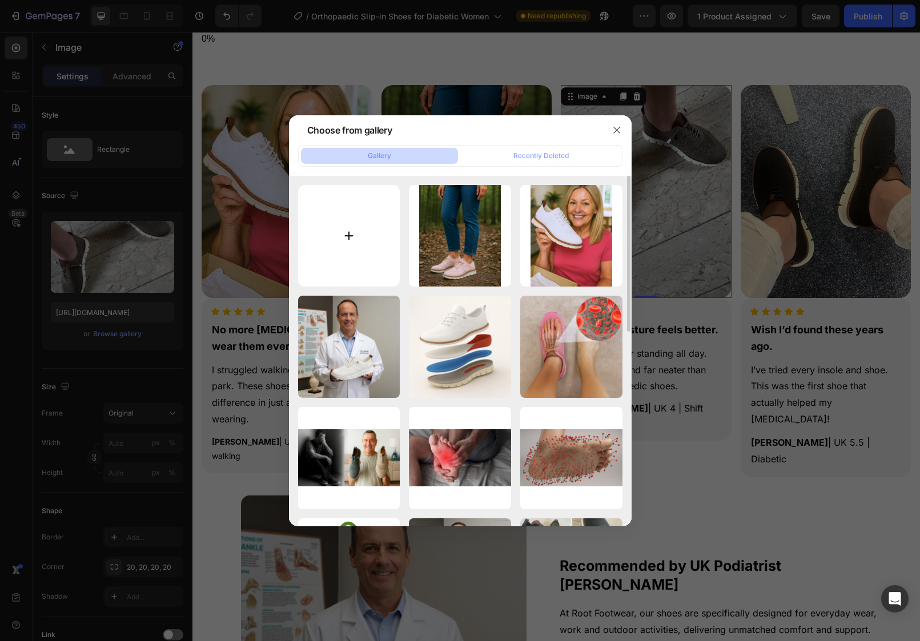
type input "C:\fakepath\3.png"
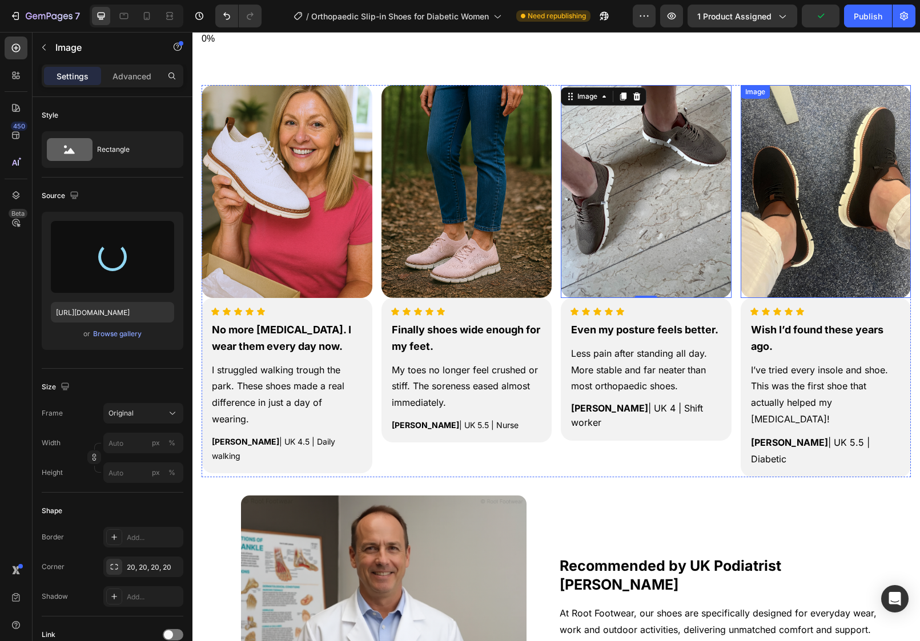
scroll to position [960, 0]
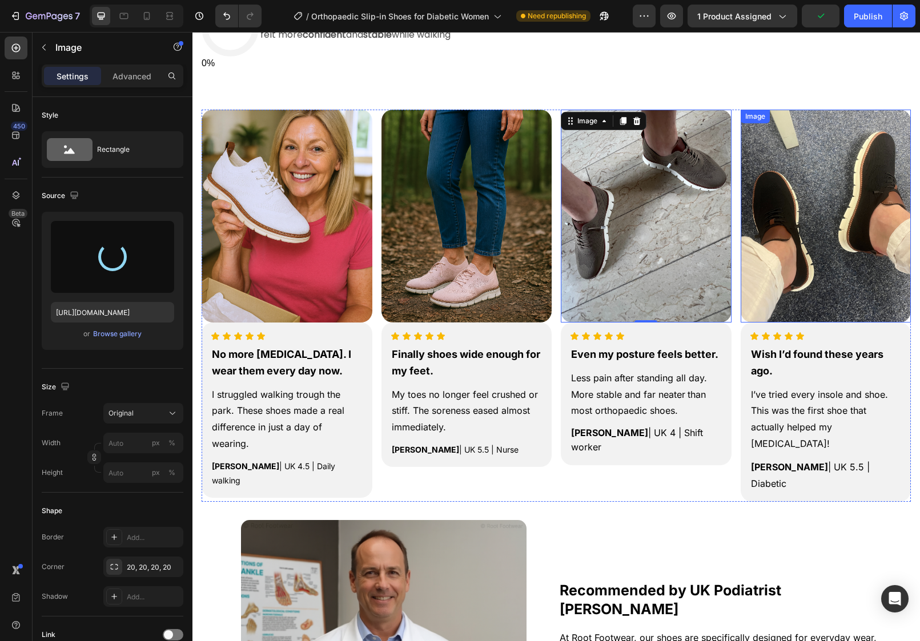
type input "[URL][DOMAIN_NAME]"
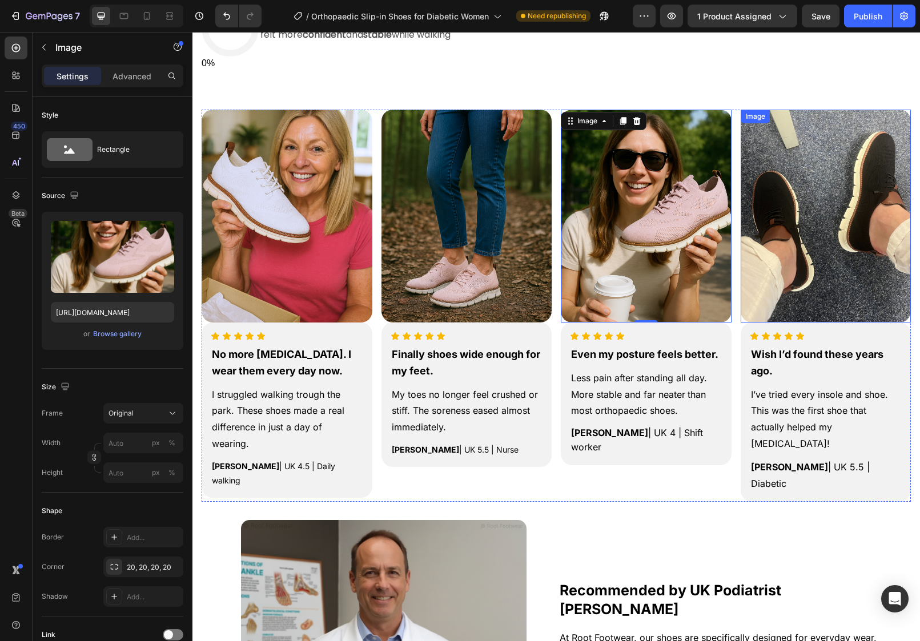
click at [769, 187] on img at bounding box center [826, 216] width 171 height 213
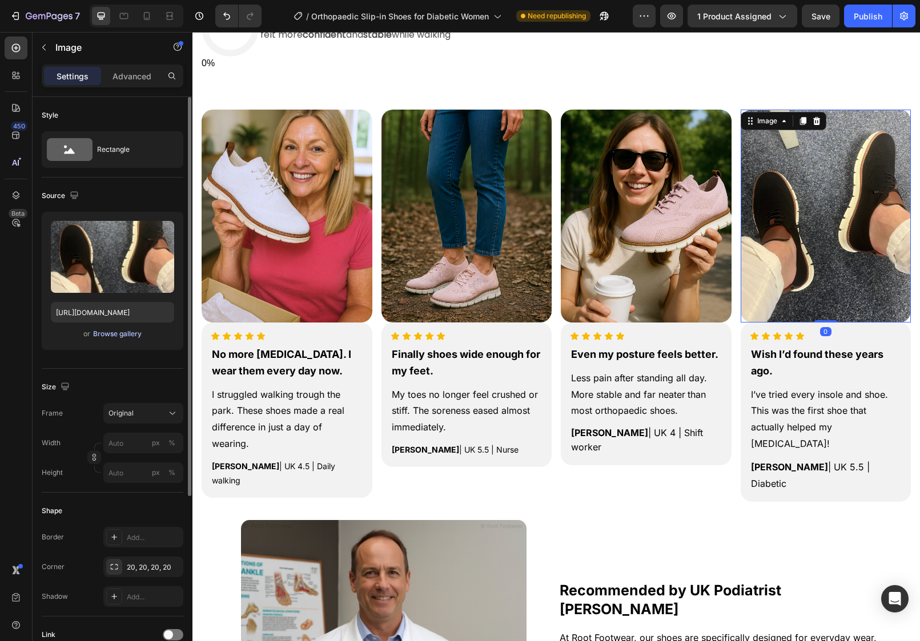
click at [103, 336] on div "Browse gallery" at bounding box center [117, 334] width 49 height 10
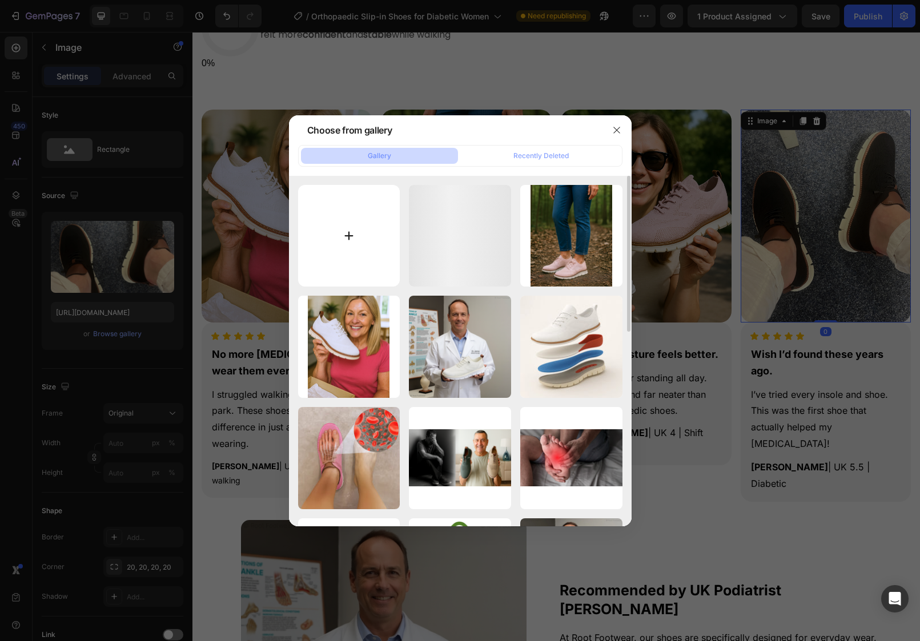
click at [352, 223] on input "file" at bounding box center [349, 236] width 102 height 102
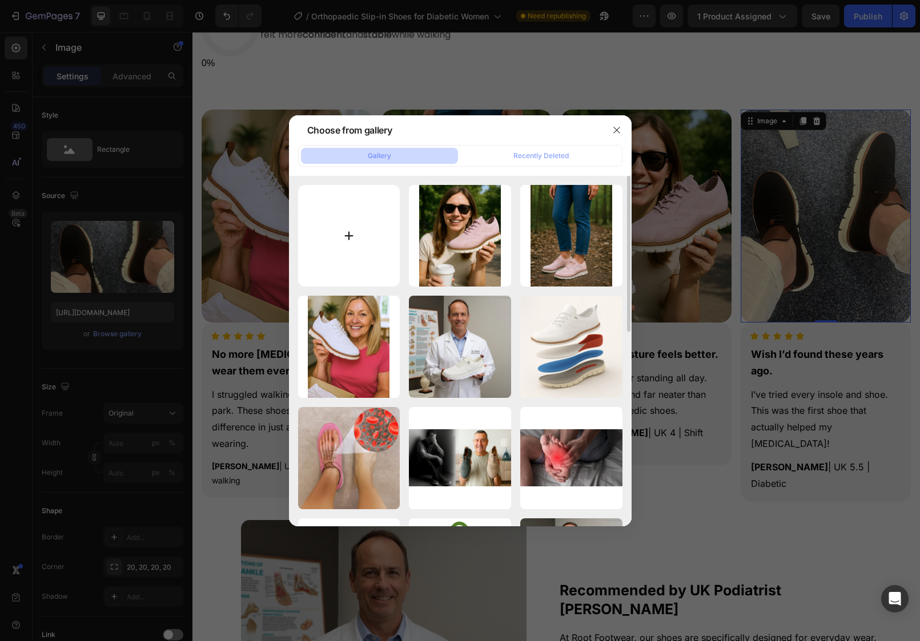
type input "C:\fakepath\4.png"
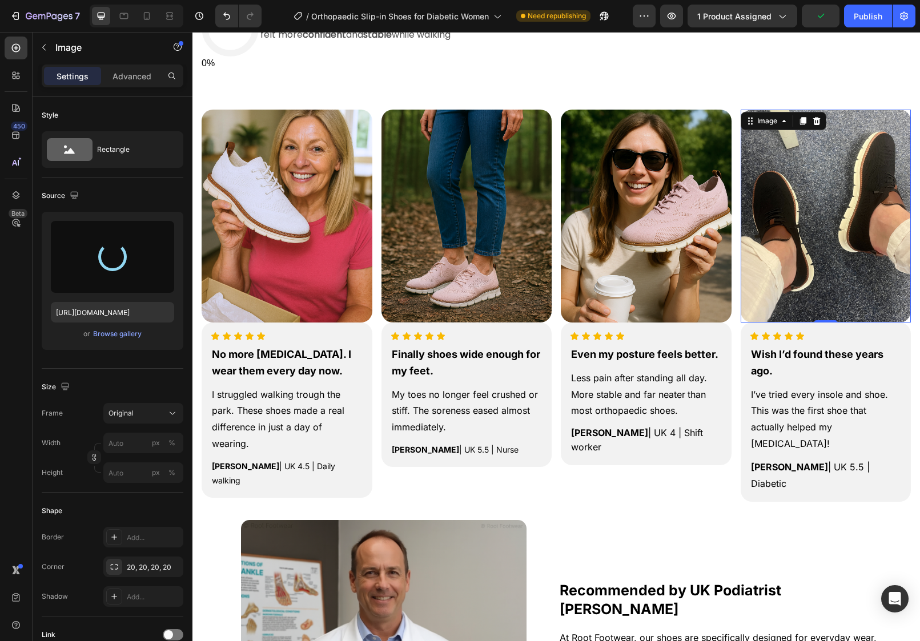
type input "[URL][DOMAIN_NAME]"
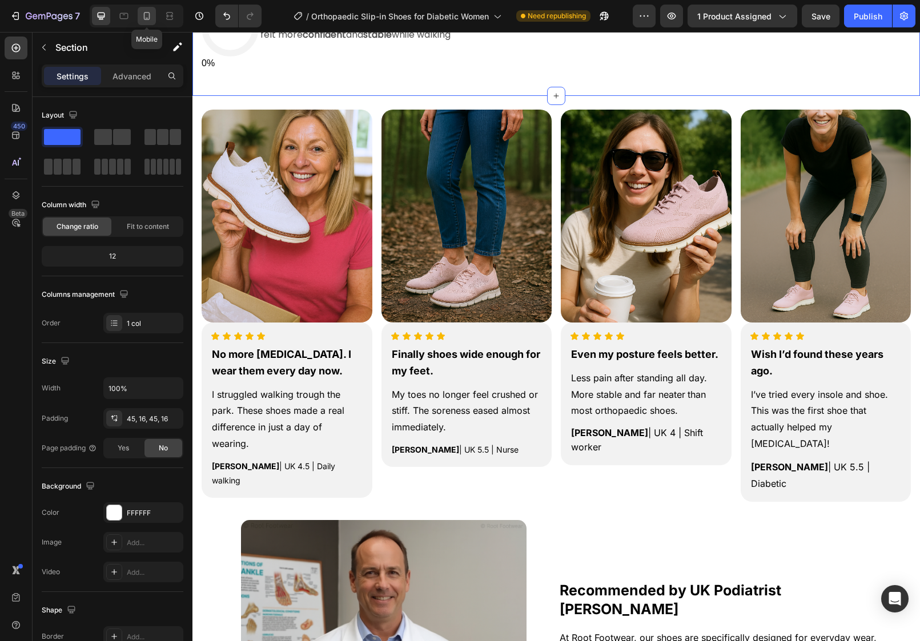
click at [147, 19] on icon at bounding box center [147, 16] width 6 height 8
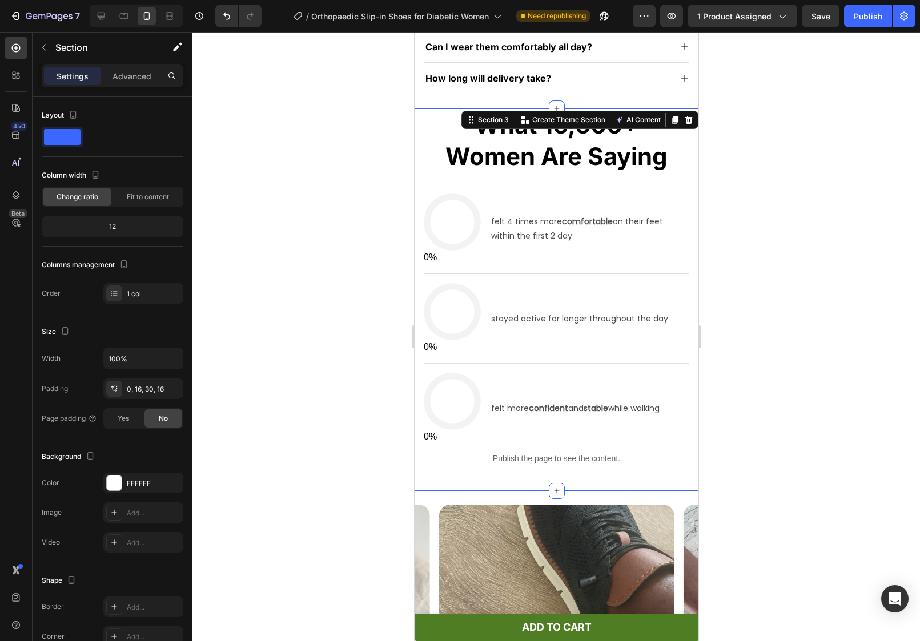
click at [775, 324] on div at bounding box center [556, 336] width 728 height 609
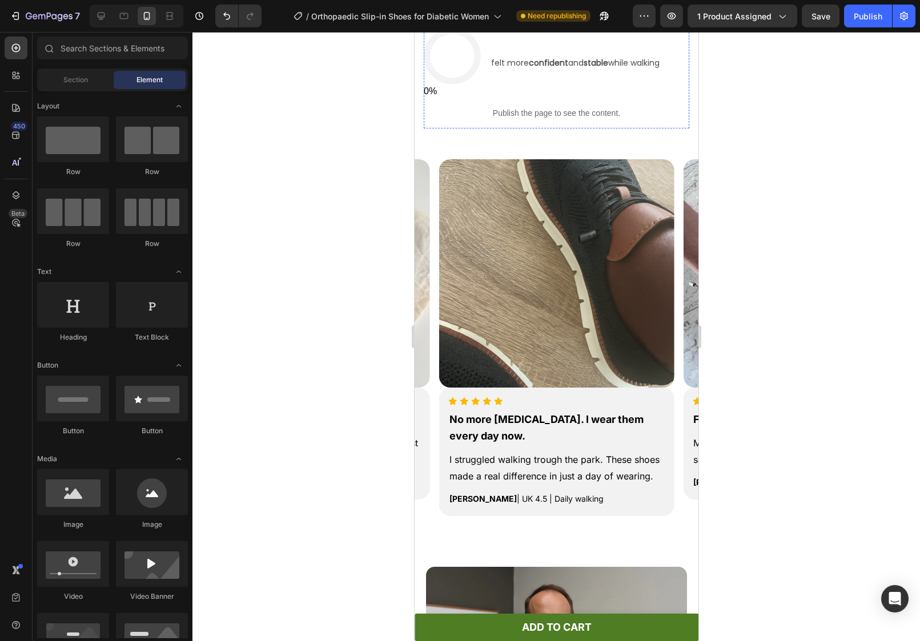
scroll to position [1118, 0]
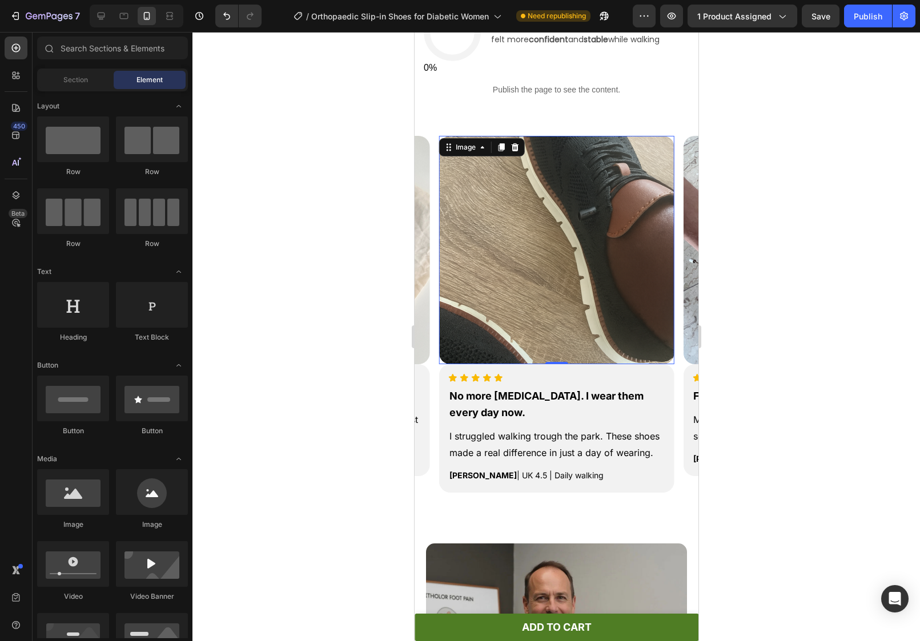
click at [532, 230] on img at bounding box center [556, 250] width 235 height 228
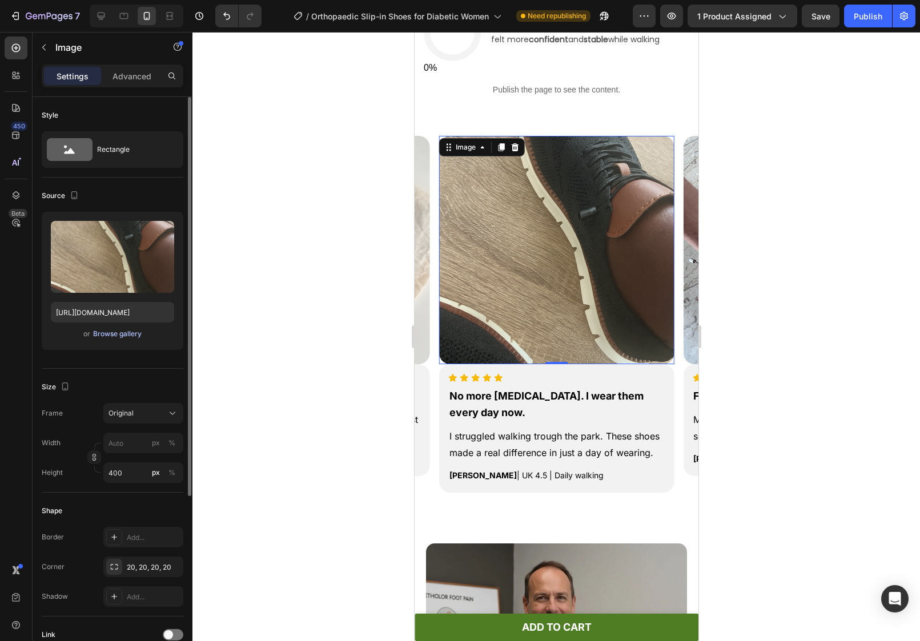
click at [109, 338] on div "Browse gallery" at bounding box center [117, 334] width 49 height 10
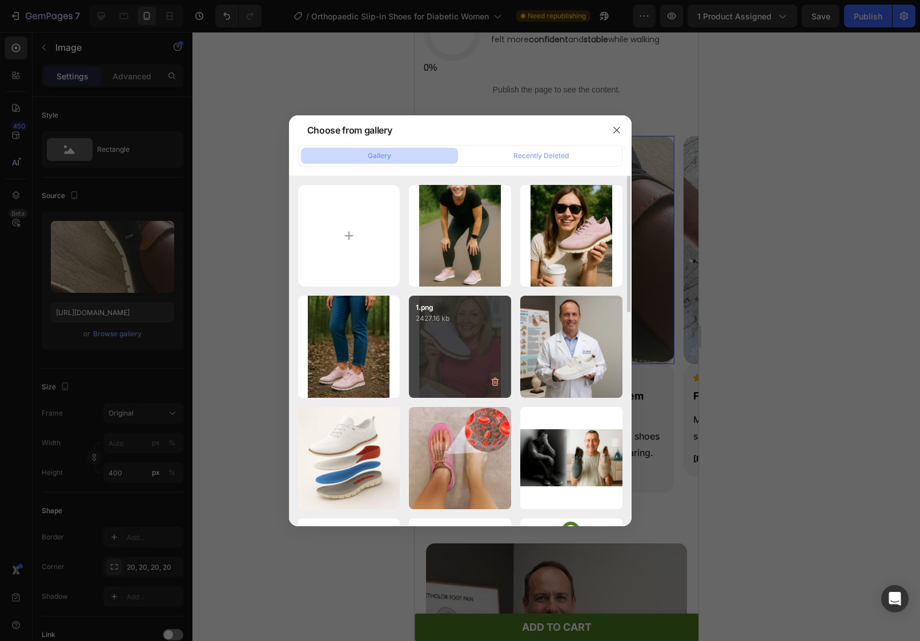
click at [483, 344] on div "1.png 2427.16 kb" at bounding box center [460, 347] width 102 height 102
type input "[URL][DOMAIN_NAME]"
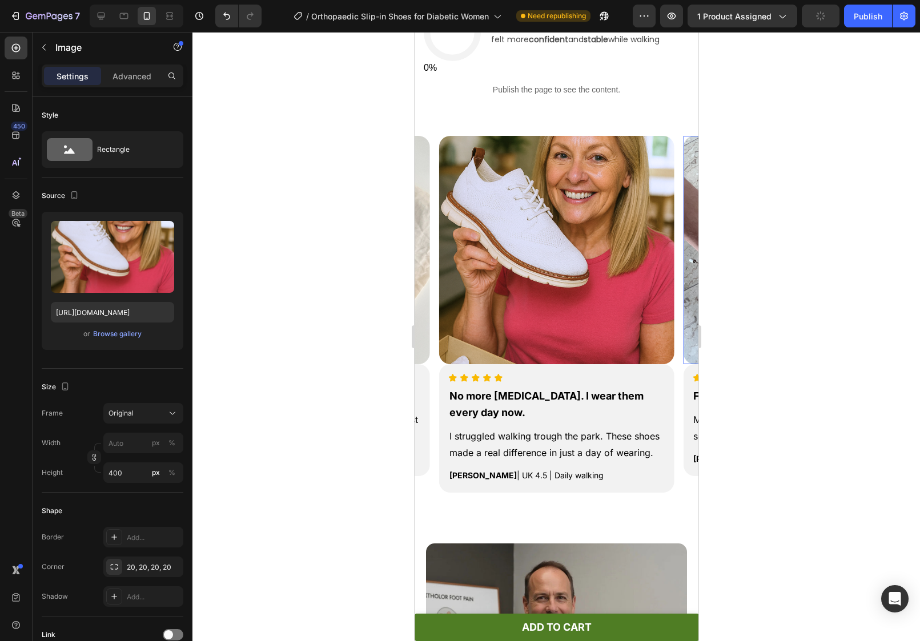
click at [690, 242] on img at bounding box center [800, 250] width 235 height 228
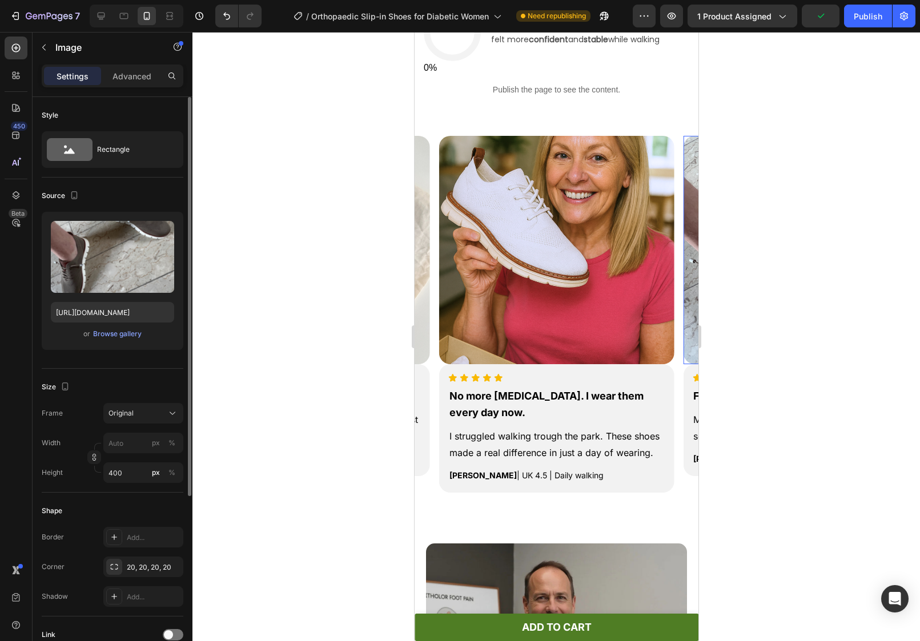
click at [121, 340] on div "or Browse gallery" at bounding box center [112, 334] width 123 height 14
click at [131, 332] on div "Browse gallery" at bounding box center [117, 334] width 49 height 10
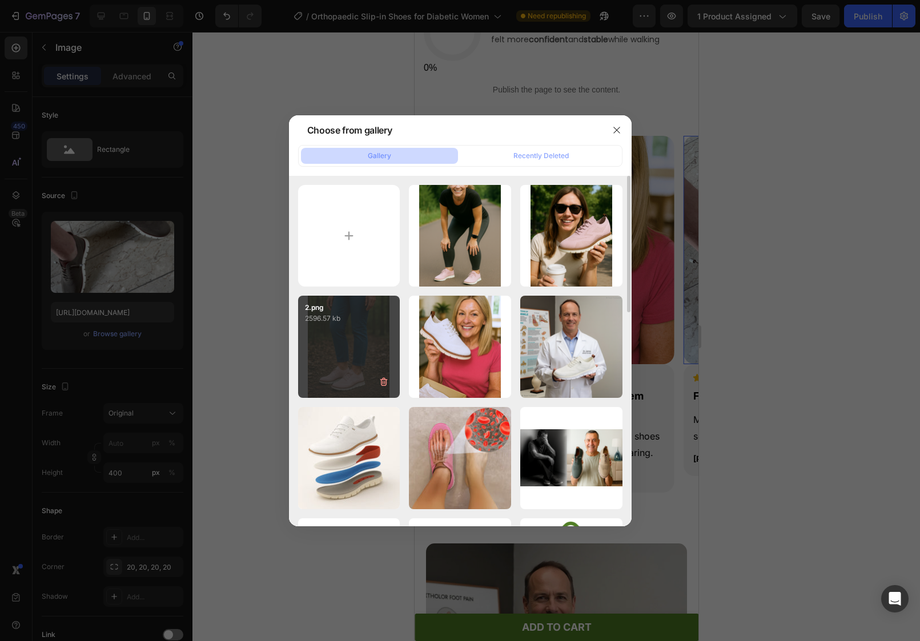
click at [386, 334] on div "2.png 2596.57 kb" at bounding box center [349, 347] width 102 height 102
type input "[URL][DOMAIN_NAME]"
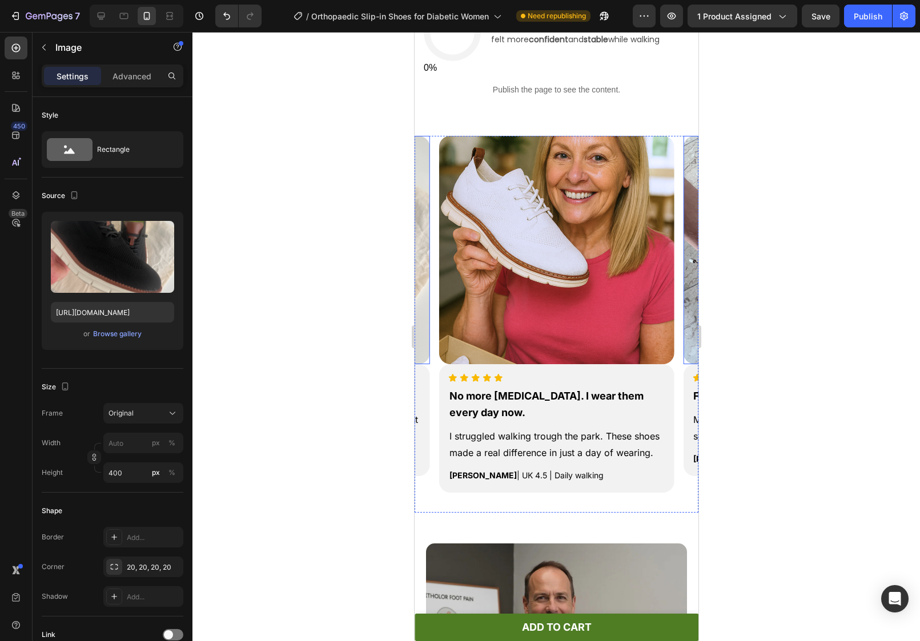
click at [420, 246] on img at bounding box center [311, 250] width 235 height 228
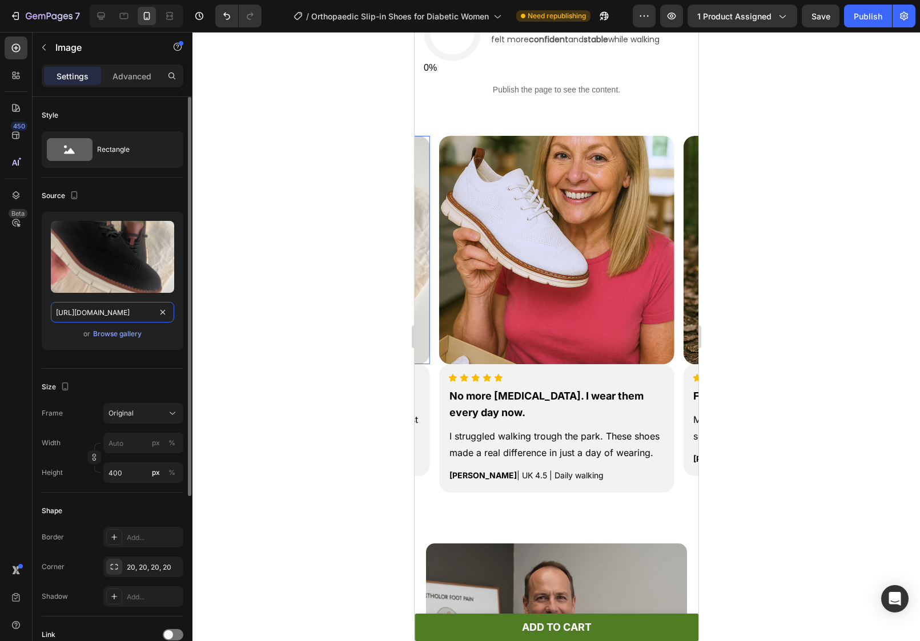
click at [115, 318] on input "[URL][DOMAIN_NAME]" at bounding box center [112, 312] width 123 height 21
click at [111, 328] on button "Browse gallery" at bounding box center [118, 333] width 50 height 11
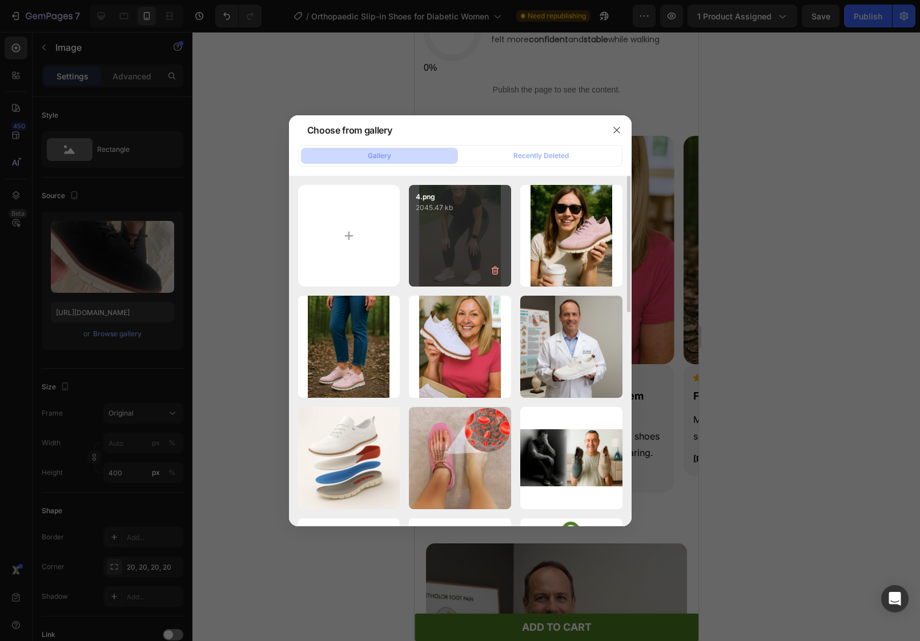
click at [449, 216] on div "4.png 2045.47 kb" at bounding box center [460, 236] width 102 height 102
type input "[URL][DOMAIN_NAME]"
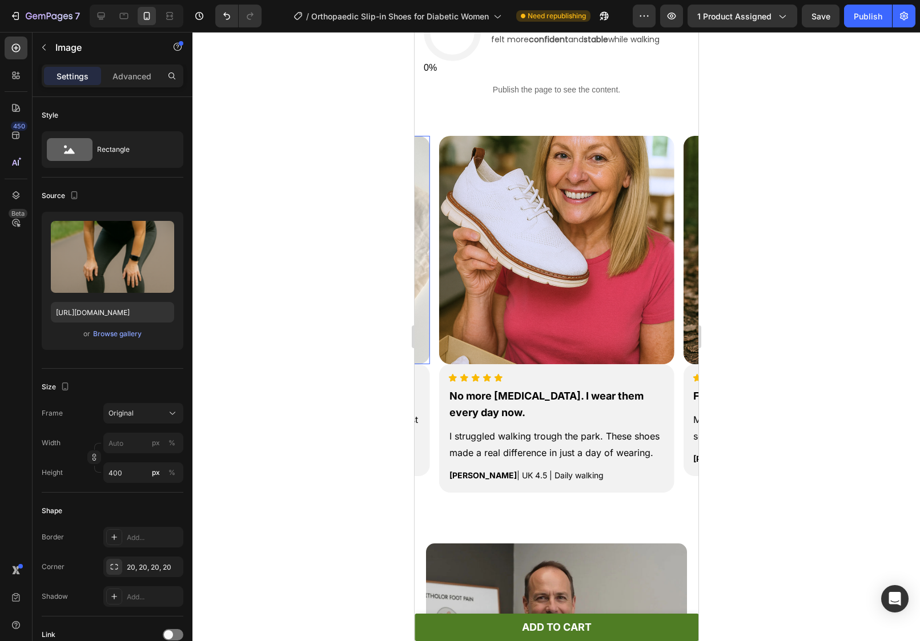
click at [319, 277] on div at bounding box center [556, 336] width 728 height 609
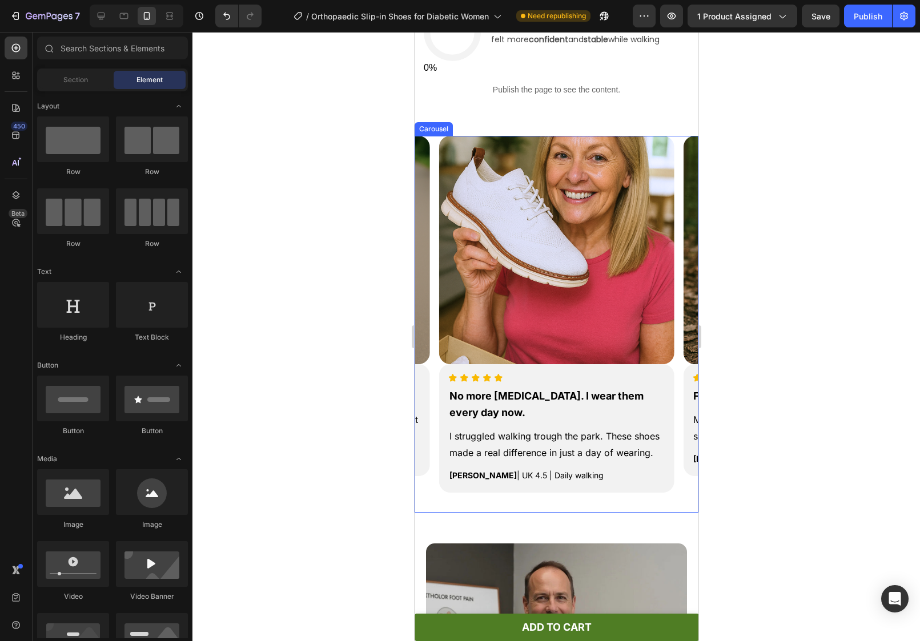
click at [680, 231] on div "Image Icon Icon Icon Icon Icon Icon List No more [MEDICAL_DATA]. I wear them ev…" at bounding box center [556, 324] width 284 height 377
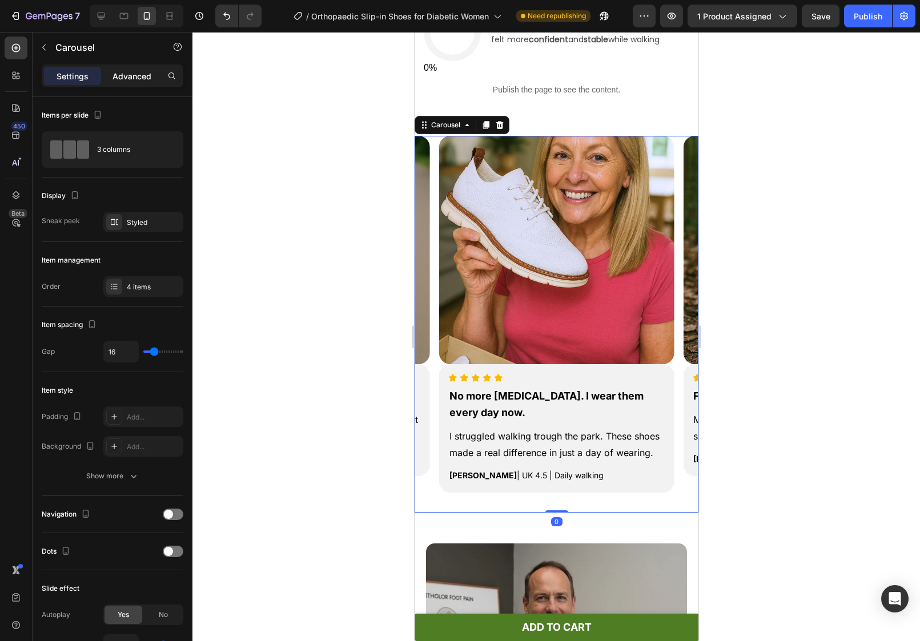
click at [128, 71] on p "Advanced" at bounding box center [132, 76] width 39 height 12
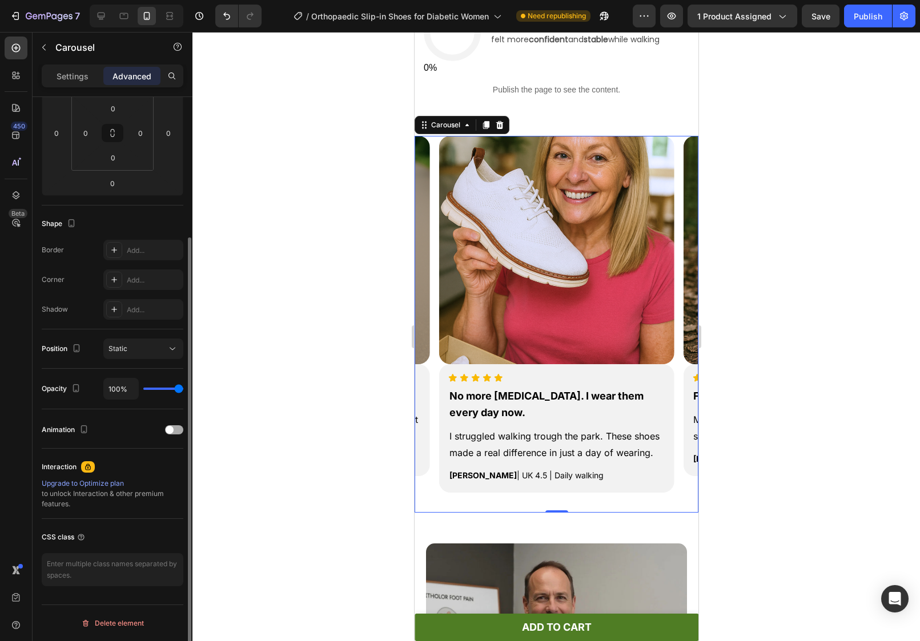
scroll to position [178, 0]
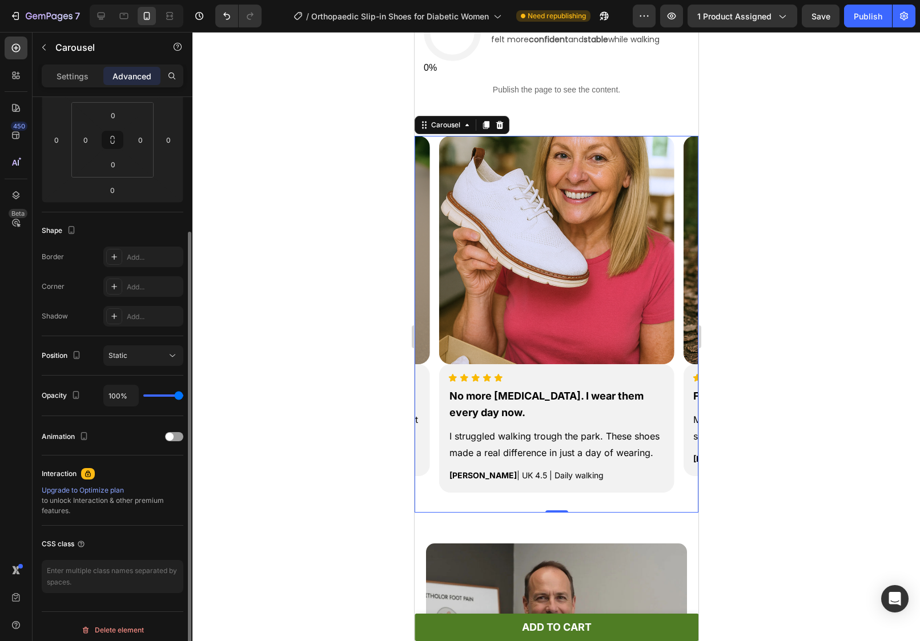
click at [67, 76] on p "Settings" at bounding box center [73, 76] width 32 height 12
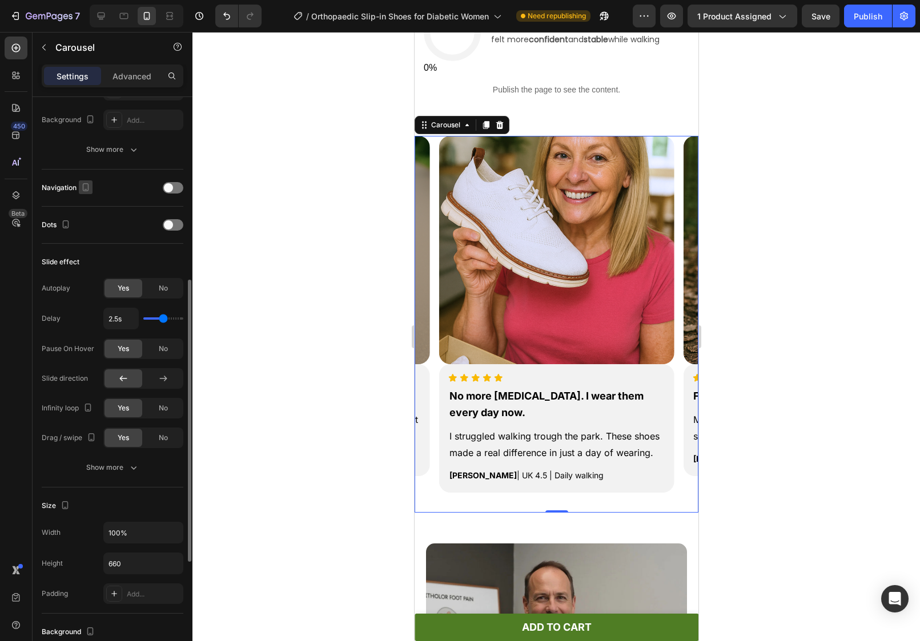
scroll to position [368, 0]
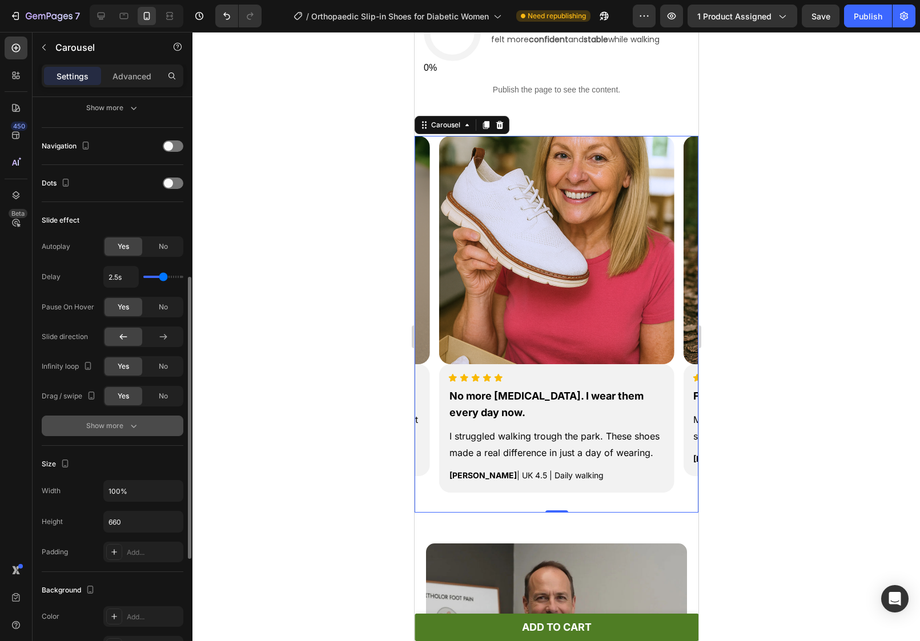
click at [121, 431] on div "Show more" at bounding box center [112, 425] width 53 height 11
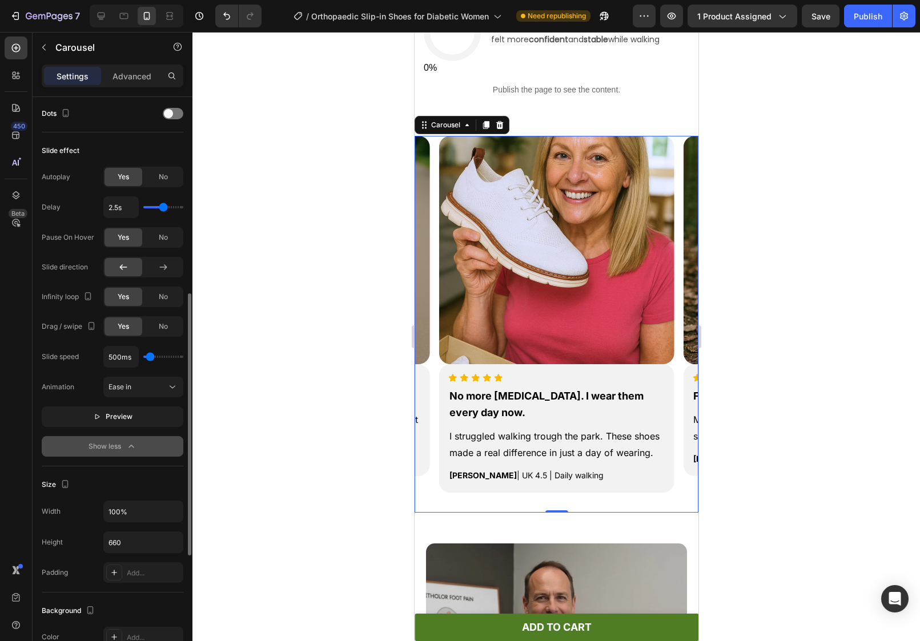
scroll to position [441, 0]
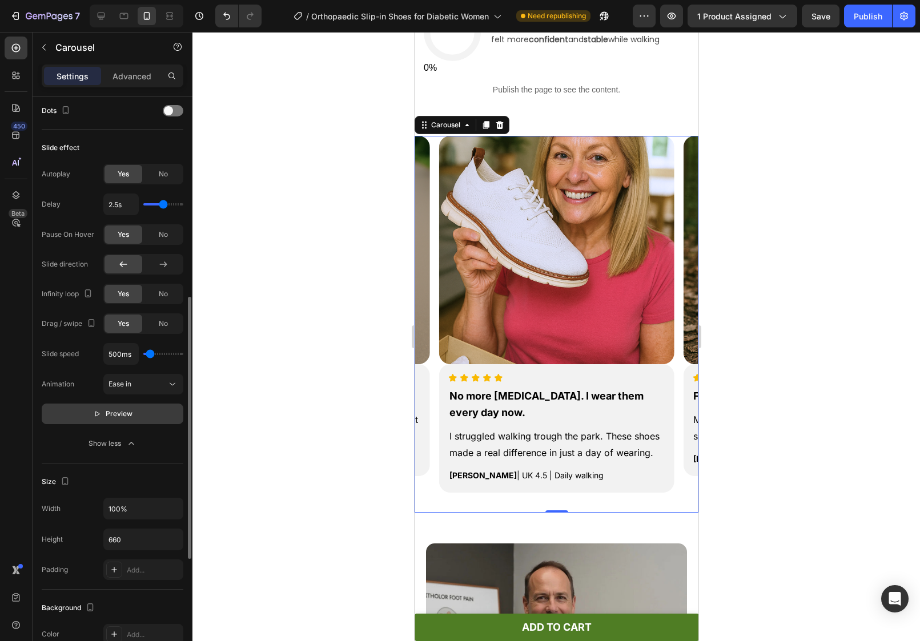
click at [123, 424] on div "Slide speed 500ms Animation Ease in Preview Show less" at bounding box center [113, 398] width 142 height 111
click at [125, 421] on button "Preview" at bounding box center [113, 414] width 142 height 21
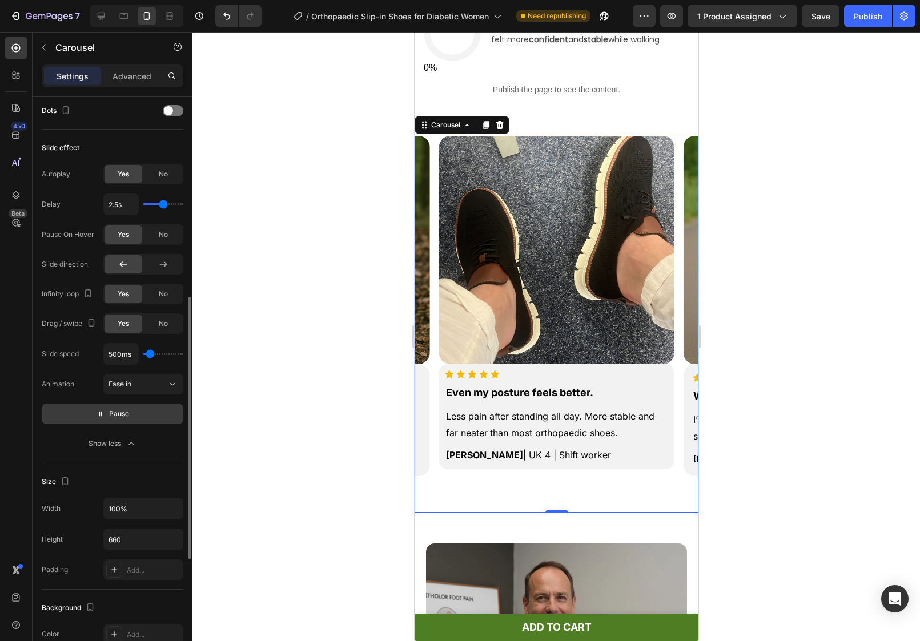
click at [131, 410] on button "Pause" at bounding box center [113, 414] width 142 height 21
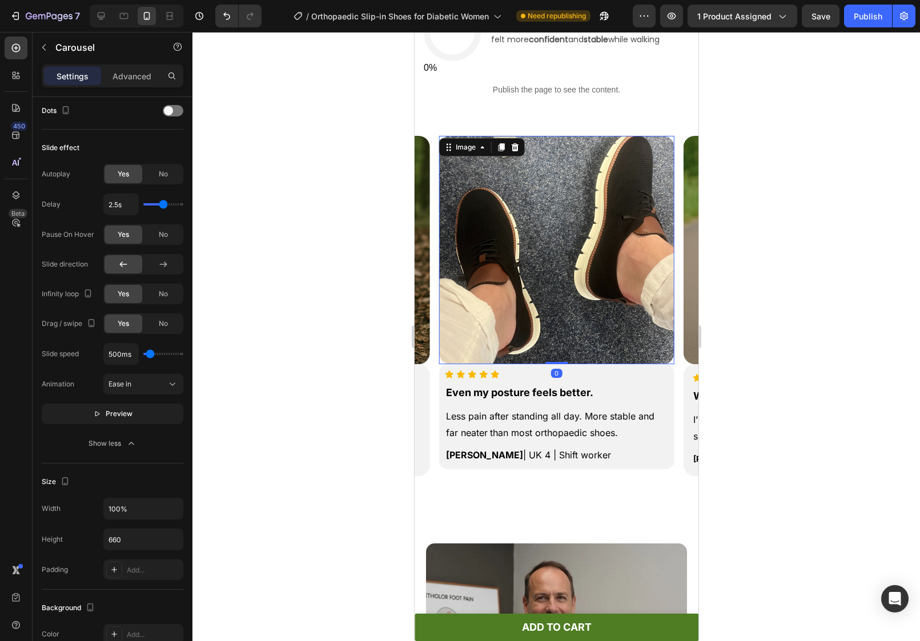
click at [651, 298] on img at bounding box center [556, 250] width 235 height 228
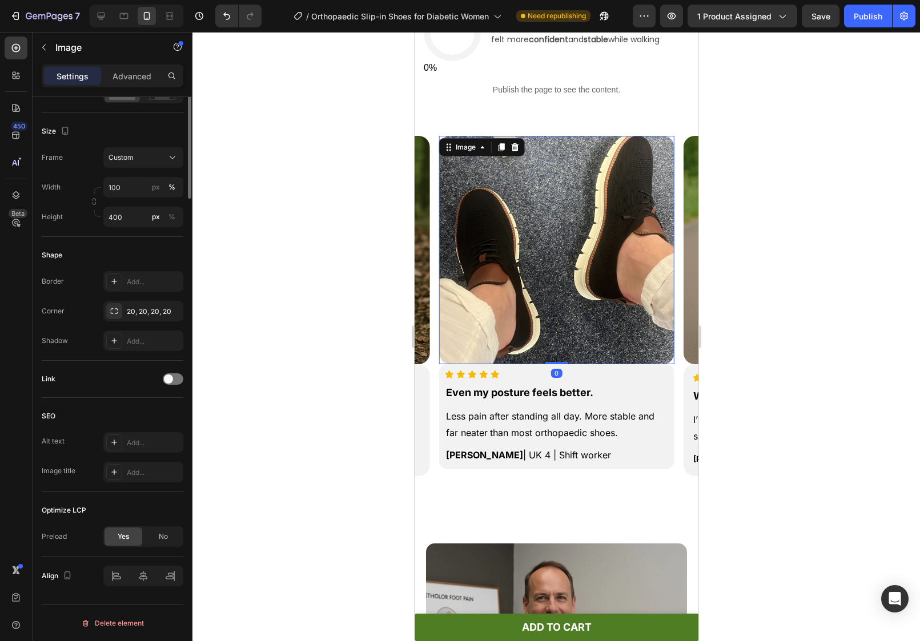
scroll to position [0, 0]
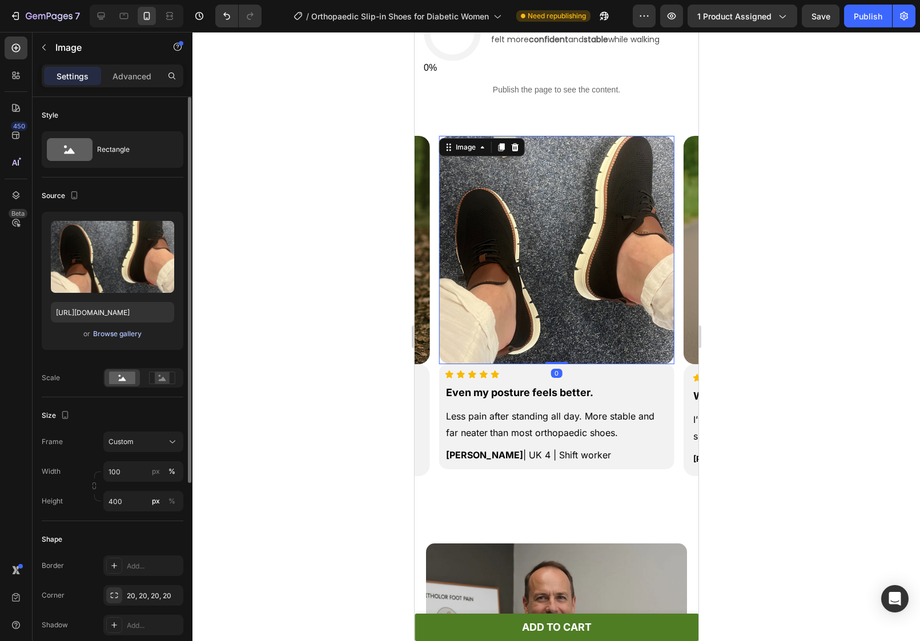
click at [111, 332] on div "Browse gallery" at bounding box center [117, 334] width 49 height 10
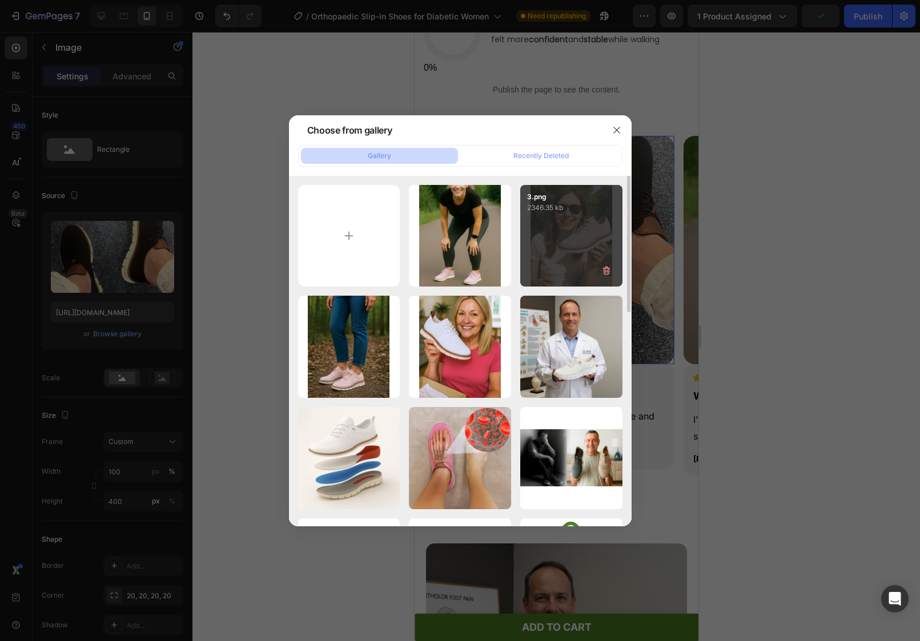
click at [565, 223] on div "3.png 2346.35 kb" at bounding box center [571, 236] width 102 height 102
type input "[URL][DOMAIN_NAME]"
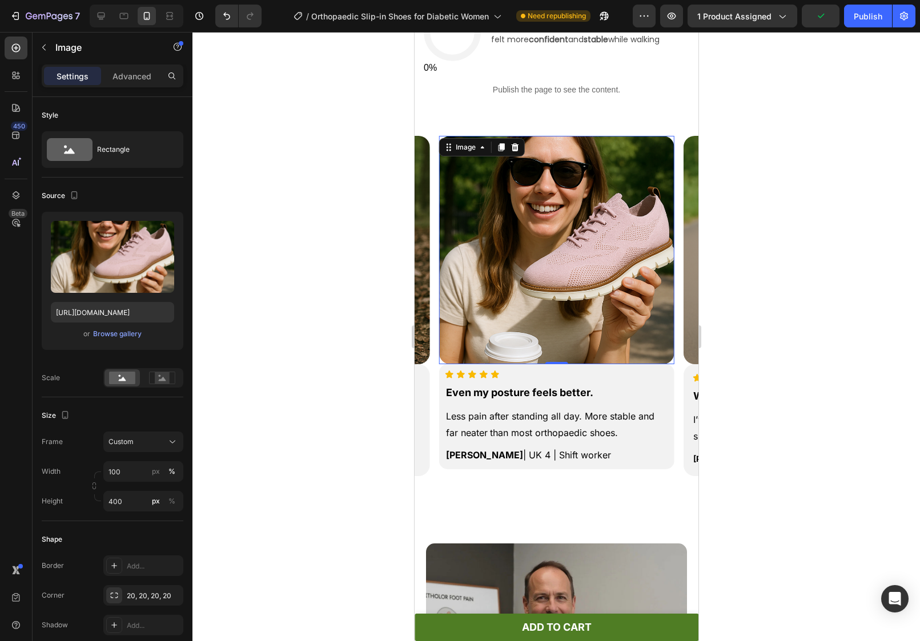
click at [816, 165] on div at bounding box center [556, 336] width 728 height 609
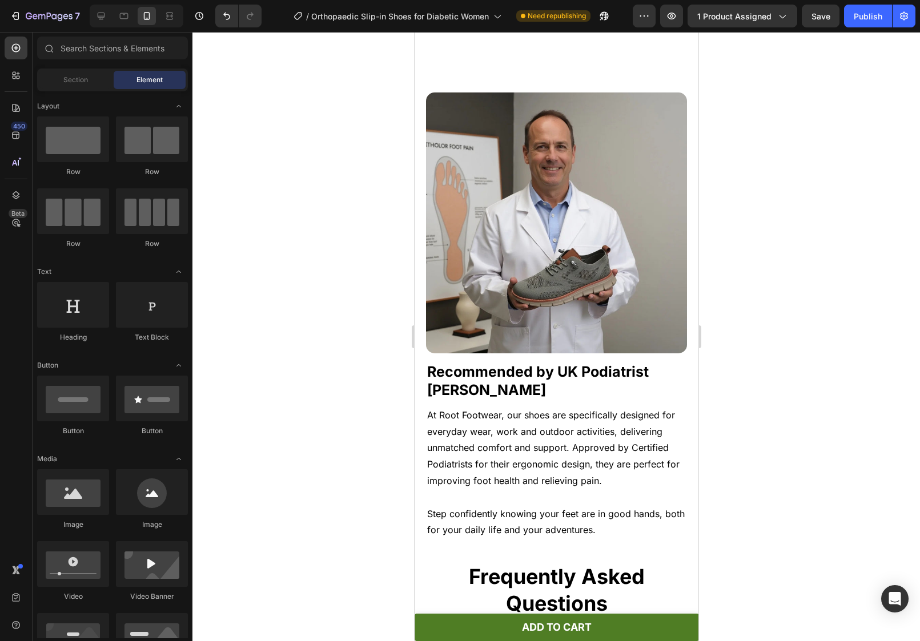
scroll to position [1569, 0]
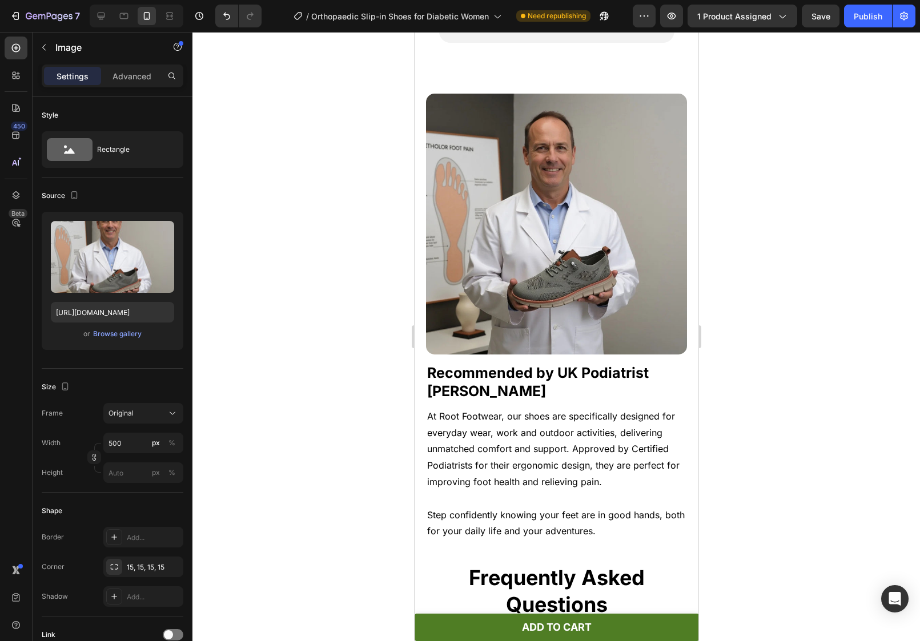
click at [551, 194] on img at bounding box center [556, 224] width 261 height 261
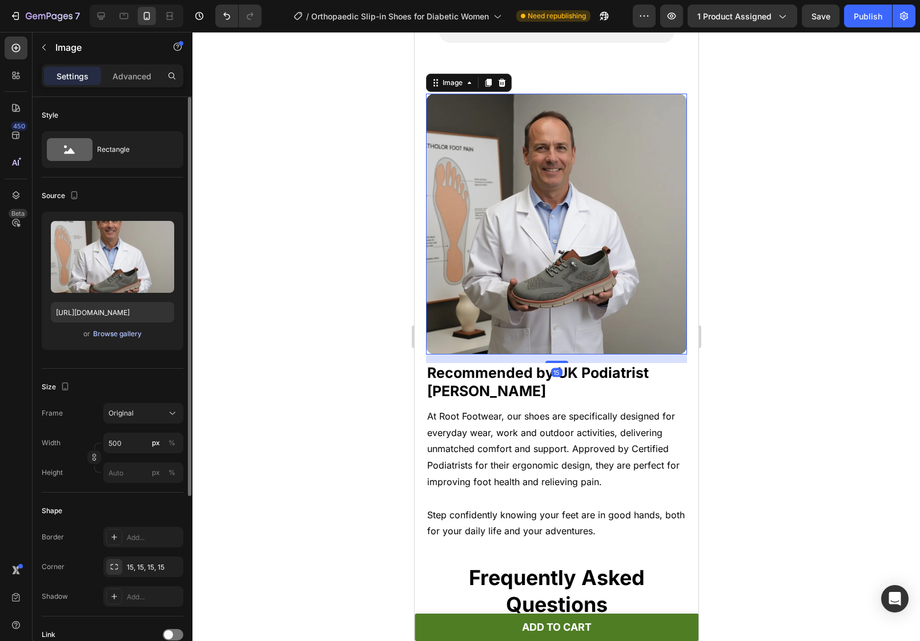
click at [135, 339] on button "Browse gallery" at bounding box center [118, 333] width 50 height 11
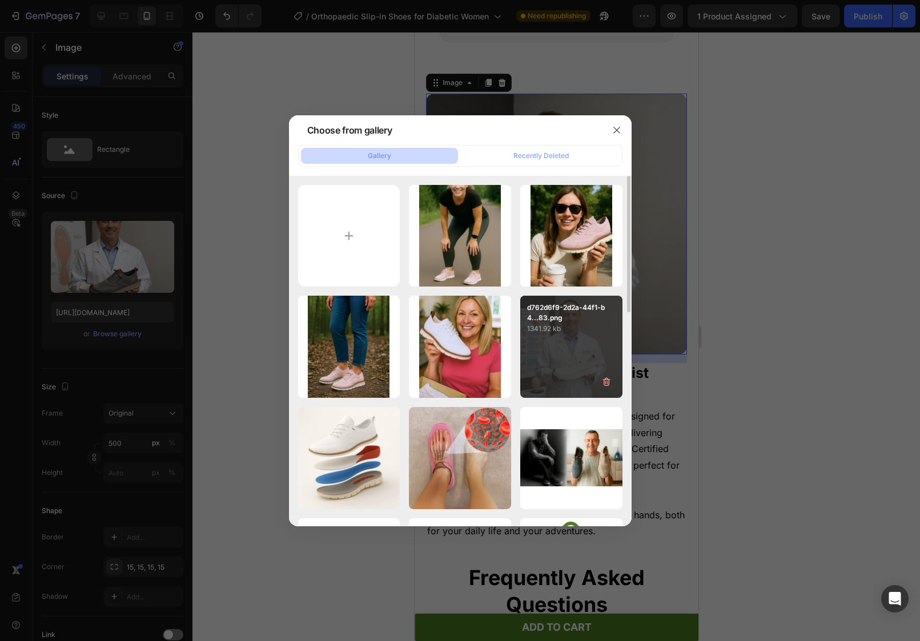
click at [574, 338] on div "d762d6f9-2d2a-44f1-b4...83.png 1341.92 kb" at bounding box center [571, 347] width 102 height 102
type input "[URL][DOMAIN_NAME]"
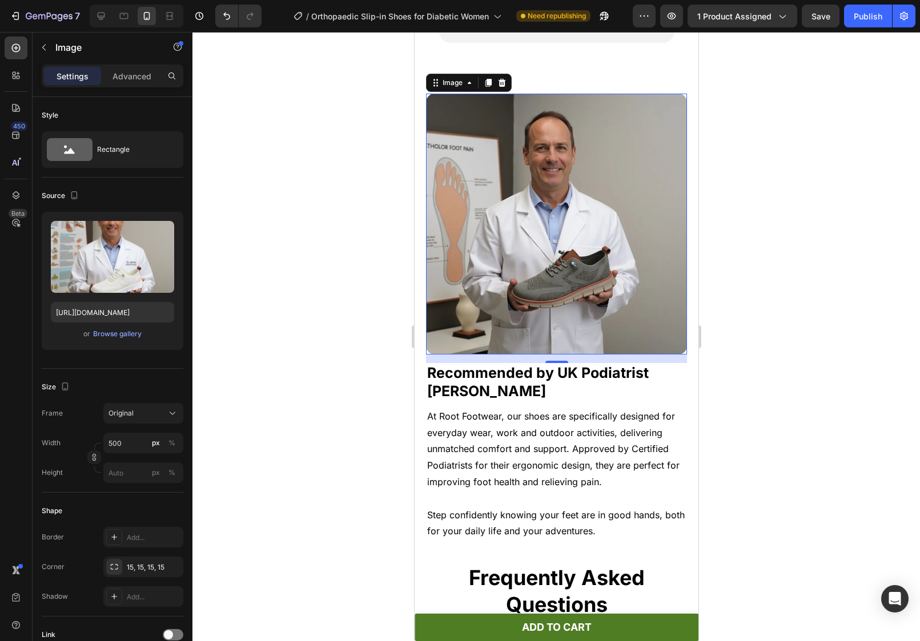
click at [818, 310] on div at bounding box center [556, 336] width 728 height 609
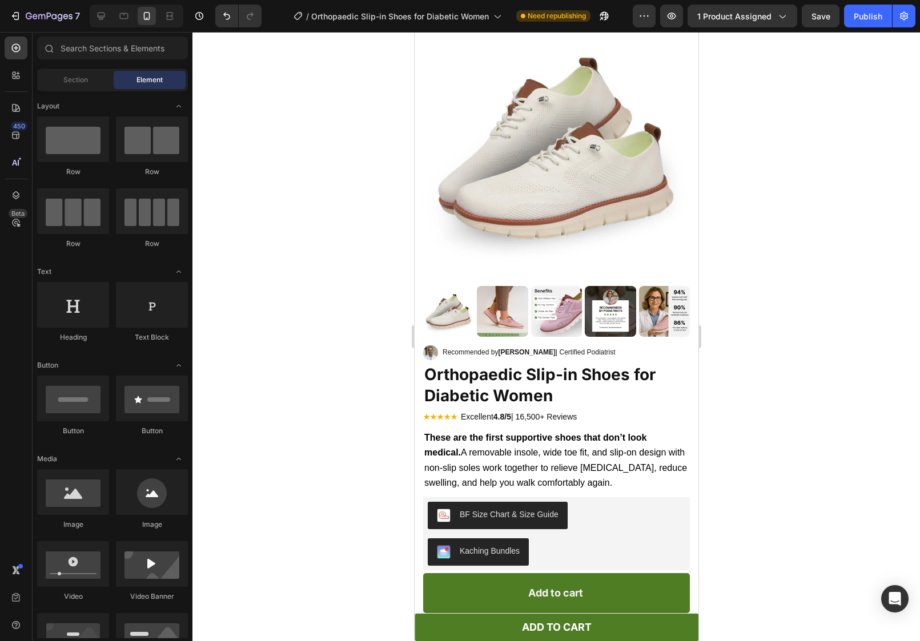
scroll to position [0, 0]
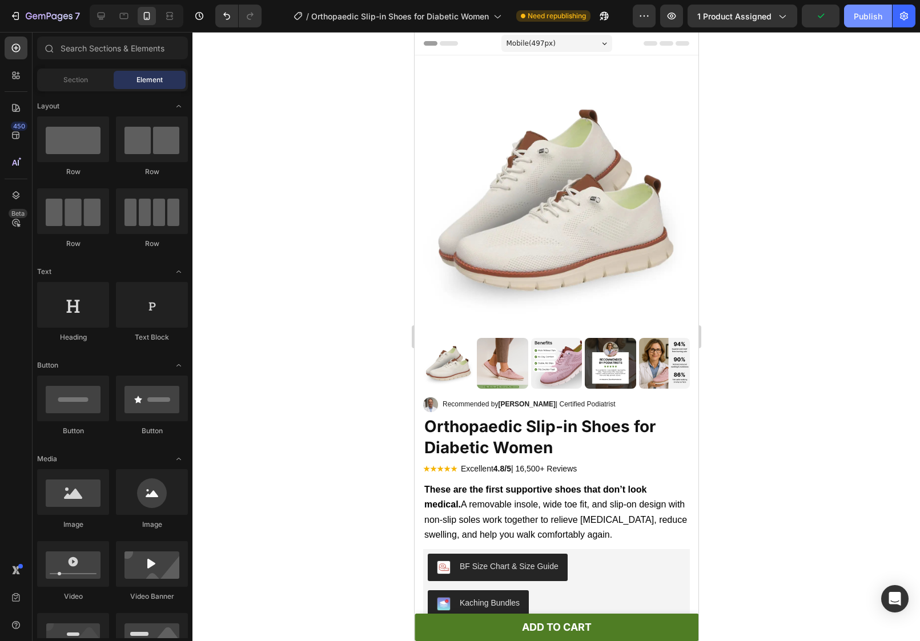
click at [864, 10] on div "Publish" at bounding box center [868, 16] width 29 height 12
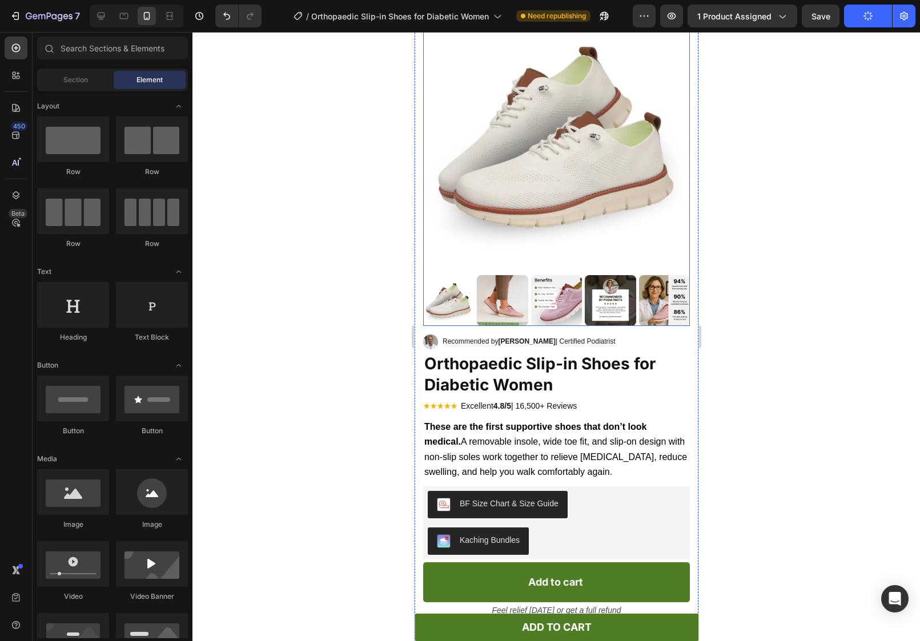
scroll to position [47, 0]
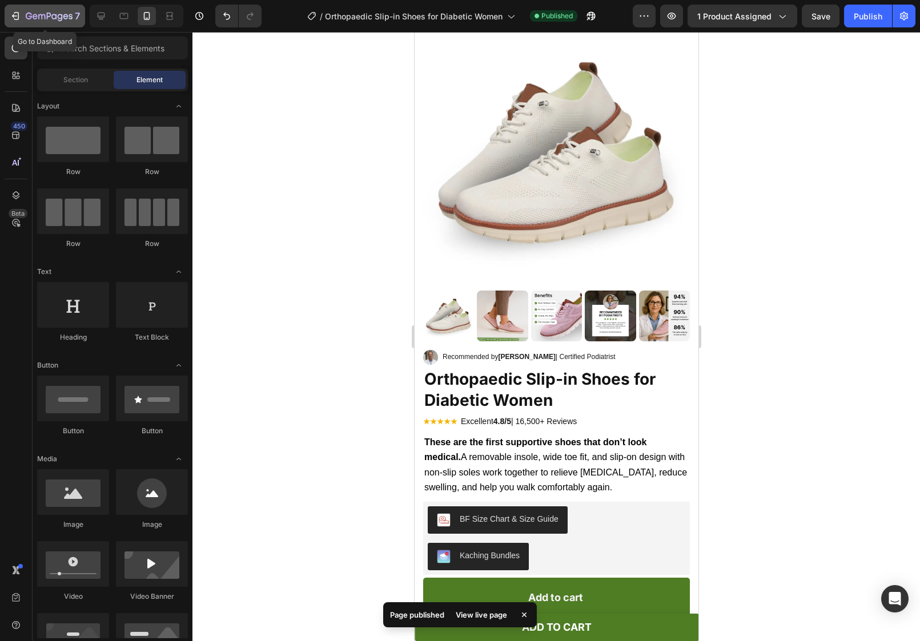
click at [10, 17] on icon "button" at bounding box center [15, 15] width 11 height 11
